Goal: Information Seeking & Learning: Learn about a topic

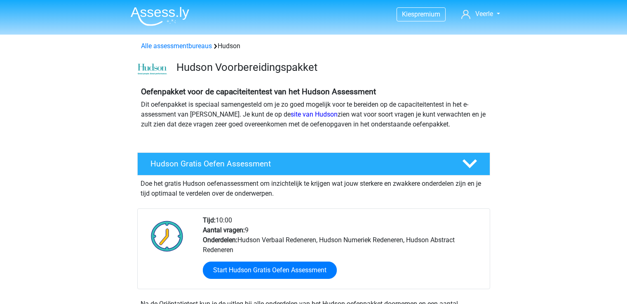
scroll to position [619, 0]
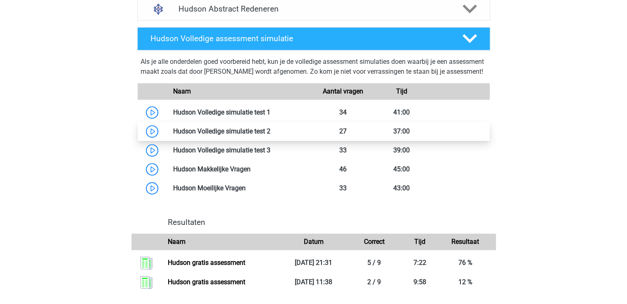
click at [271, 135] on link at bounding box center [271, 131] width 0 height 8
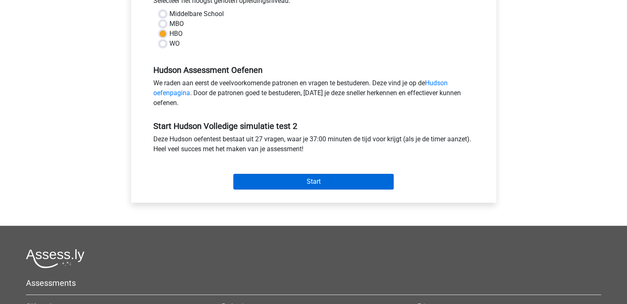
scroll to position [206, 0]
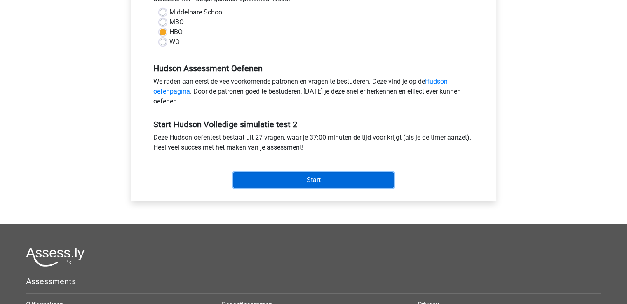
click at [314, 181] on input "Start" at bounding box center [313, 180] width 160 height 16
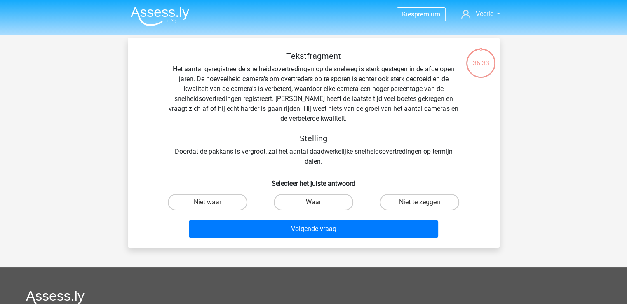
click at [424, 203] on input "Niet te zeggen" at bounding box center [422, 204] width 5 height 5
radio input "true"
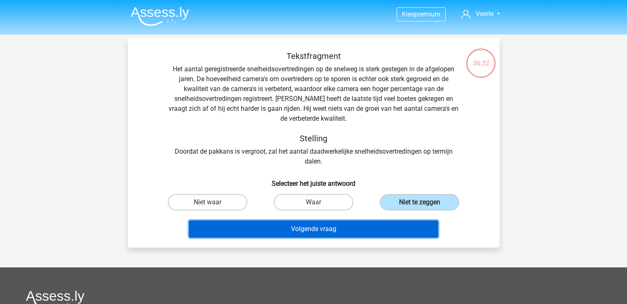
click at [294, 228] on button "Volgende vraag" at bounding box center [314, 229] width 250 height 17
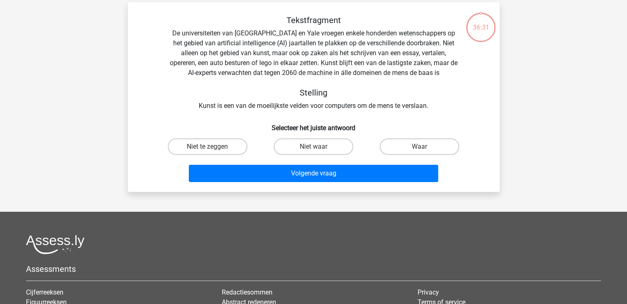
scroll to position [38, 0]
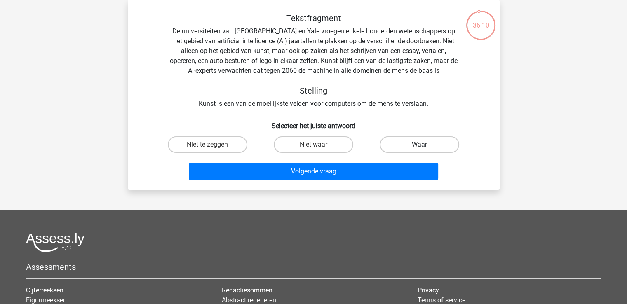
click at [438, 148] on label "Waar" at bounding box center [420, 145] width 80 height 16
click at [425, 148] on input "Waar" at bounding box center [422, 147] width 5 height 5
radio input "true"
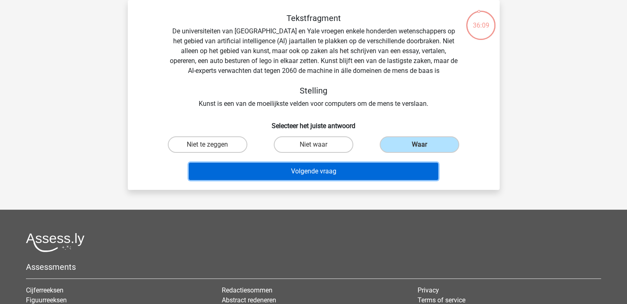
click at [325, 170] on button "Volgende vraag" at bounding box center [314, 171] width 250 height 17
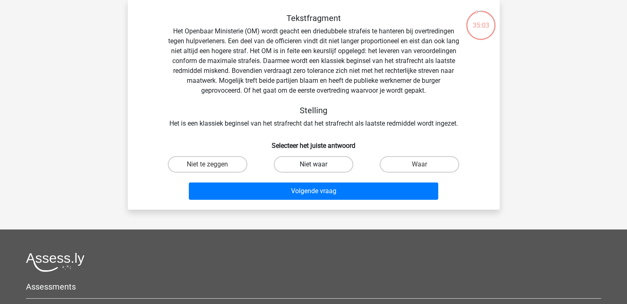
click at [325, 165] on label "Niet waar" at bounding box center [314, 164] width 80 height 16
click at [319, 165] on input "Niet waar" at bounding box center [315, 167] width 5 height 5
radio input "true"
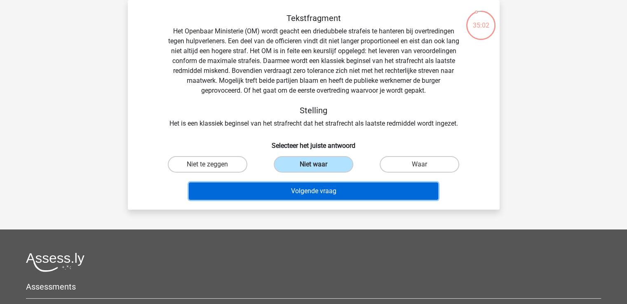
click at [308, 191] on button "Volgende vraag" at bounding box center [314, 191] width 250 height 17
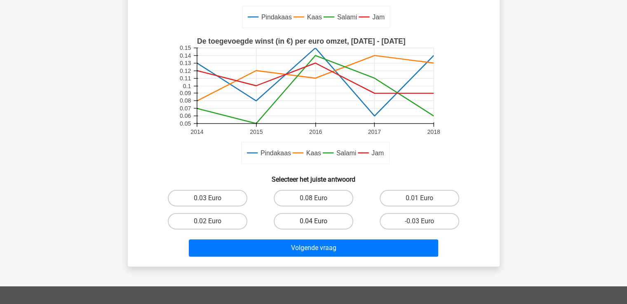
scroll to position [206, 0]
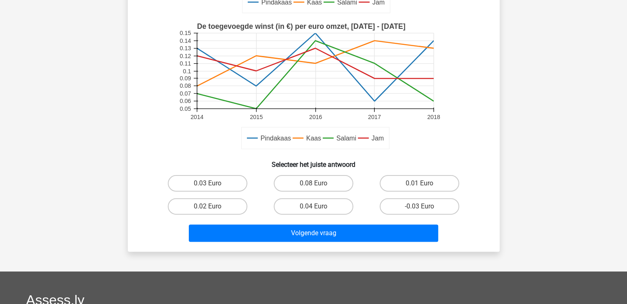
click at [320, 205] on label "0.04 Euro" at bounding box center [314, 206] width 80 height 16
click at [319, 207] on input "0.04 Euro" at bounding box center [315, 209] width 5 height 5
radio input "true"
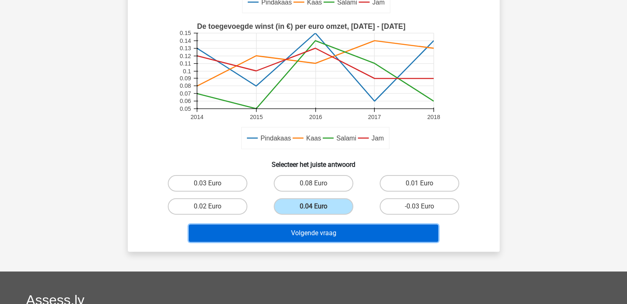
click at [307, 237] on button "Volgende vraag" at bounding box center [314, 233] width 250 height 17
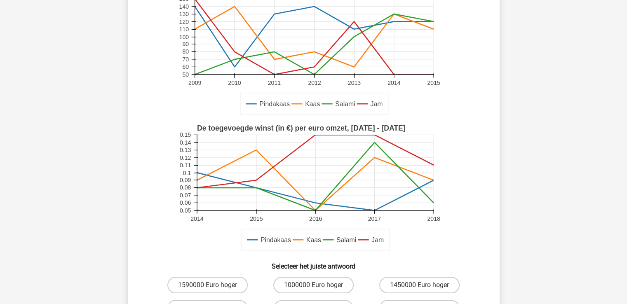
scroll to position [165, 0]
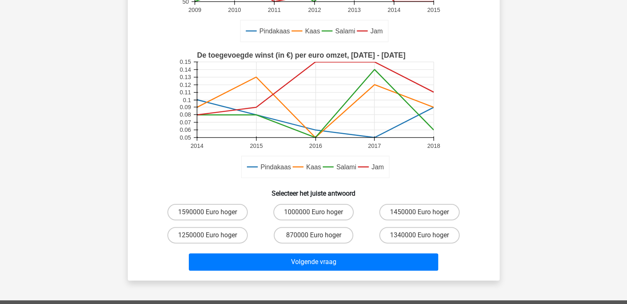
click at [211, 237] on input "1250000 Euro hoger" at bounding box center [209, 237] width 5 height 5
radio input "true"
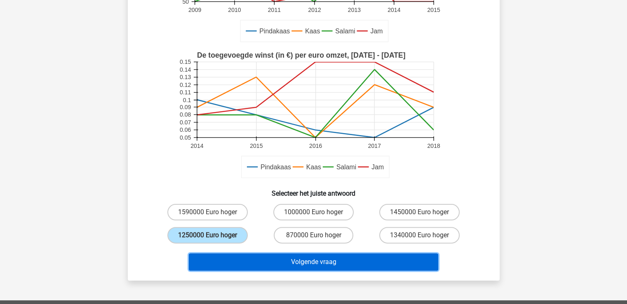
click at [300, 261] on button "Volgende vraag" at bounding box center [314, 262] width 250 height 17
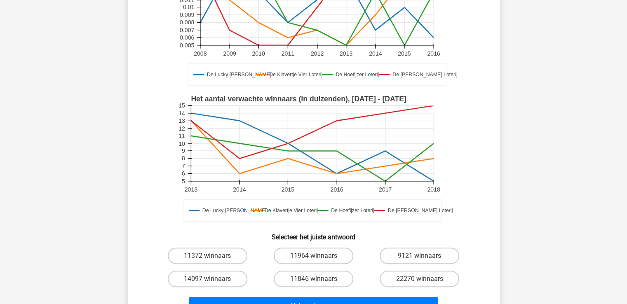
scroll to position [206, 0]
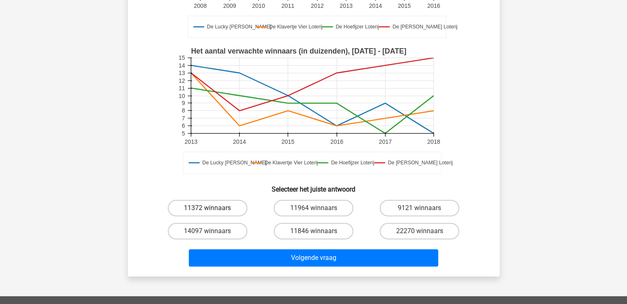
click at [216, 210] on label "11372 winnaars" at bounding box center [208, 208] width 80 height 16
click at [213, 210] on input "11372 winnaars" at bounding box center [209, 210] width 5 height 5
radio input "true"
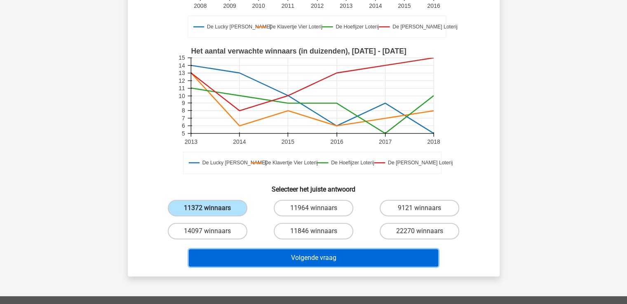
click at [294, 258] on button "Volgende vraag" at bounding box center [314, 258] width 250 height 17
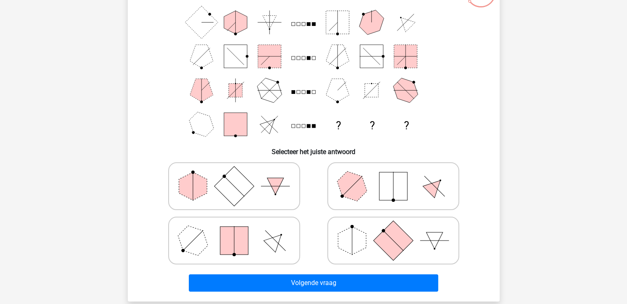
scroll to position [79, 0]
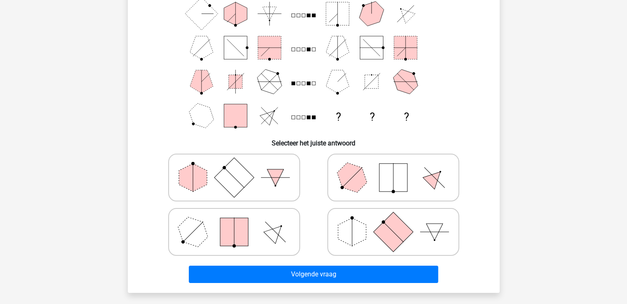
click at [355, 222] on polygon at bounding box center [352, 232] width 28 height 28
click at [393, 222] on input "radio" at bounding box center [395, 219] width 5 height 5
radio input "true"
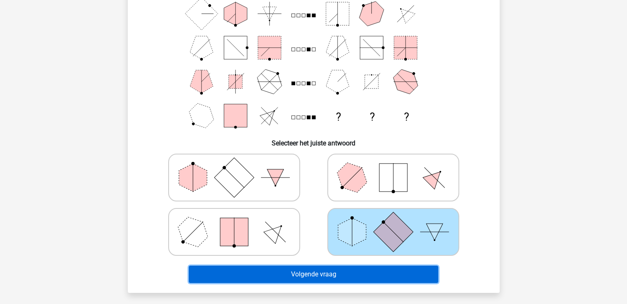
click at [313, 272] on button "Volgende vraag" at bounding box center [314, 274] width 250 height 17
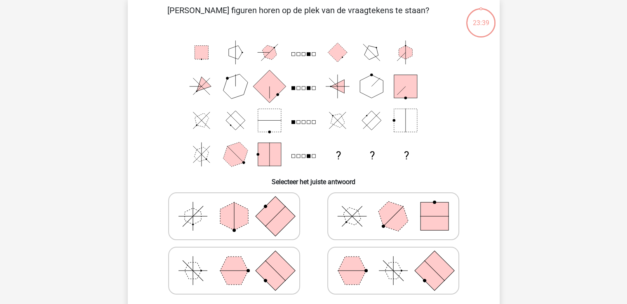
scroll to position [38, 0]
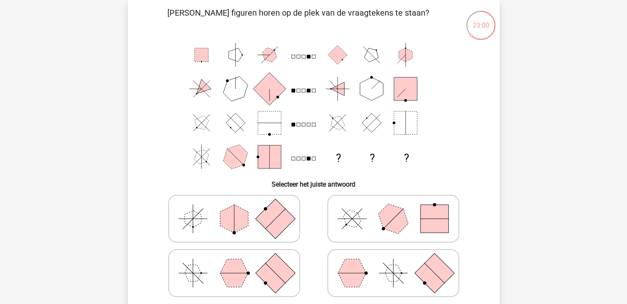
click at [191, 278] on polygon at bounding box center [193, 273] width 16 height 16
click at [234, 263] on input "radio" at bounding box center [236, 260] width 5 height 5
radio input "true"
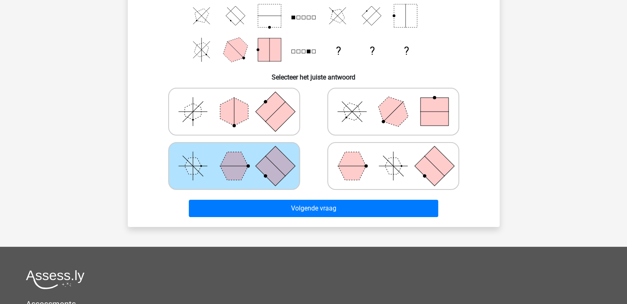
scroll to position [162, 0]
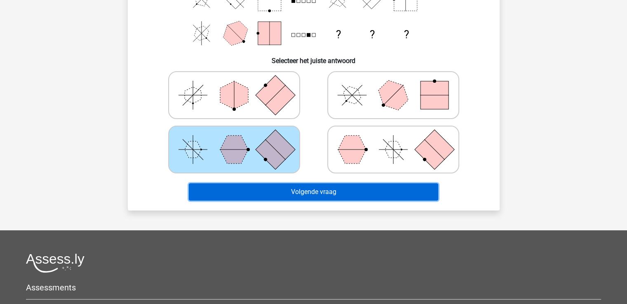
click at [314, 193] on button "Volgende vraag" at bounding box center [314, 192] width 250 height 17
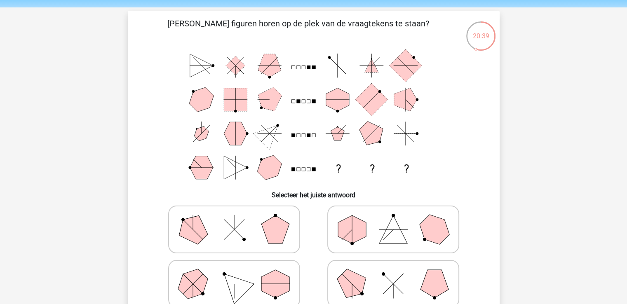
scroll to position [41, 0]
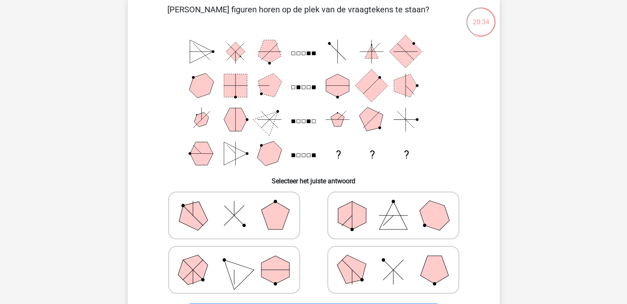
click at [360, 216] on polygon at bounding box center [352, 216] width 28 height 28
click at [393, 205] on input "radio" at bounding box center [395, 202] width 5 height 5
radio input "true"
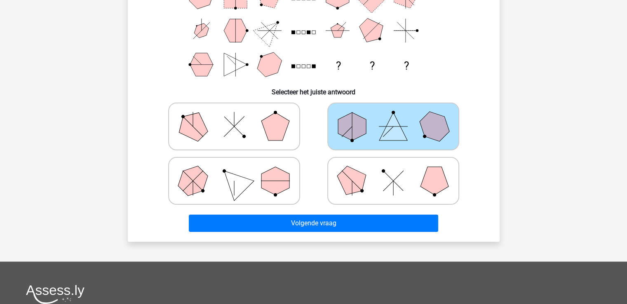
scroll to position [124, 0]
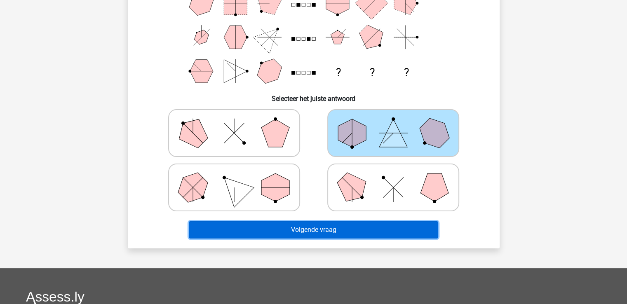
click at [328, 229] on button "Volgende vraag" at bounding box center [314, 229] width 250 height 17
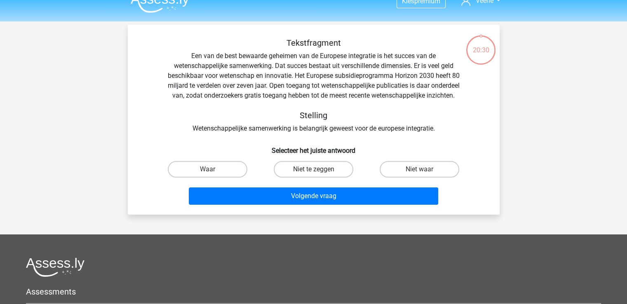
scroll to position [0, 0]
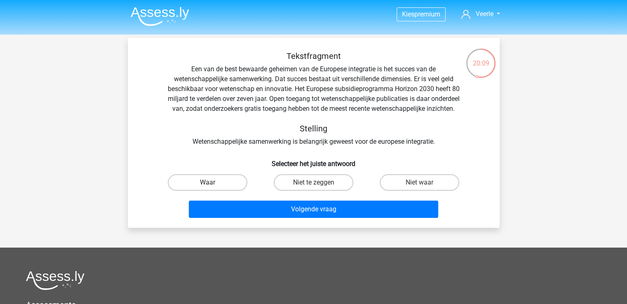
click at [213, 191] on label "Waar" at bounding box center [208, 182] width 80 height 16
click at [213, 188] on input "Waar" at bounding box center [209, 185] width 5 height 5
radio input "true"
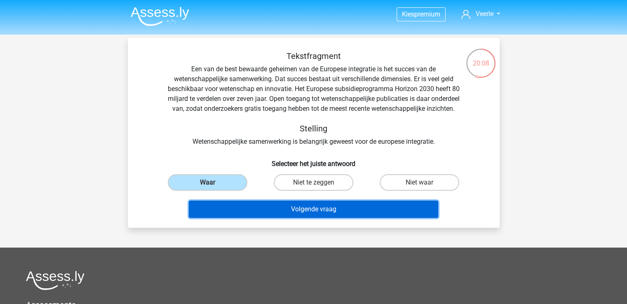
click at [310, 218] on button "Volgende vraag" at bounding box center [314, 209] width 250 height 17
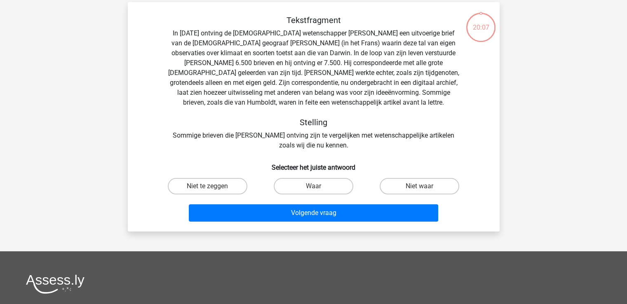
scroll to position [38, 0]
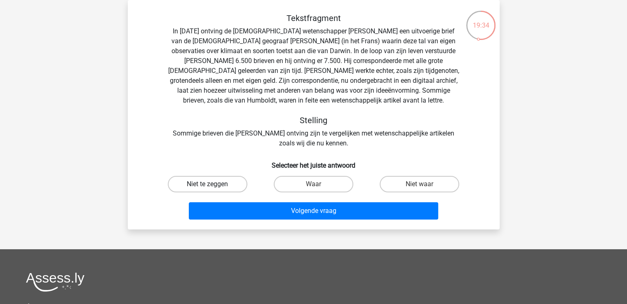
click at [190, 187] on label "Niet te zeggen" at bounding box center [208, 184] width 80 height 16
click at [207, 187] on input "Niet te zeggen" at bounding box center [209, 186] width 5 height 5
radio input "true"
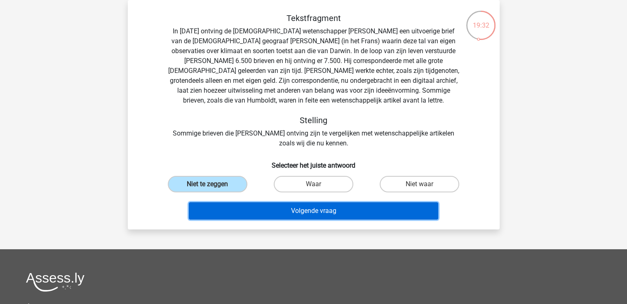
click at [304, 213] on button "Volgende vraag" at bounding box center [314, 210] width 250 height 17
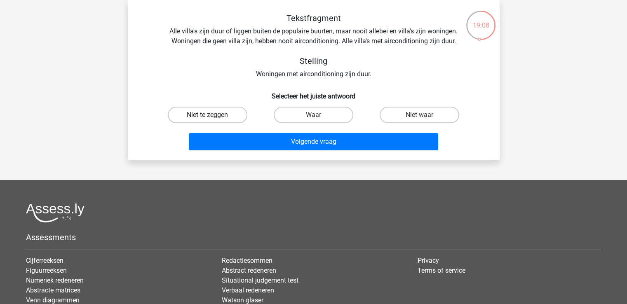
click at [199, 115] on label "Niet te zeggen" at bounding box center [208, 115] width 80 height 16
click at [207, 115] on input "Niet te zeggen" at bounding box center [209, 117] width 5 height 5
radio input "true"
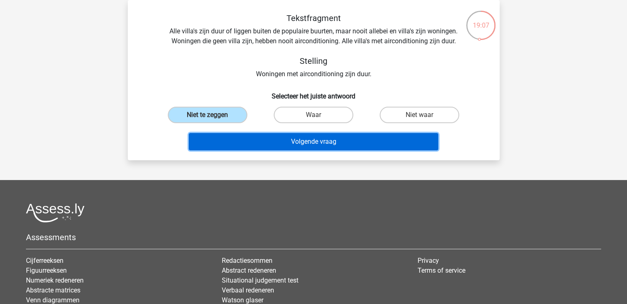
click at [312, 141] on button "Volgende vraag" at bounding box center [314, 141] width 250 height 17
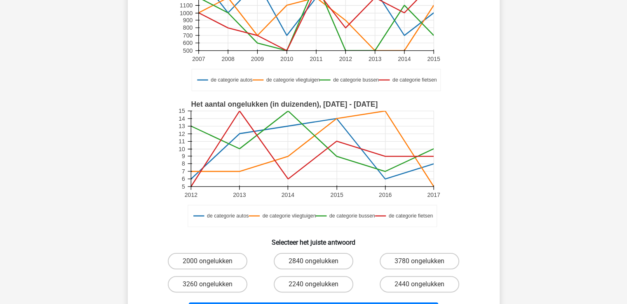
scroll to position [120, 0]
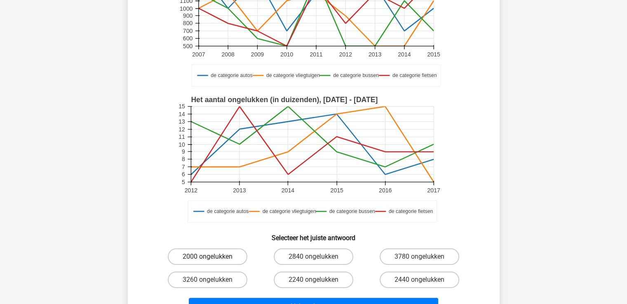
click at [192, 257] on label "2000 ongelukken" at bounding box center [208, 257] width 80 height 16
click at [207, 257] on input "2000 ongelukken" at bounding box center [209, 259] width 5 height 5
radio input "true"
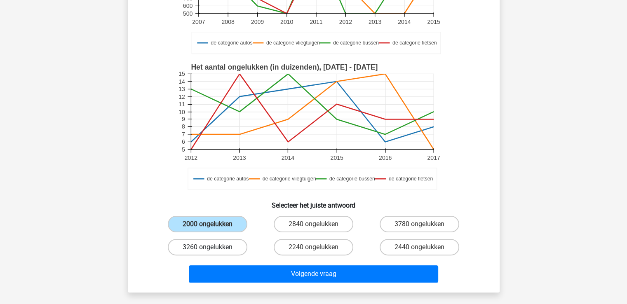
scroll to position [203, 0]
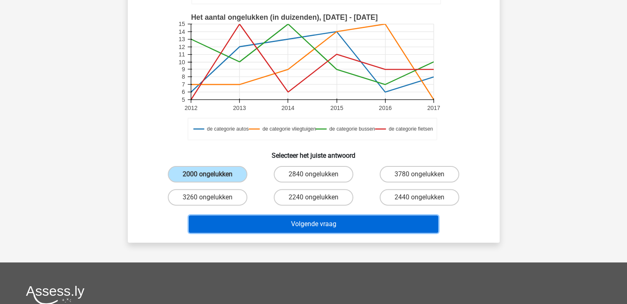
click at [322, 228] on button "Volgende vraag" at bounding box center [314, 224] width 250 height 17
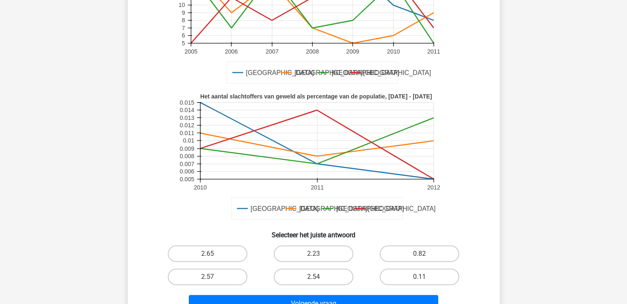
scroll to position [120, 0]
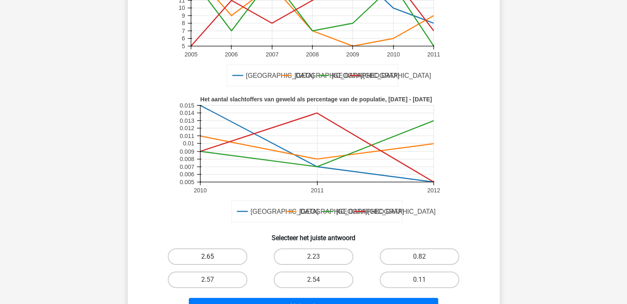
click at [197, 260] on label "2.65" at bounding box center [208, 257] width 80 height 16
click at [207, 260] on input "2.65" at bounding box center [209, 259] width 5 height 5
radio input "true"
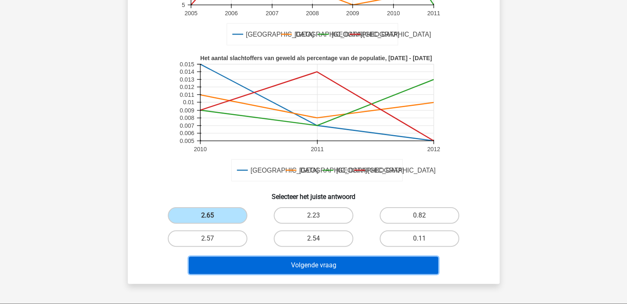
click at [273, 259] on button "Volgende vraag" at bounding box center [314, 265] width 250 height 17
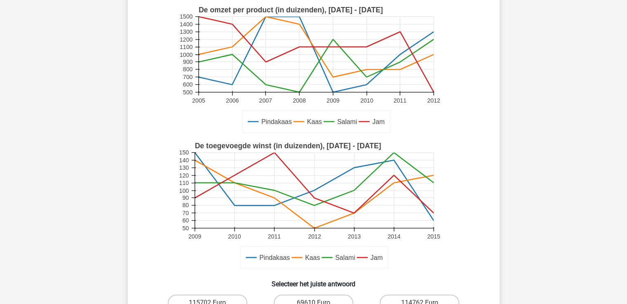
scroll to position [206, 0]
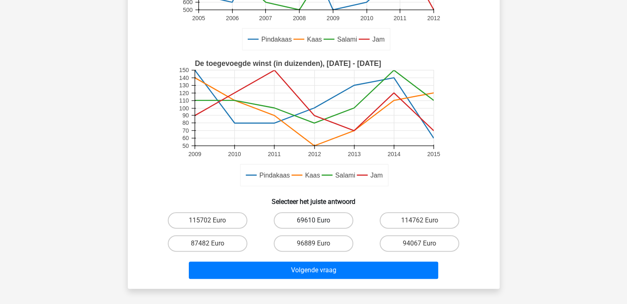
click at [300, 221] on label "69610 Euro" at bounding box center [314, 220] width 80 height 16
click at [313, 221] on input "69610 Euro" at bounding box center [315, 223] width 5 height 5
radio input "true"
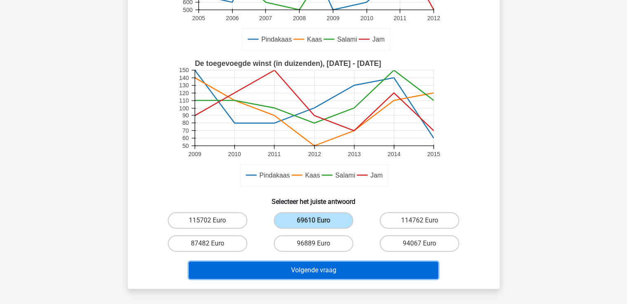
click at [283, 269] on button "Volgende vraag" at bounding box center [314, 270] width 250 height 17
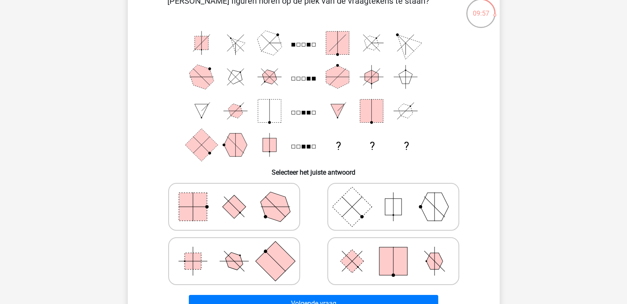
scroll to position [38, 0]
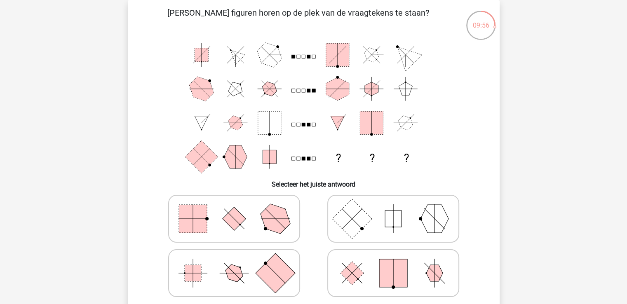
click at [348, 221] on rect at bounding box center [352, 219] width 40 height 40
click at [393, 209] on input "radio" at bounding box center [395, 205] width 5 height 5
radio input "true"
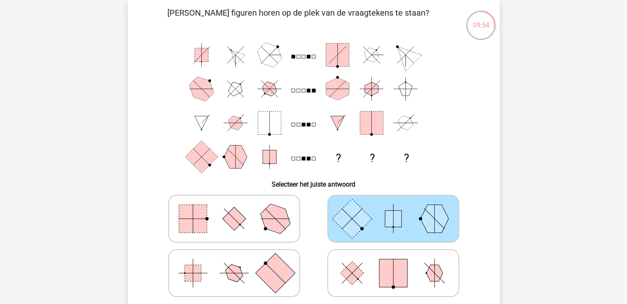
scroll to position [162, 0]
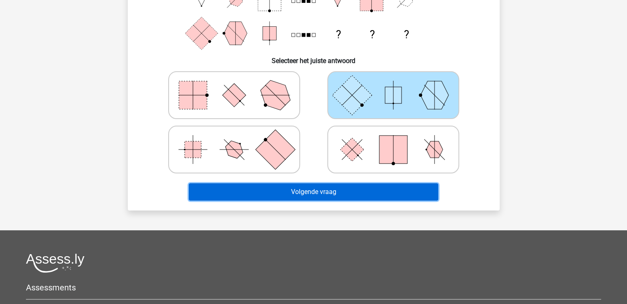
click at [315, 186] on button "Volgende vraag" at bounding box center [314, 192] width 250 height 17
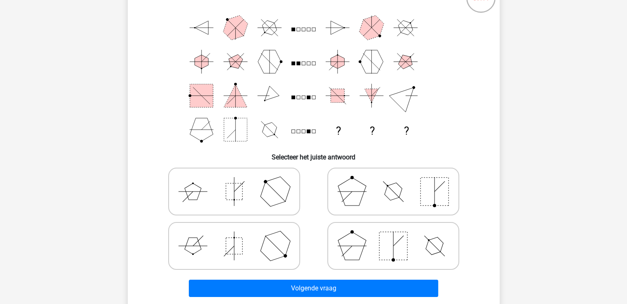
scroll to position [79, 0]
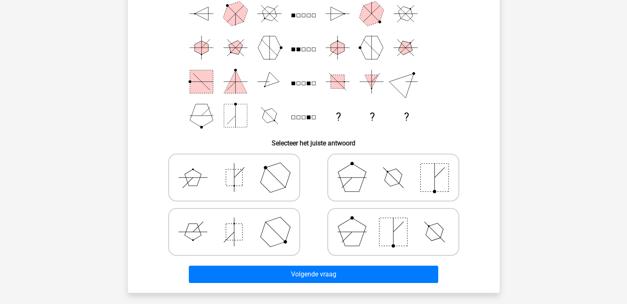
click at [210, 183] on icon at bounding box center [234, 177] width 124 height 41
click at [234, 167] on input "radio" at bounding box center [236, 164] width 5 height 5
radio input "true"
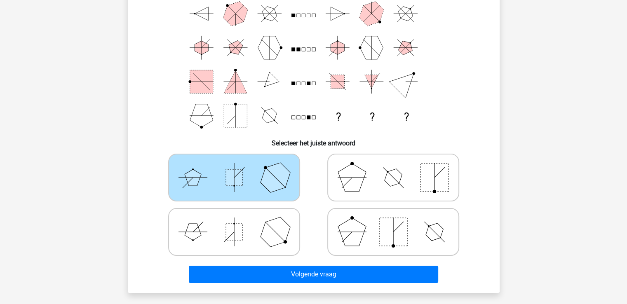
click at [365, 233] on icon at bounding box center [394, 232] width 124 height 41
click at [393, 222] on input "radio" at bounding box center [395, 219] width 5 height 5
radio input "true"
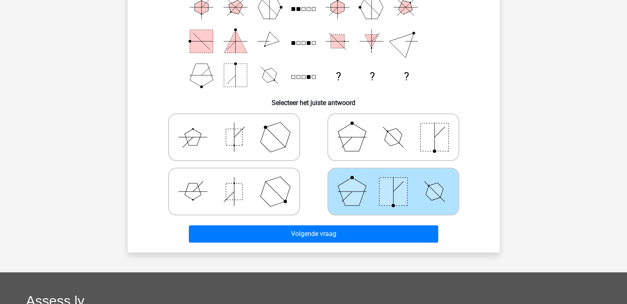
scroll to position [124, 0]
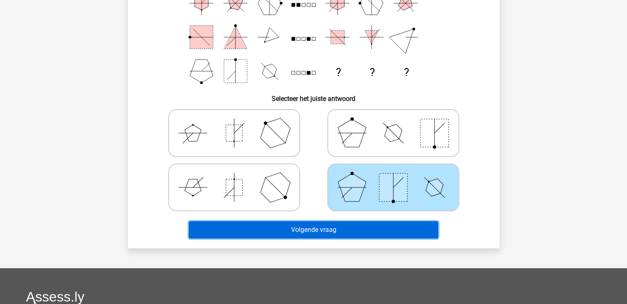
click at [308, 226] on button "Volgende vraag" at bounding box center [314, 229] width 250 height 17
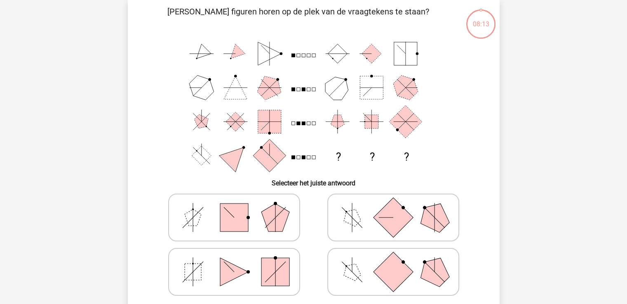
scroll to position [38, 0]
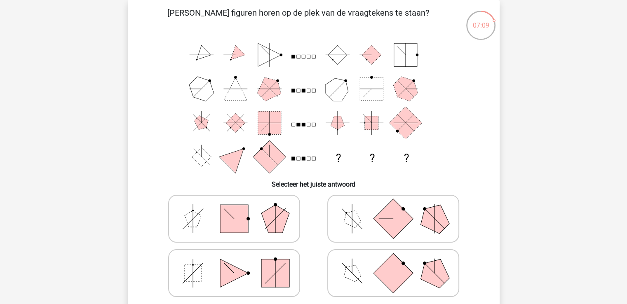
click at [354, 228] on icon at bounding box center [394, 218] width 124 height 41
click at [393, 209] on input "radio" at bounding box center [395, 205] width 5 height 5
radio input "true"
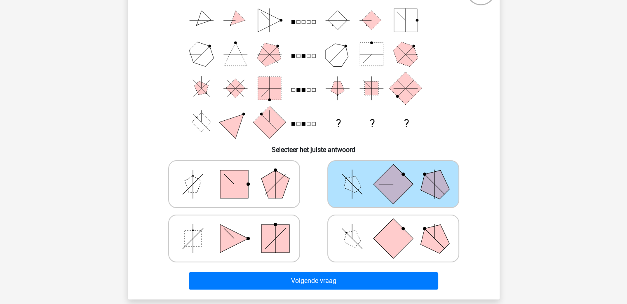
scroll to position [120, 0]
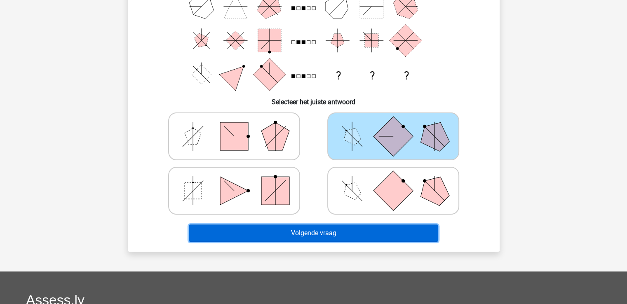
click at [351, 232] on button "Volgende vraag" at bounding box center [314, 233] width 250 height 17
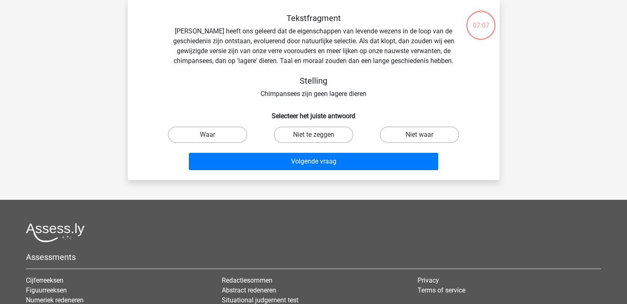
scroll to position [0, 0]
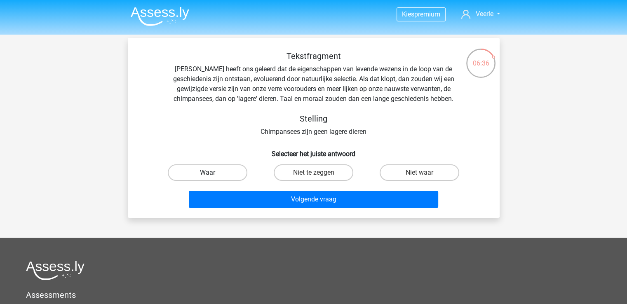
click at [195, 175] on label "Waar" at bounding box center [208, 173] width 80 height 16
click at [207, 175] on input "Waar" at bounding box center [209, 175] width 5 height 5
radio input "true"
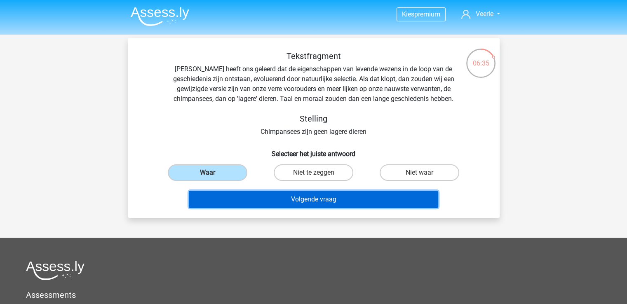
click at [302, 200] on button "Volgende vraag" at bounding box center [314, 199] width 250 height 17
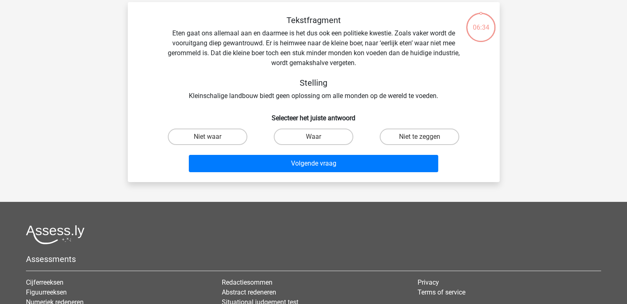
scroll to position [38, 0]
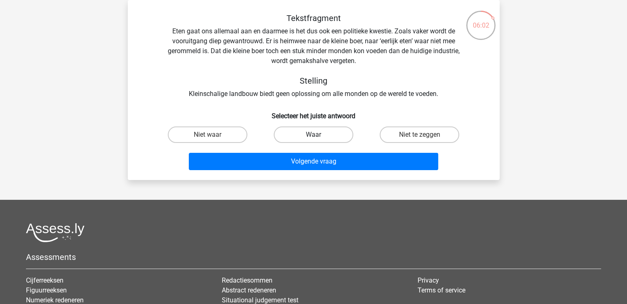
click at [309, 140] on label "Waar" at bounding box center [314, 135] width 80 height 16
click at [313, 140] on input "Waar" at bounding box center [315, 137] width 5 height 5
radio input "true"
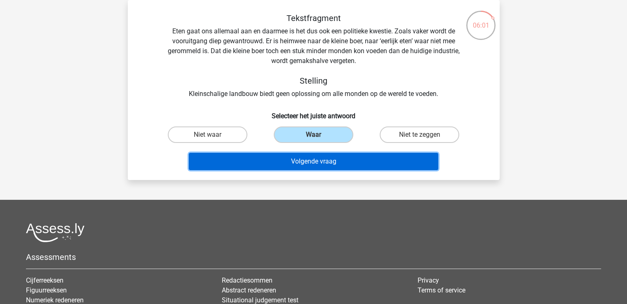
click at [300, 164] on button "Volgende vraag" at bounding box center [314, 161] width 250 height 17
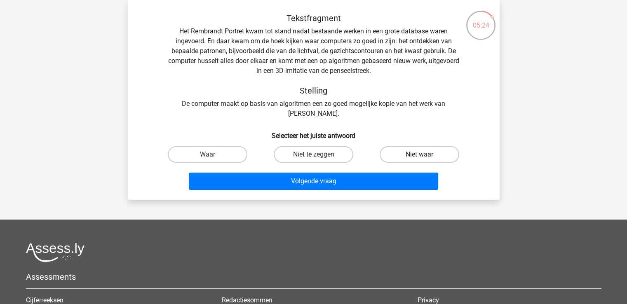
click at [413, 153] on label "Niet waar" at bounding box center [420, 154] width 80 height 16
click at [420, 155] on input "Niet waar" at bounding box center [422, 157] width 5 height 5
radio input "true"
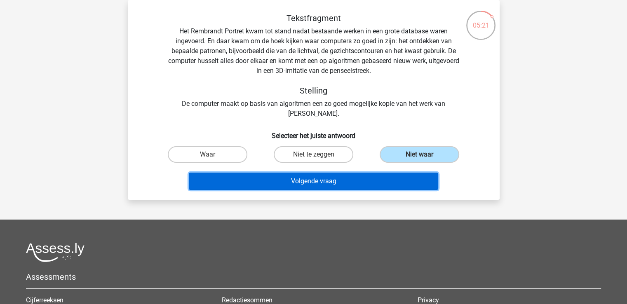
click at [304, 181] on button "Volgende vraag" at bounding box center [314, 181] width 250 height 17
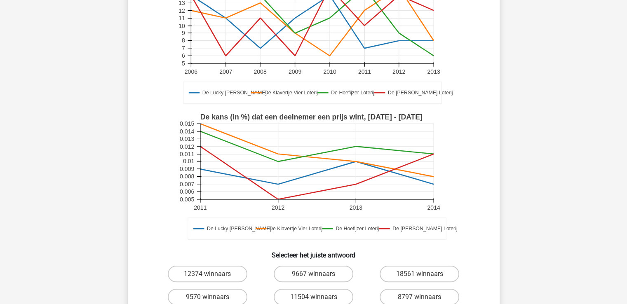
scroll to position [120, 0]
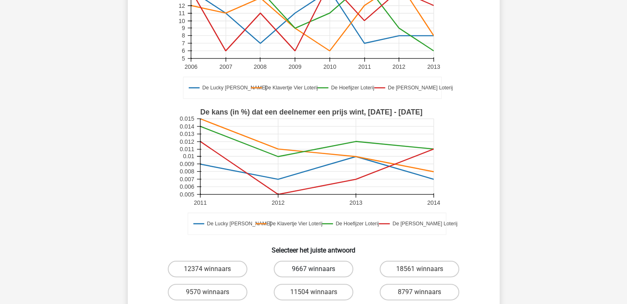
click at [310, 261] on label "9667 winnaars" at bounding box center [314, 269] width 80 height 16
click at [313, 269] on input "9667 winnaars" at bounding box center [315, 271] width 5 height 5
radio input "true"
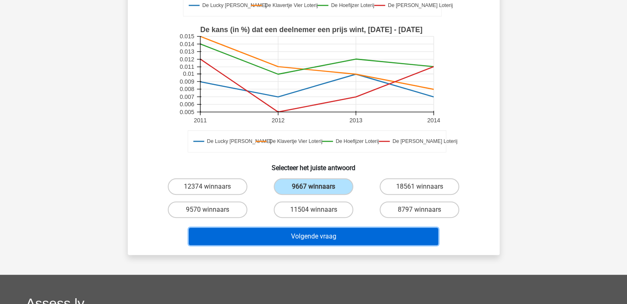
click at [310, 228] on button "Volgende vraag" at bounding box center [314, 236] width 250 height 17
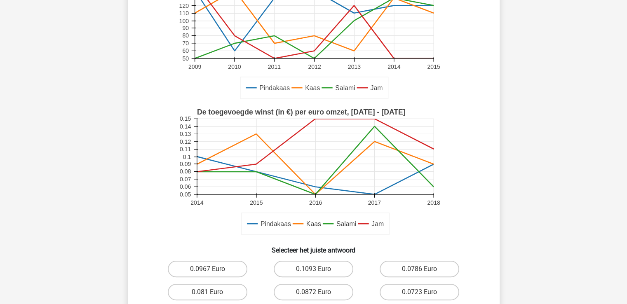
scroll to position [162, 0]
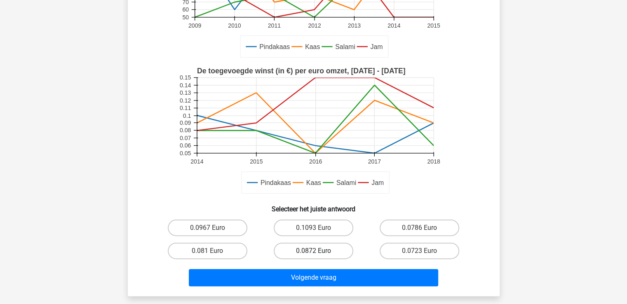
click at [308, 250] on label "0.0872 Euro" at bounding box center [314, 251] width 80 height 16
click at [313, 251] on input "0.0872 Euro" at bounding box center [315, 253] width 5 height 5
radio input "true"
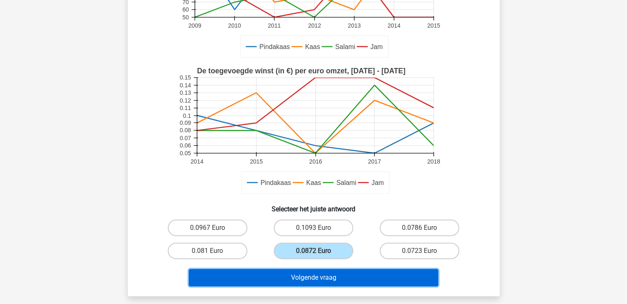
click at [312, 274] on button "Volgende vraag" at bounding box center [314, 277] width 250 height 17
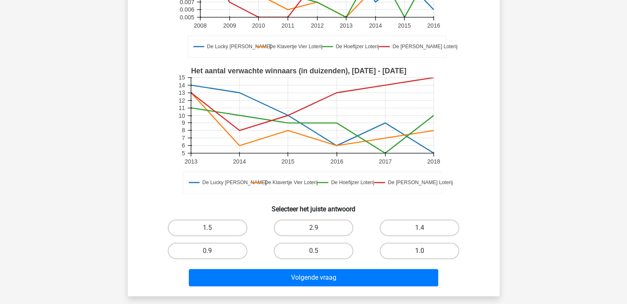
click at [430, 250] on label "1.0" at bounding box center [420, 251] width 80 height 16
click at [425, 251] on input "1.0" at bounding box center [422, 253] width 5 height 5
radio input "true"
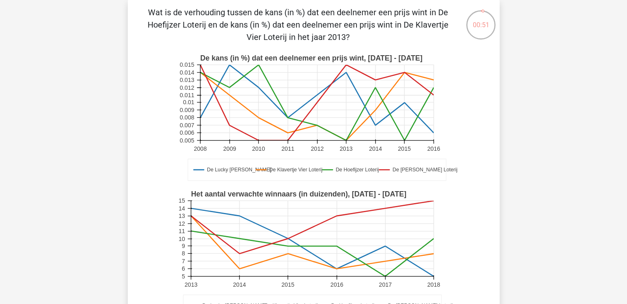
scroll to position [38, 0]
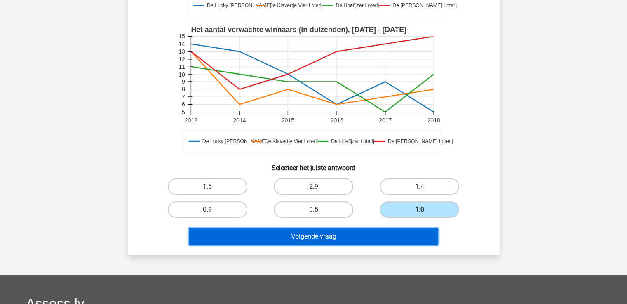
click at [320, 236] on button "Volgende vraag" at bounding box center [314, 236] width 250 height 17
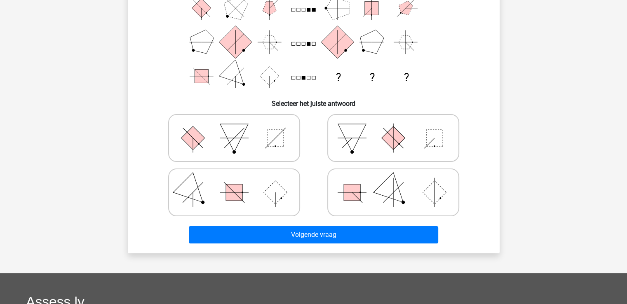
scroll to position [120, 0]
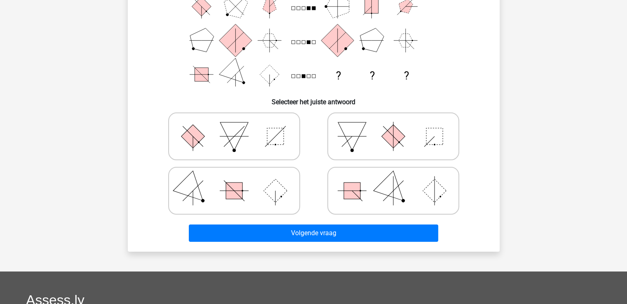
click at [365, 185] on icon at bounding box center [394, 190] width 124 height 41
click at [393, 181] on input "radio" at bounding box center [395, 177] width 5 height 5
radio input "true"
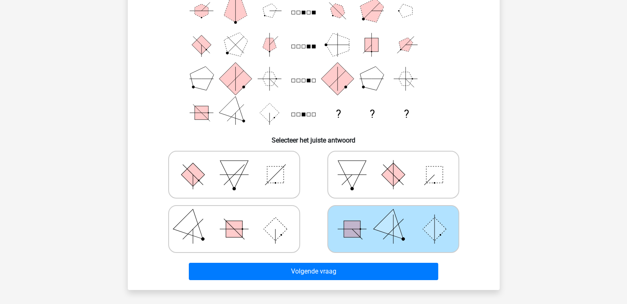
scroll to position [38, 0]
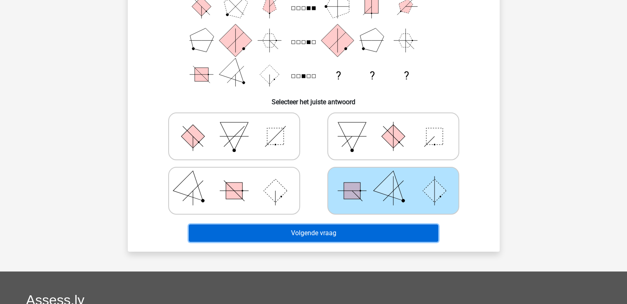
click at [323, 233] on button "Volgende vraag" at bounding box center [314, 233] width 250 height 17
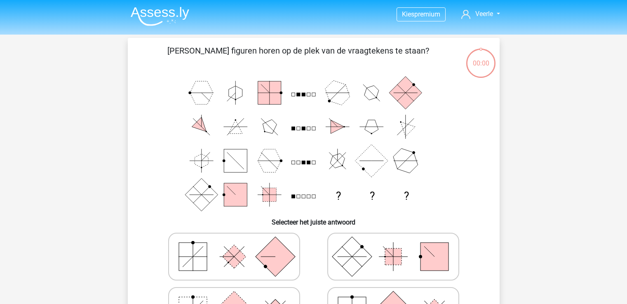
scroll to position [38, 0]
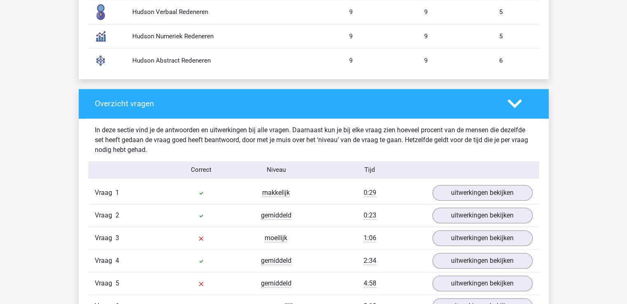
scroll to position [742, 0]
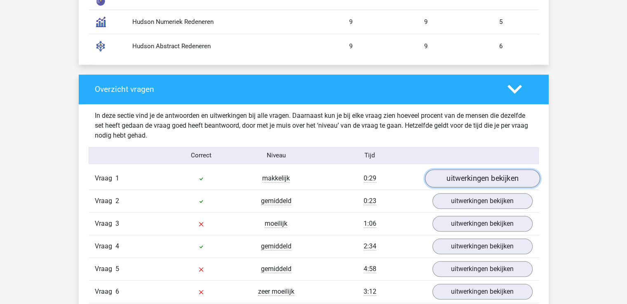
click at [472, 179] on link "uitwerkingen bekijken" at bounding box center [482, 179] width 115 height 18
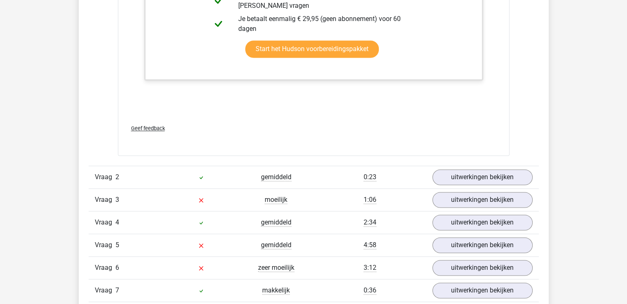
scroll to position [1237, 0]
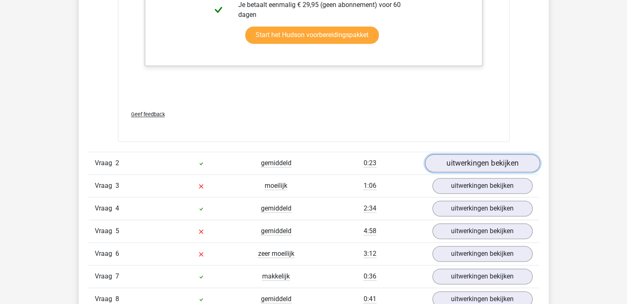
click at [460, 163] on link "uitwerkingen bekijken" at bounding box center [482, 163] width 115 height 18
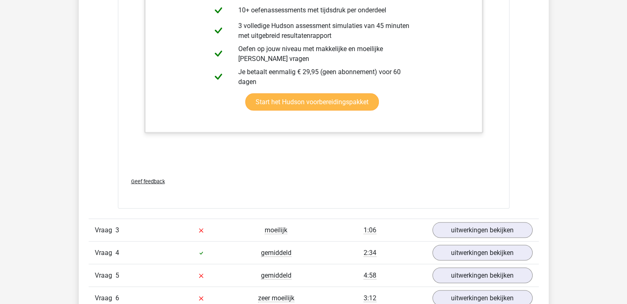
scroll to position [1732, 0]
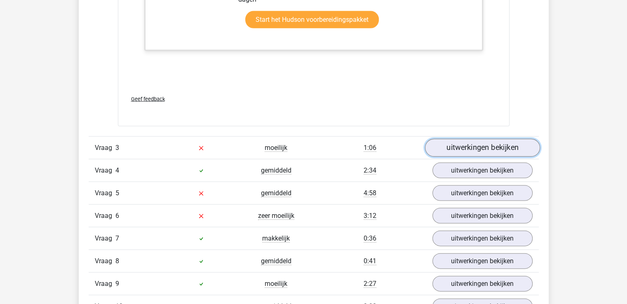
click at [451, 149] on link "uitwerkingen bekijken" at bounding box center [482, 148] width 115 height 18
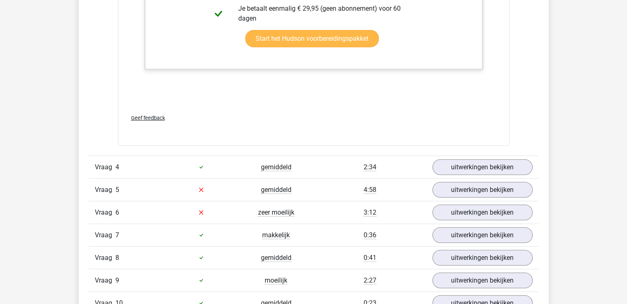
scroll to position [2227, 0]
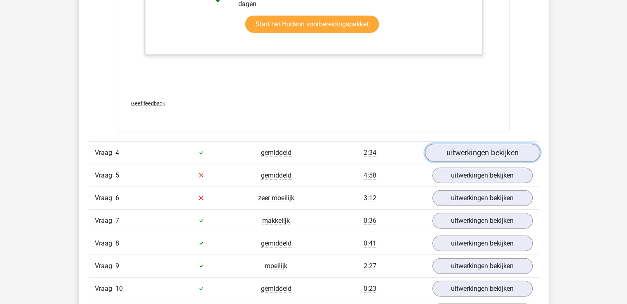
click at [487, 153] on link "uitwerkingen bekijken" at bounding box center [482, 153] width 115 height 18
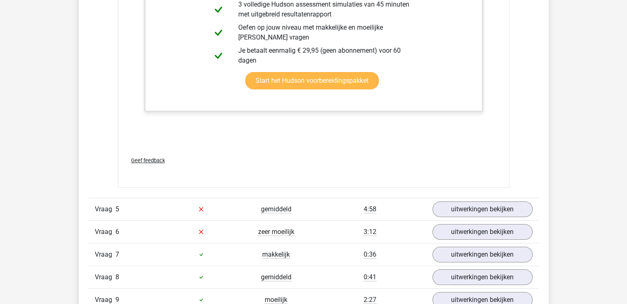
scroll to position [2928, 0]
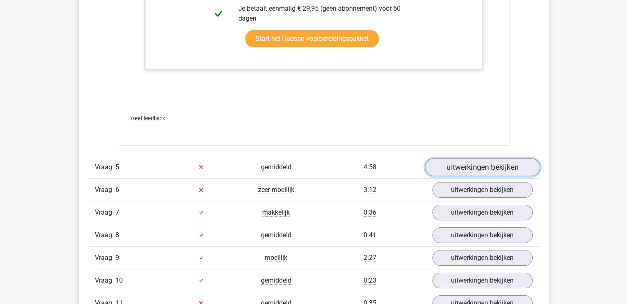
click at [497, 172] on link "uitwerkingen bekijken" at bounding box center [482, 167] width 115 height 18
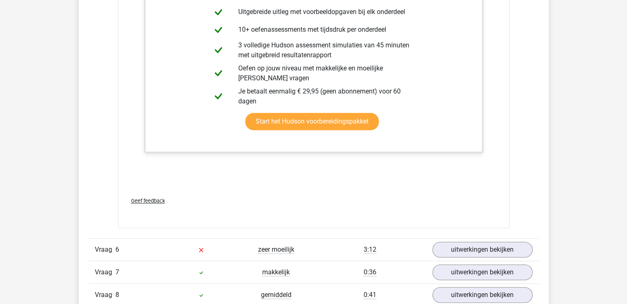
scroll to position [3629, 0]
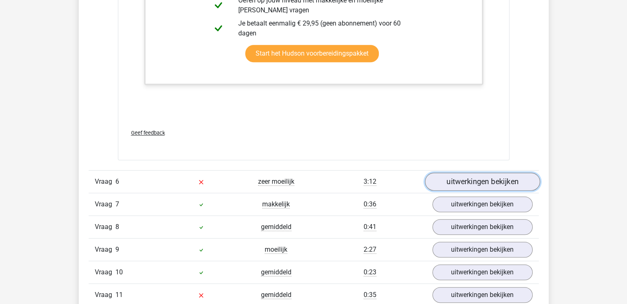
click at [492, 177] on link "uitwerkingen bekijken" at bounding box center [482, 182] width 115 height 18
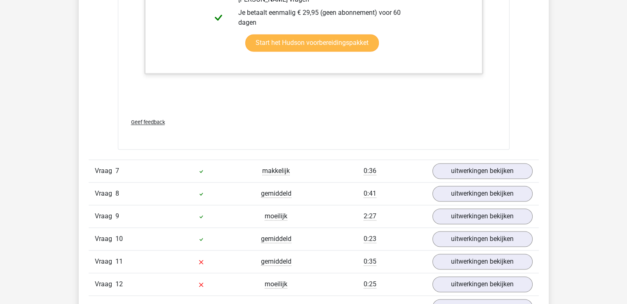
scroll to position [4394, 0]
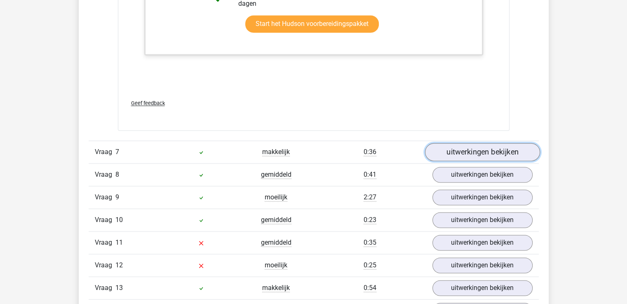
click at [465, 143] on link "uitwerkingen bekijken" at bounding box center [482, 152] width 115 height 18
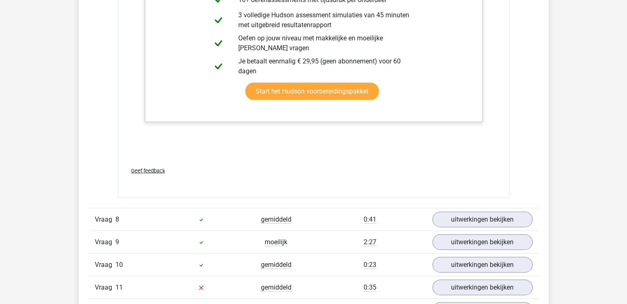
scroll to position [4972, 0]
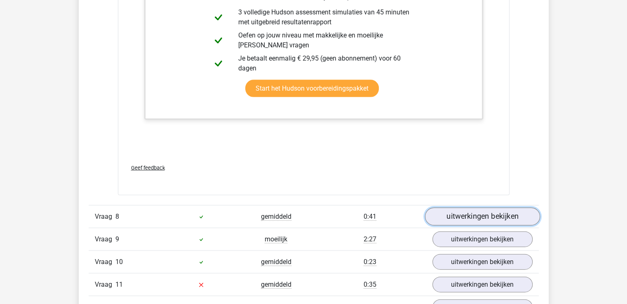
click at [459, 208] on link "uitwerkingen bekijken" at bounding box center [482, 217] width 115 height 18
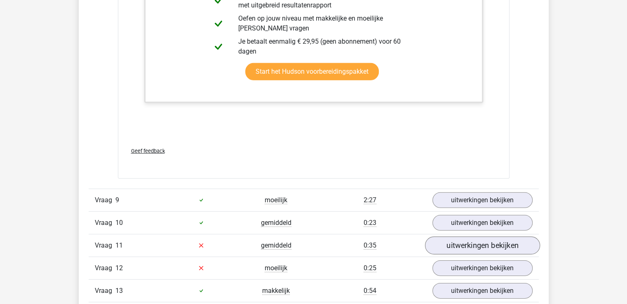
scroll to position [5673, 0]
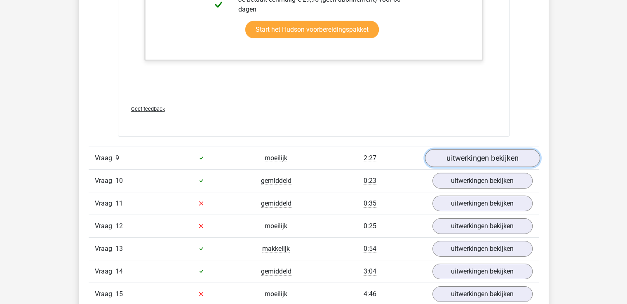
click at [454, 149] on link "uitwerkingen bekijken" at bounding box center [482, 158] width 115 height 18
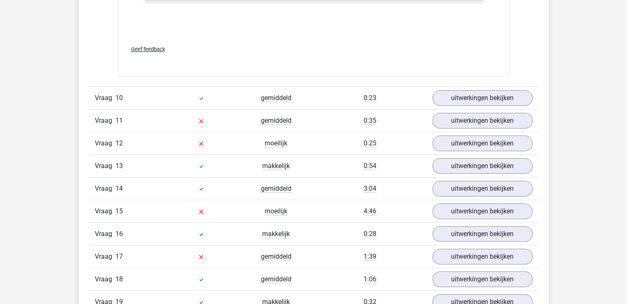
scroll to position [6374, 0]
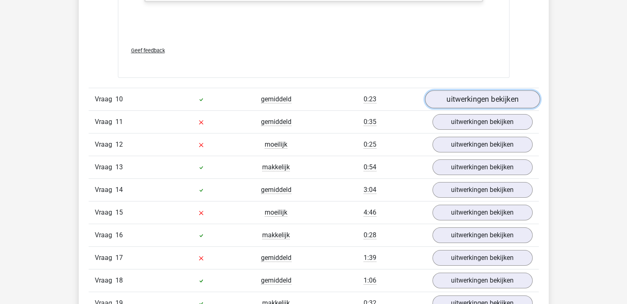
click at [457, 90] on link "uitwerkingen bekijken" at bounding box center [482, 99] width 115 height 18
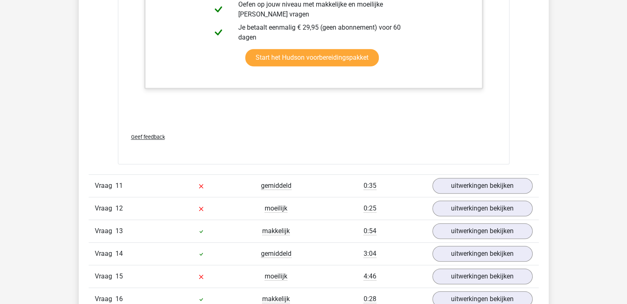
scroll to position [6786, 0]
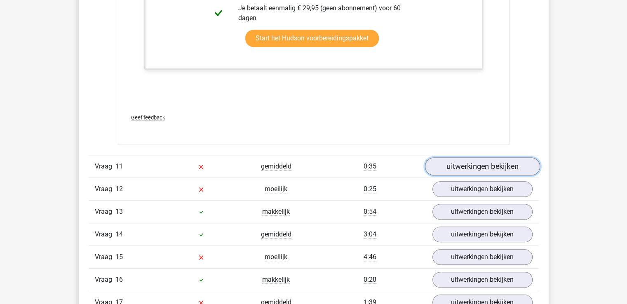
click at [470, 158] on link "uitwerkingen bekijken" at bounding box center [482, 167] width 115 height 18
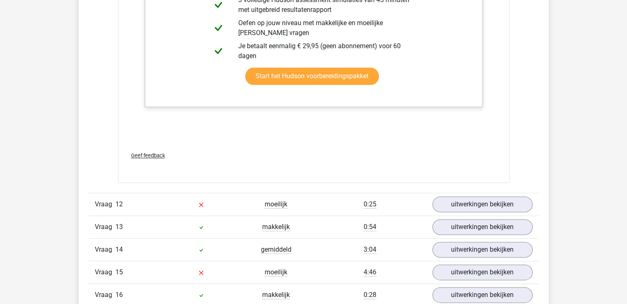
scroll to position [7322, 0]
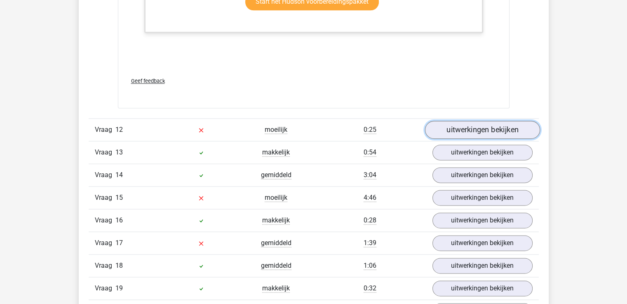
click at [472, 121] on link "uitwerkingen bekijken" at bounding box center [482, 130] width 115 height 18
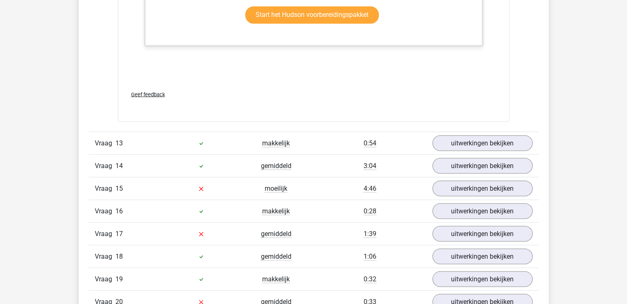
scroll to position [7776, 0]
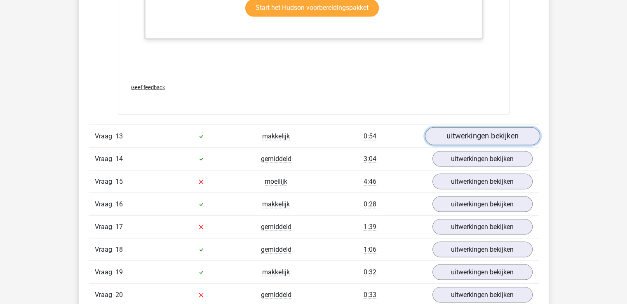
click at [472, 127] on link "uitwerkingen bekijken" at bounding box center [482, 136] width 115 height 18
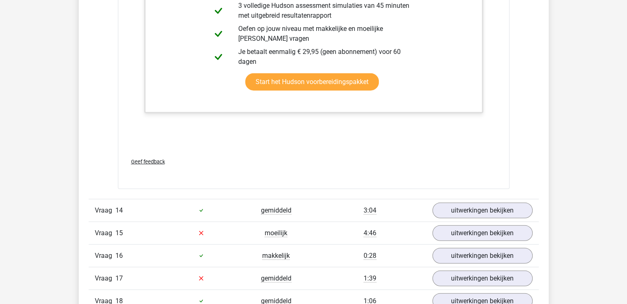
scroll to position [8436, 0]
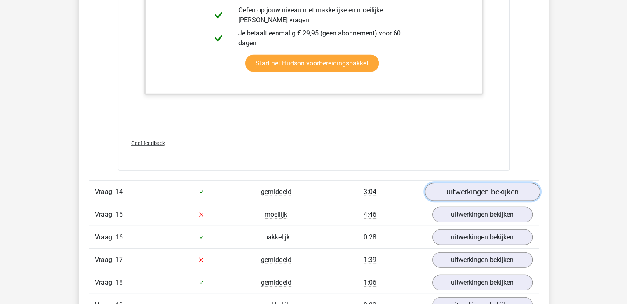
click at [452, 183] on link "uitwerkingen bekijken" at bounding box center [482, 192] width 115 height 18
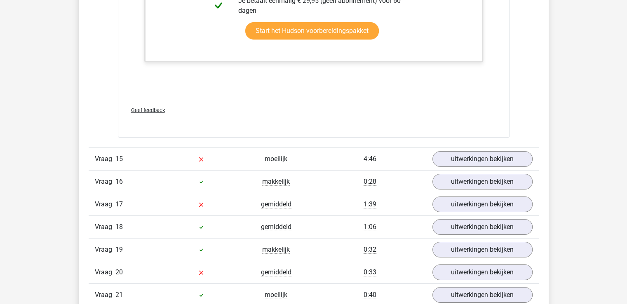
scroll to position [9178, 0]
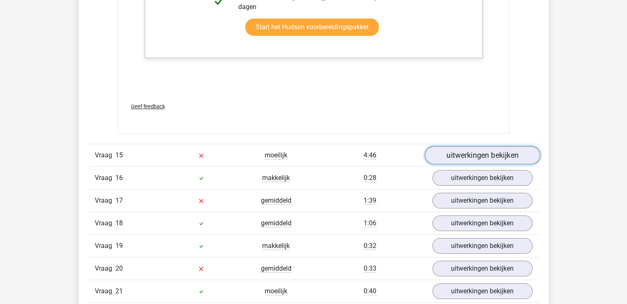
click at [452, 146] on link "uitwerkingen bekijken" at bounding box center [482, 155] width 115 height 18
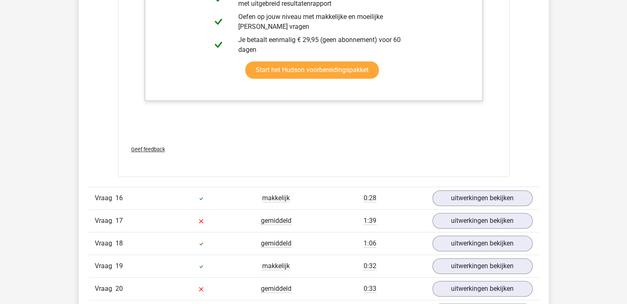
scroll to position [9921, 0]
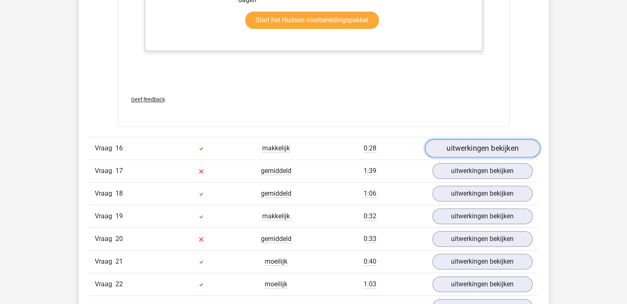
click at [463, 139] on link "uitwerkingen bekijken" at bounding box center [482, 148] width 115 height 18
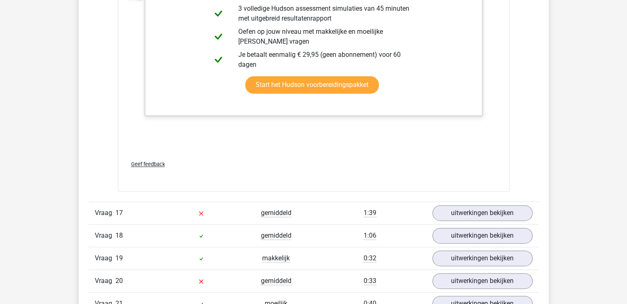
scroll to position [10622, 0]
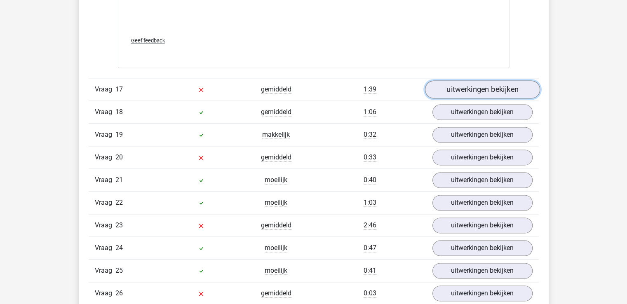
click at [477, 80] on link "uitwerkingen bekijken" at bounding box center [482, 89] width 115 height 18
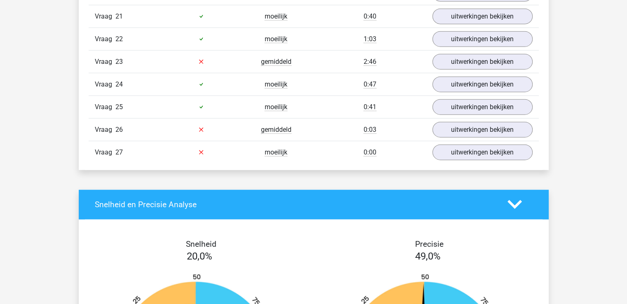
scroll to position [11323, 0]
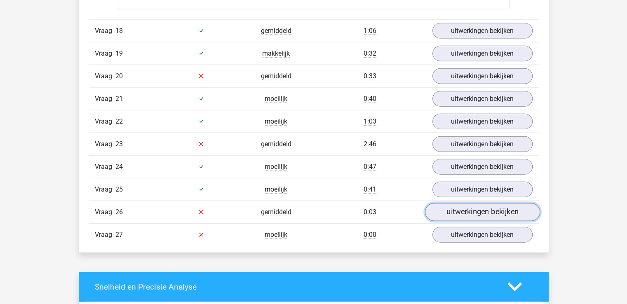
click at [469, 203] on link "uitwerkingen bekijken" at bounding box center [482, 212] width 115 height 18
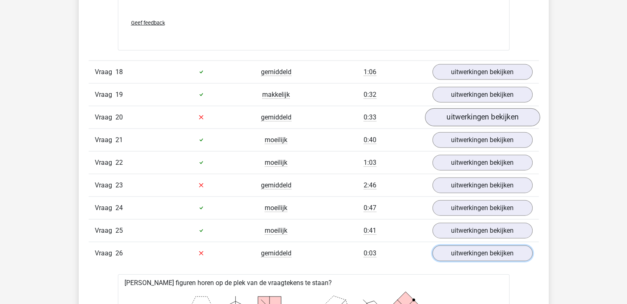
scroll to position [11240, 0]
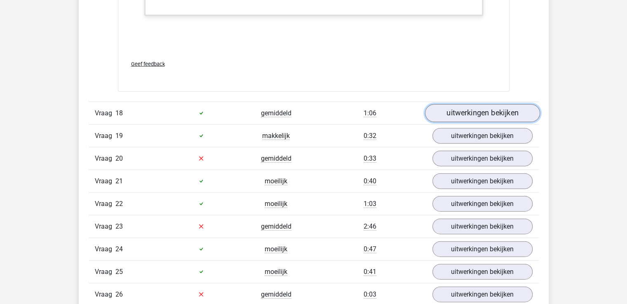
click at [472, 104] on link "uitwerkingen bekijken" at bounding box center [482, 113] width 115 height 18
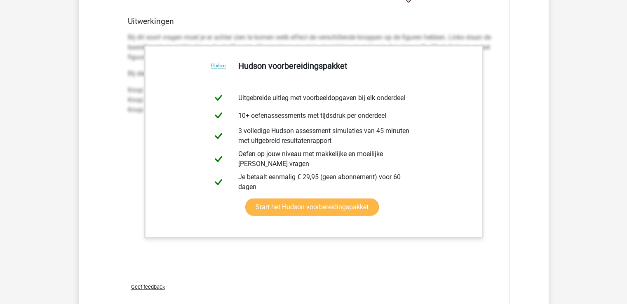
scroll to position [11818, 0]
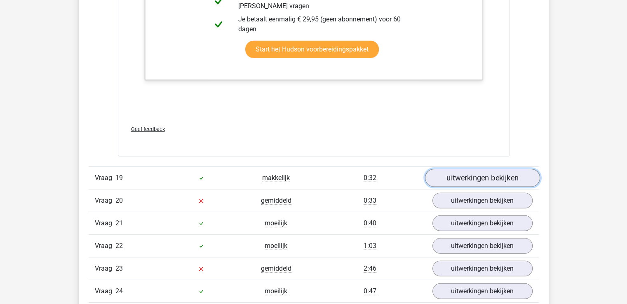
click at [461, 169] on link "uitwerkingen bekijken" at bounding box center [482, 178] width 115 height 18
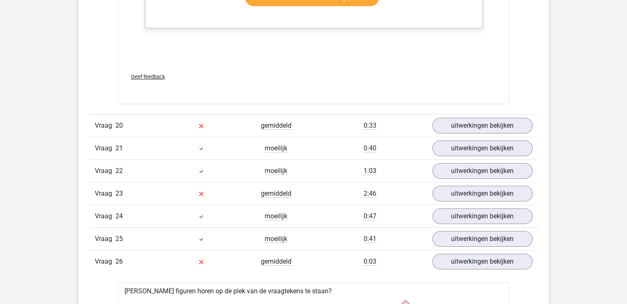
scroll to position [12354, 0]
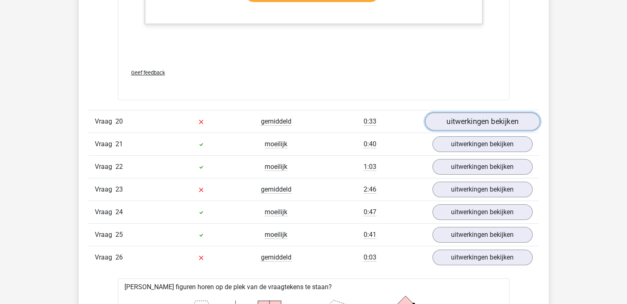
click at [477, 113] on link "uitwerkingen bekijken" at bounding box center [482, 122] width 115 height 18
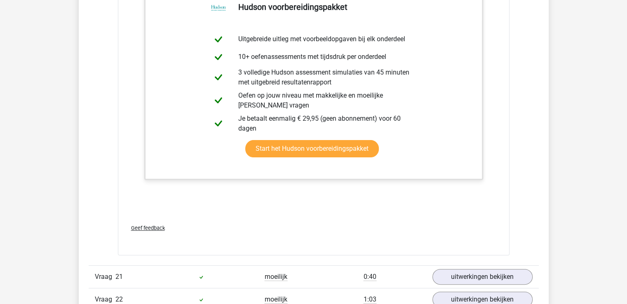
scroll to position [12766, 0]
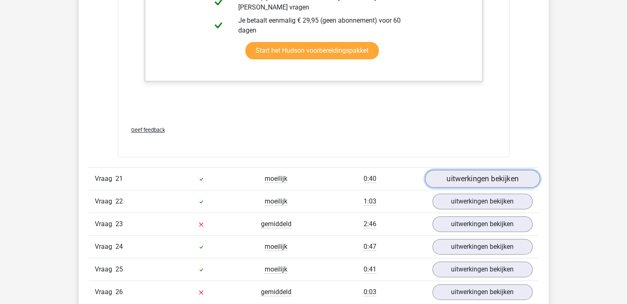
click at [444, 170] on link "uitwerkingen bekijken" at bounding box center [482, 179] width 115 height 18
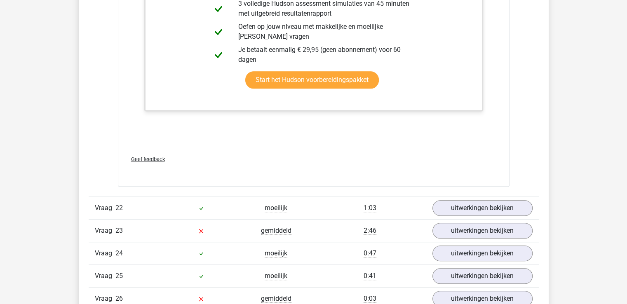
scroll to position [13302, 0]
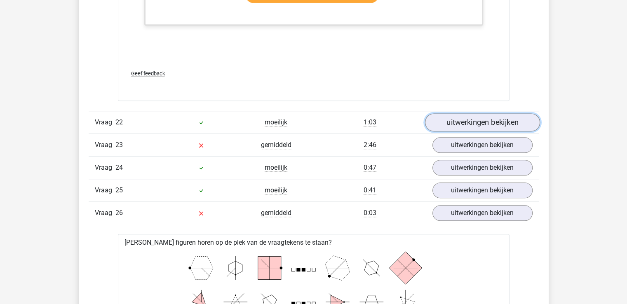
click at [490, 114] on link "uitwerkingen bekijken" at bounding box center [482, 123] width 115 height 18
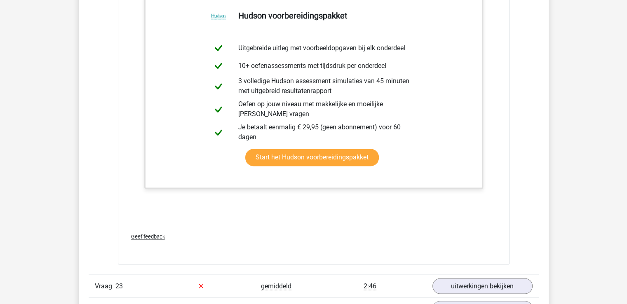
scroll to position [13921, 0]
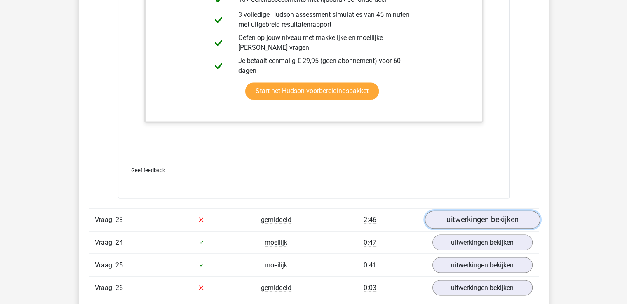
click at [449, 211] on link "uitwerkingen bekijken" at bounding box center [482, 220] width 115 height 18
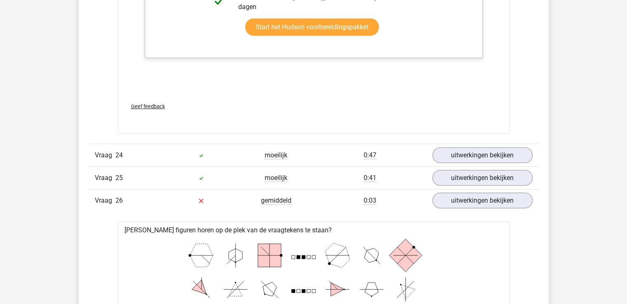
scroll to position [14705, 0]
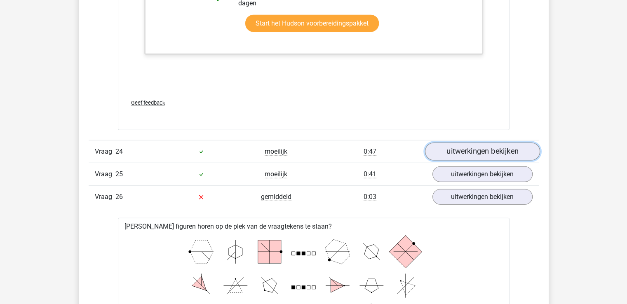
click at [458, 143] on link "uitwerkingen bekijken" at bounding box center [482, 152] width 115 height 18
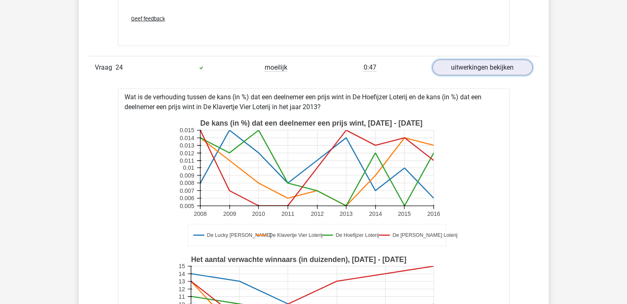
scroll to position [14787, 0]
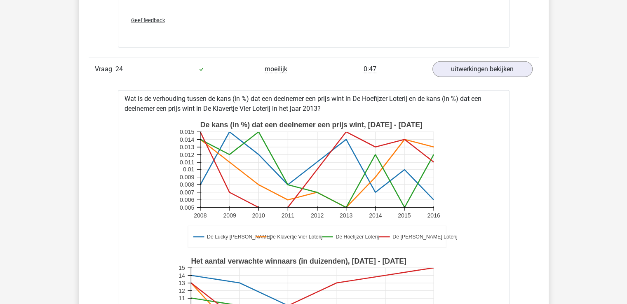
click at [346, 208] on icon at bounding box center [316, 208] width 233 height 0
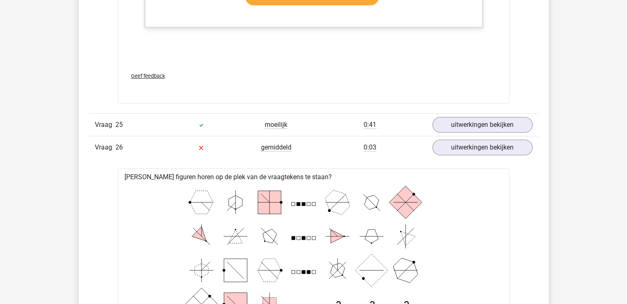
scroll to position [15406, 0]
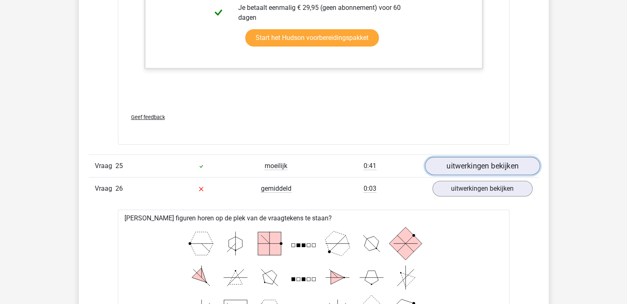
click at [445, 157] on link "uitwerkingen bekijken" at bounding box center [482, 166] width 115 height 18
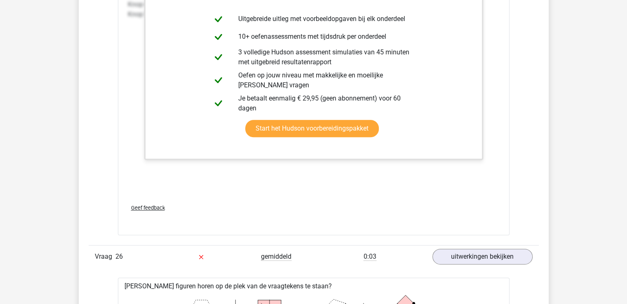
scroll to position [16066, 0]
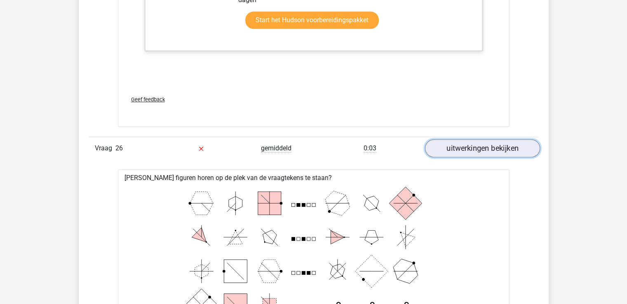
click at [454, 139] on link "uitwerkingen bekijken" at bounding box center [482, 148] width 115 height 18
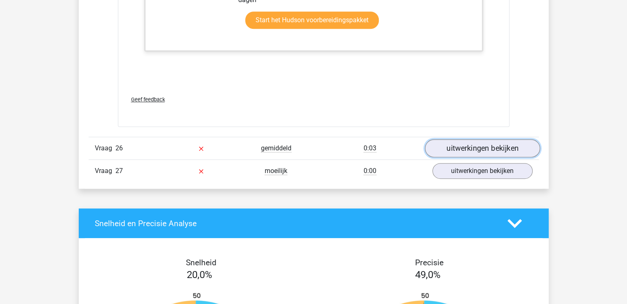
click at [490, 139] on link "uitwerkingen bekijken" at bounding box center [482, 148] width 115 height 18
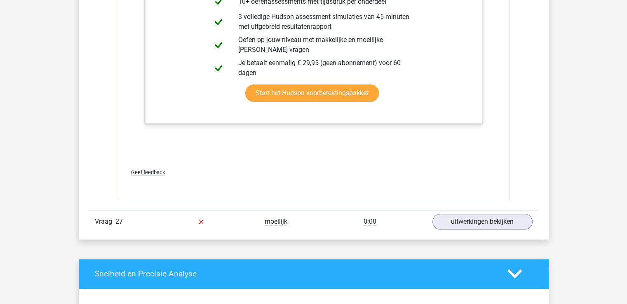
scroll to position [16684, 0]
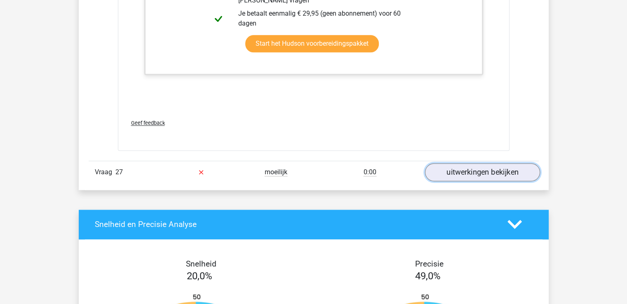
click at [464, 163] on link "uitwerkingen bekijken" at bounding box center [482, 172] width 115 height 18
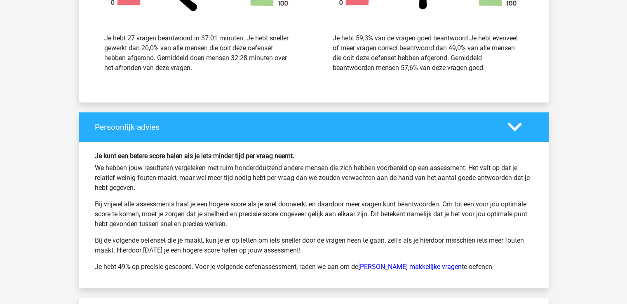
scroll to position [17513, 0]
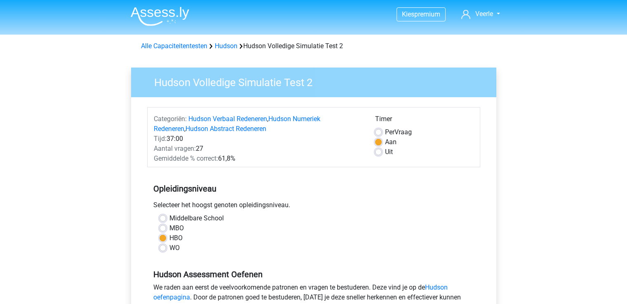
scroll to position [206, 0]
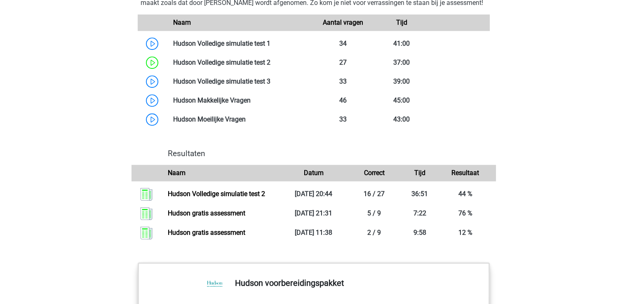
scroll to position [701, 0]
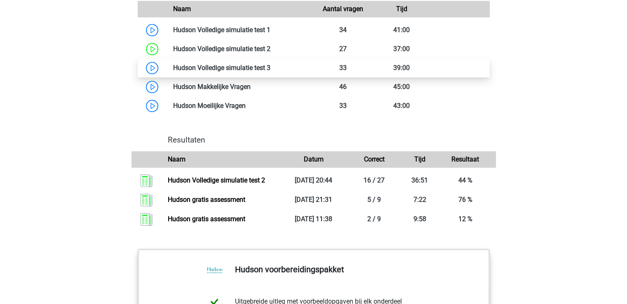
click at [271, 72] on link at bounding box center [271, 68] width 0 height 8
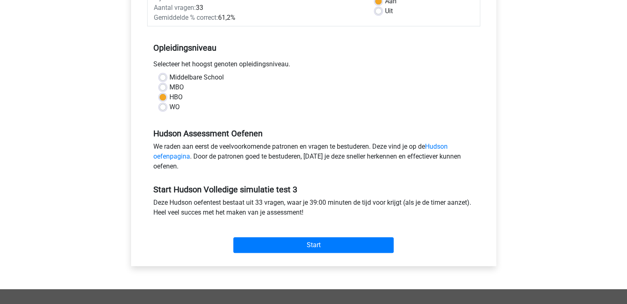
scroll to position [165, 0]
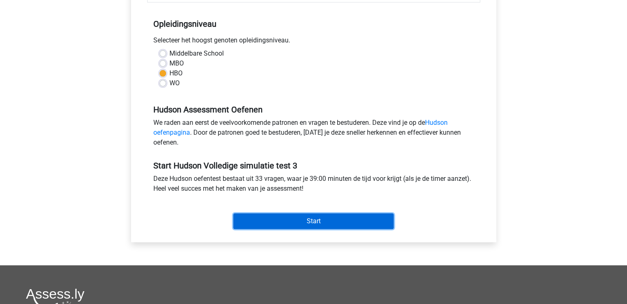
click at [299, 222] on input "Start" at bounding box center [313, 222] width 160 height 16
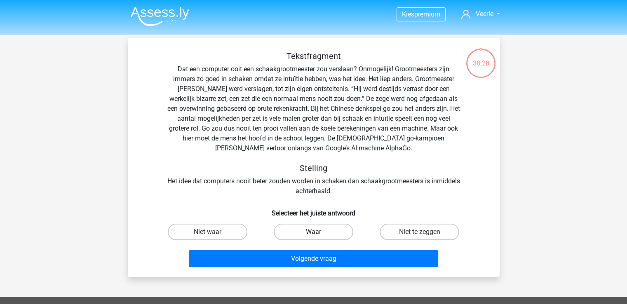
click at [304, 236] on label "Waar" at bounding box center [314, 232] width 80 height 16
click at [313, 236] on input "Waar" at bounding box center [315, 234] width 5 height 5
radio input "true"
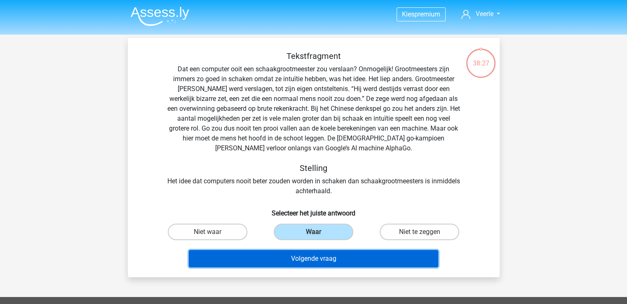
click at [299, 256] on button "Volgende vraag" at bounding box center [314, 258] width 250 height 17
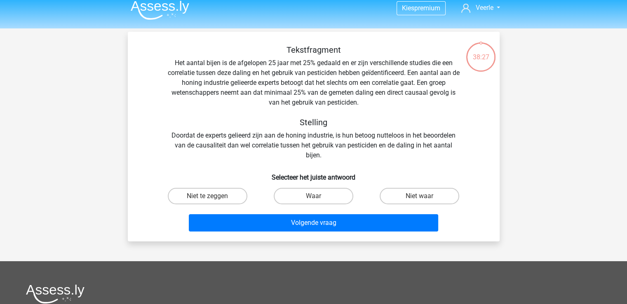
scroll to position [38, 0]
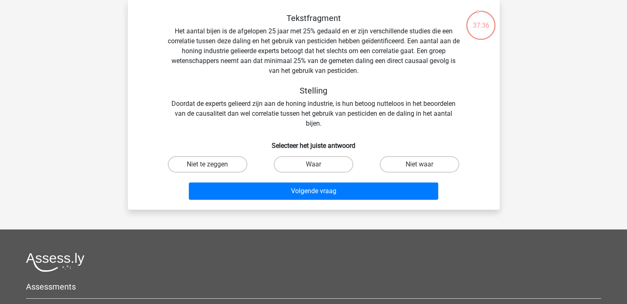
click at [307, 153] on div "Waar" at bounding box center [314, 164] width 106 height 23
click at [298, 161] on label "Waar" at bounding box center [314, 164] width 80 height 16
click at [313, 165] on input "Waar" at bounding box center [315, 167] width 5 height 5
radio input "true"
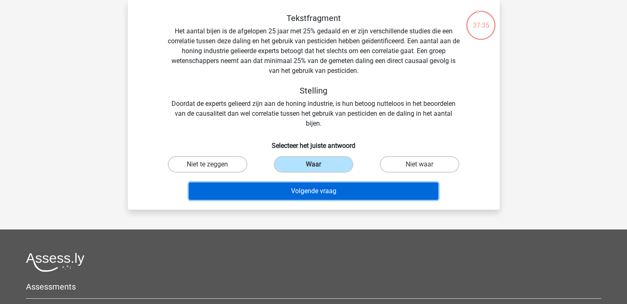
click at [299, 196] on button "Volgende vraag" at bounding box center [314, 191] width 250 height 17
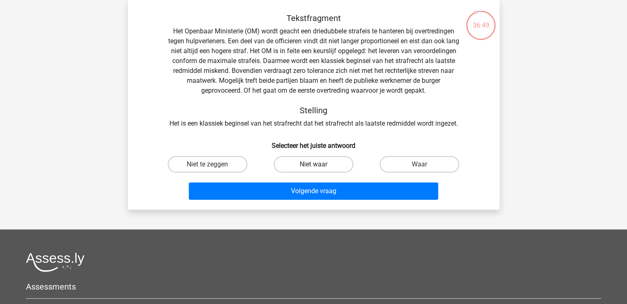
click at [327, 159] on label "Niet waar" at bounding box center [314, 164] width 80 height 16
click at [319, 165] on input "Niet waar" at bounding box center [315, 167] width 5 height 5
radio input "true"
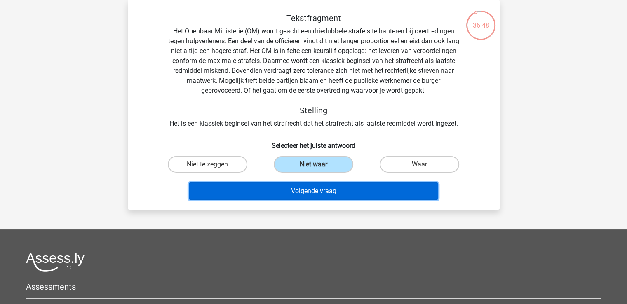
click at [319, 194] on button "Volgende vraag" at bounding box center [314, 191] width 250 height 17
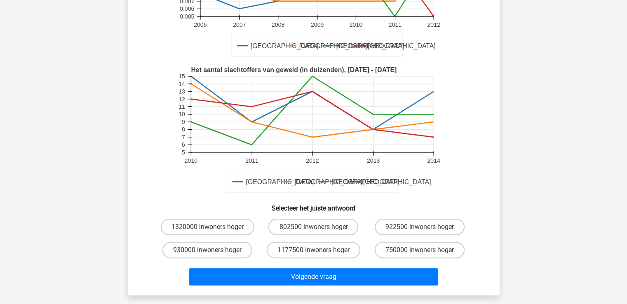
scroll to position [165, 0]
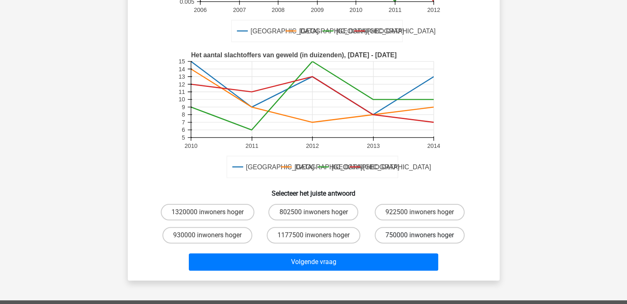
click at [424, 235] on input "750000 inwoners hoger" at bounding box center [422, 237] width 5 height 5
radio input "true"
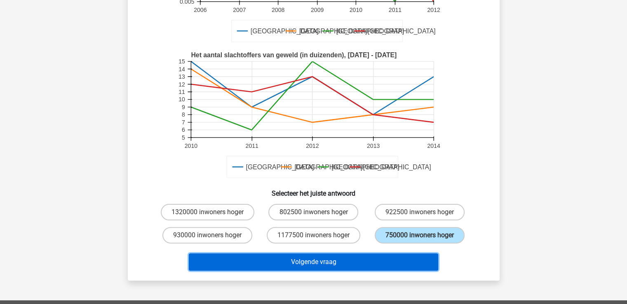
click at [337, 259] on button "Volgende vraag" at bounding box center [314, 262] width 250 height 17
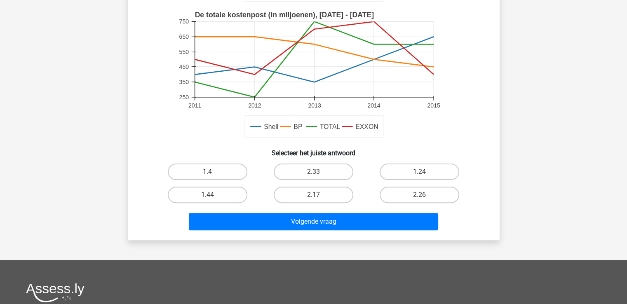
scroll to position [206, 0]
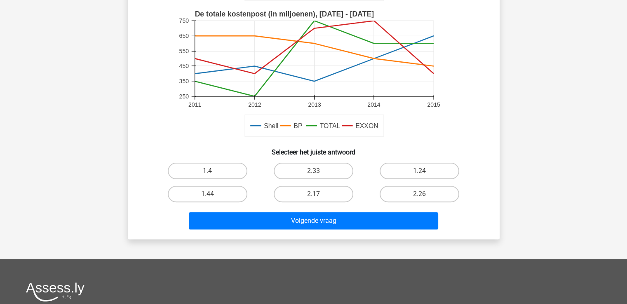
click at [212, 195] on input "1.44" at bounding box center [209, 196] width 5 height 5
radio input "true"
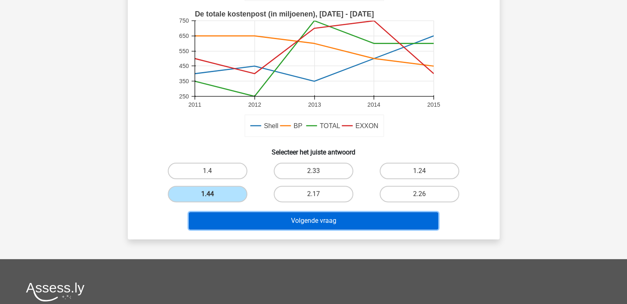
click at [292, 219] on button "Volgende vraag" at bounding box center [314, 220] width 250 height 17
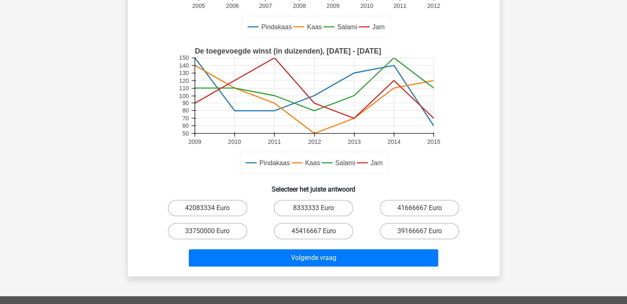
scroll to position [165, 0]
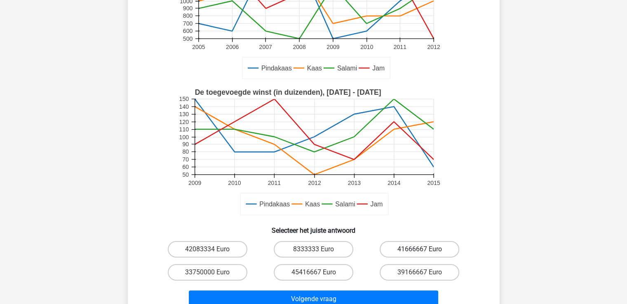
click at [410, 243] on label "41666667 Euro" at bounding box center [420, 249] width 80 height 16
click at [420, 250] on input "41666667 Euro" at bounding box center [422, 252] width 5 height 5
radio input "true"
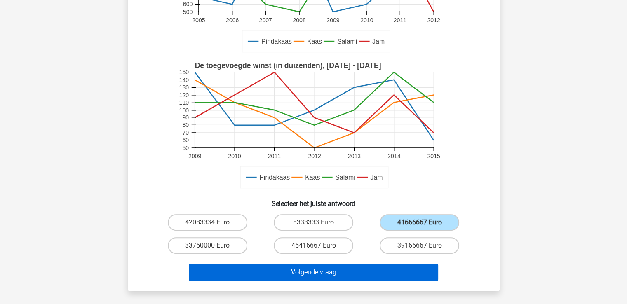
scroll to position [206, 0]
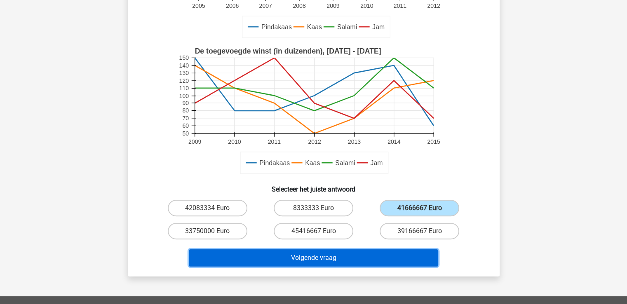
click at [327, 257] on button "Volgende vraag" at bounding box center [314, 258] width 250 height 17
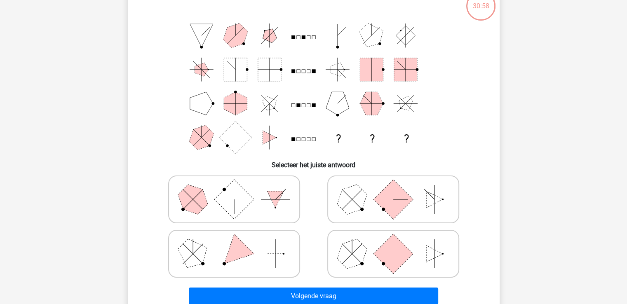
scroll to position [38, 0]
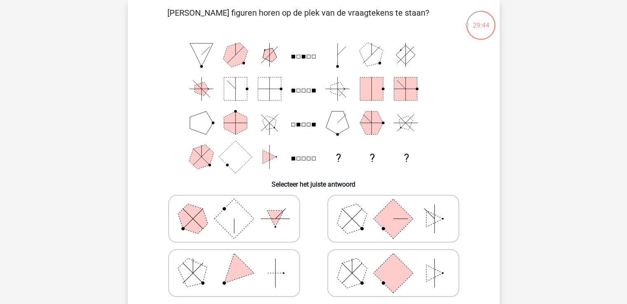
click at [388, 274] on rect at bounding box center [393, 274] width 40 height 40
click at [393, 263] on input "radio" at bounding box center [395, 260] width 5 height 5
radio input "true"
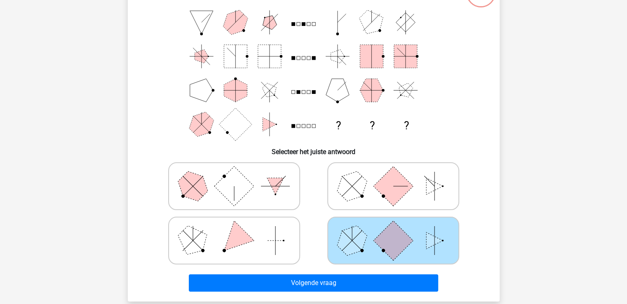
scroll to position [120, 0]
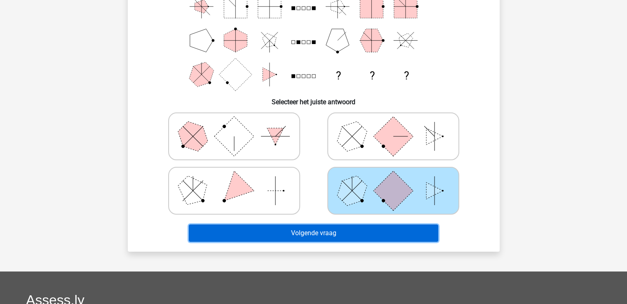
click at [343, 234] on button "Volgende vraag" at bounding box center [314, 233] width 250 height 17
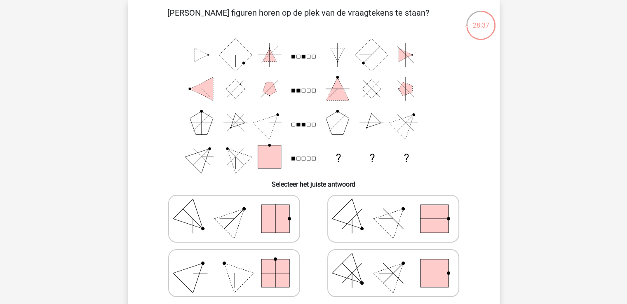
scroll to position [79, 0]
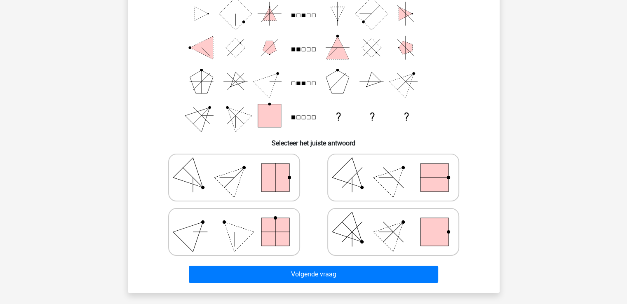
click at [192, 233] on polygon at bounding box center [193, 232] width 40 height 40
click at [234, 222] on input "radio" at bounding box center [236, 219] width 5 height 5
radio input "true"
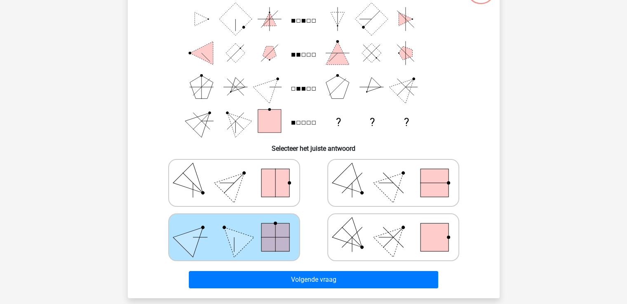
scroll to position [82, 0]
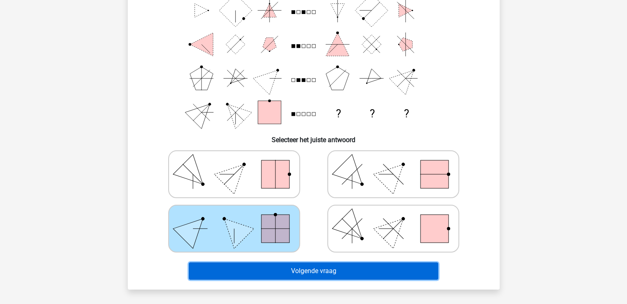
click at [319, 270] on button "Volgende vraag" at bounding box center [314, 271] width 250 height 17
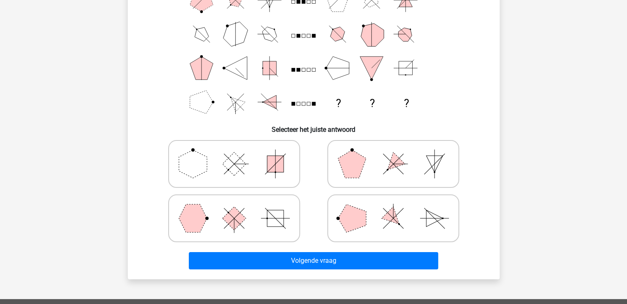
scroll to position [79, 0]
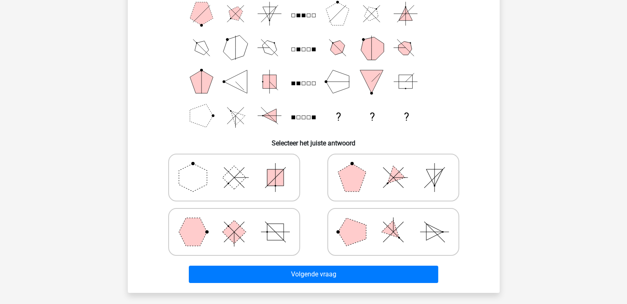
click at [202, 182] on polygon at bounding box center [193, 178] width 28 height 28
click at [234, 167] on input "radio" at bounding box center [236, 164] width 5 height 5
radio input "true"
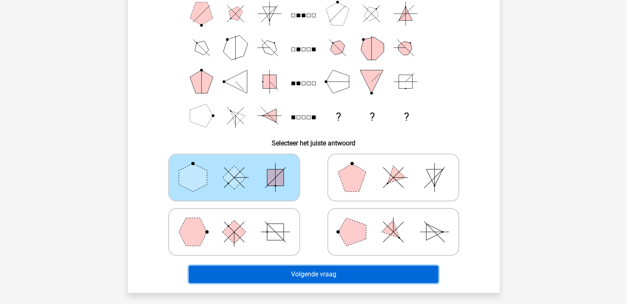
click at [327, 272] on button "Volgende vraag" at bounding box center [314, 274] width 250 height 17
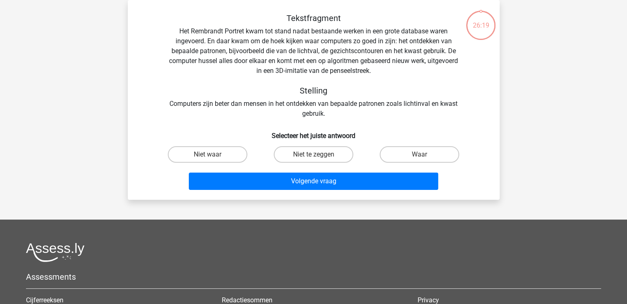
scroll to position [38, 0]
click at [420, 156] on input "Waar" at bounding box center [422, 157] width 5 height 5
radio input "true"
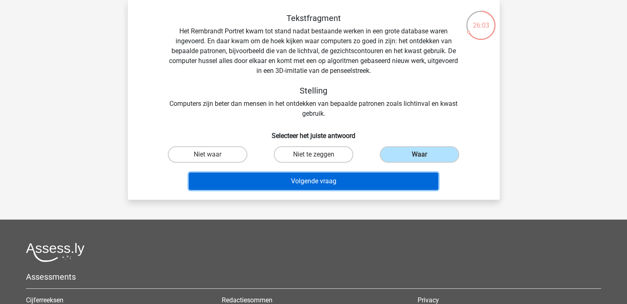
click at [353, 180] on button "Volgende vraag" at bounding box center [314, 181] width 250 height 17
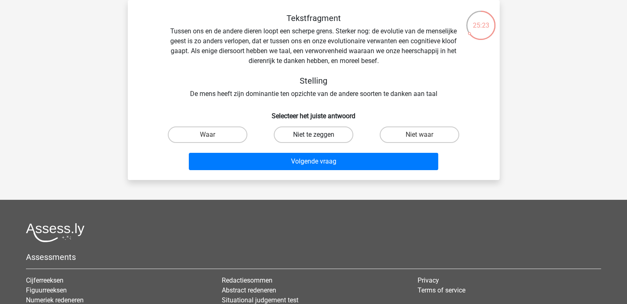
click at [320, 134] on label "Niet te zeggen" at bounding box center [314, 135] width 80 height 16
click at [319, 135] on input "Niet te zeggen" at bounding box center [315, 137] width 5 height 5
radio input "true"
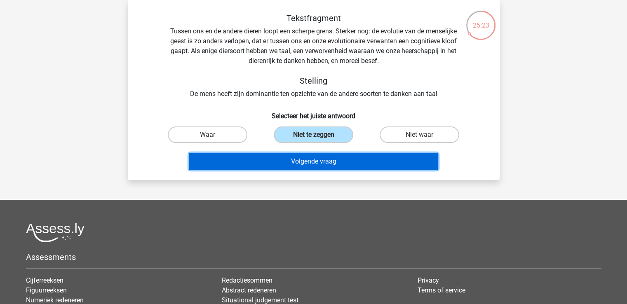
click at [317, 163] on button "Volgende vraag" at bounding box center [314, 161] width 250 height 17
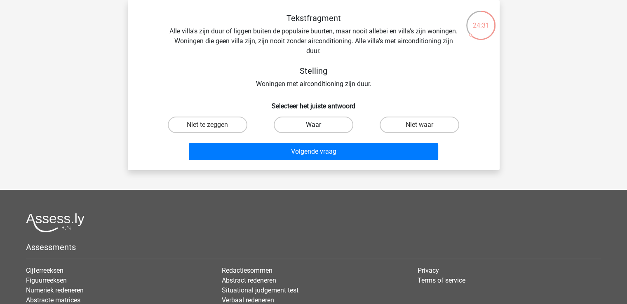
click at [310, 127] on label "Waar" at bounding box center [314, 125] width 80 height 16
click at [313, 127] on input "Waar" at bounding box center [315, 127] width 5 height 5
radio input "true"
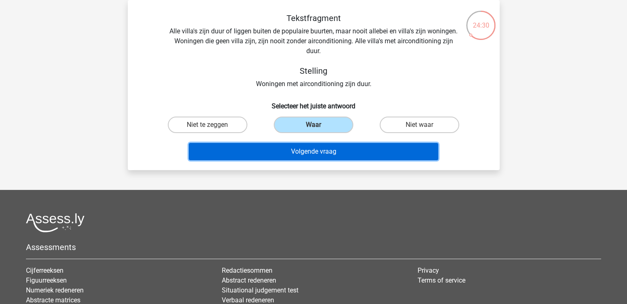
click at [298, 157] on button "Volgende vraag" at bounding box center [314, 151] width 250 height 17
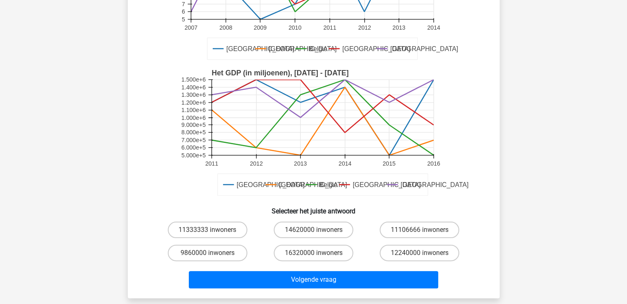
scroll to position [162, 0]
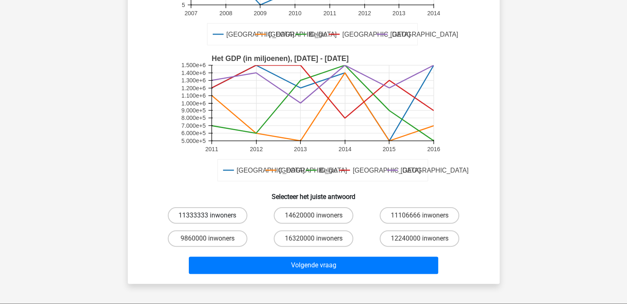
click at [192, 214] on label "11333333 inwoners" at bounding box center [208, 215] width 80 height 16
click at [207, 216] on input "11333333 inwoners" at bounding box center [209, 218] width 5 height 5
radio input "true"
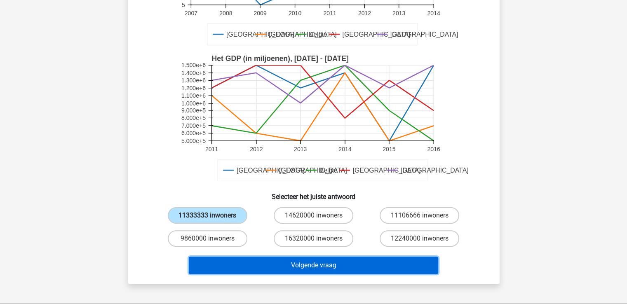
click at [340, 264] on button "Volgende vraag" at bounding box center [314, 265] width 250 height 17
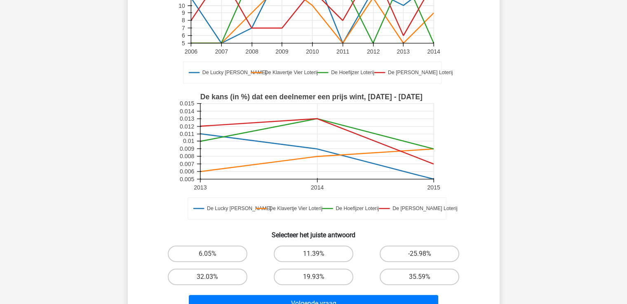
scroll to position [203, 0]
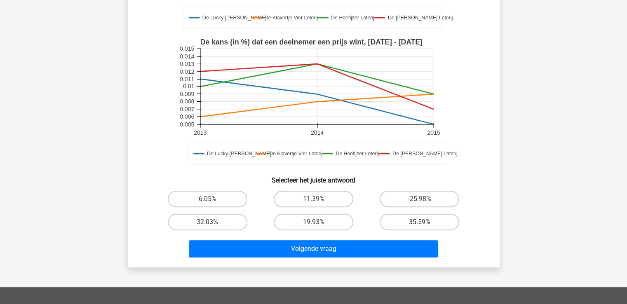
click at [421, 220] on label "35.59%" at bounding box center [420, 222] width 80 height 16
click at [421, 222] on input "35.59%" at bounding box center [422, 224] width 5 height 5
radio input "true"
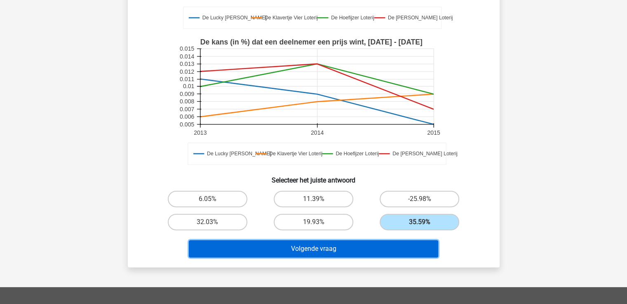
click at [336, 249] on button "Volgende vraag" at bounding box center [314, 248] width 250 height 17
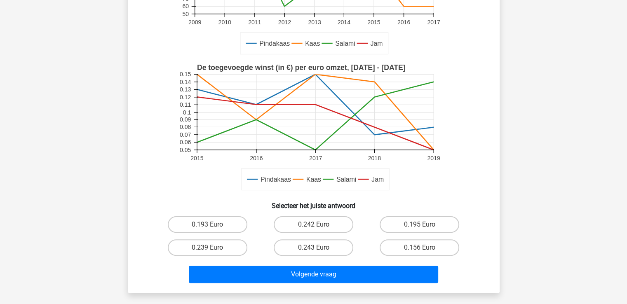
scroll to position [206, 0]
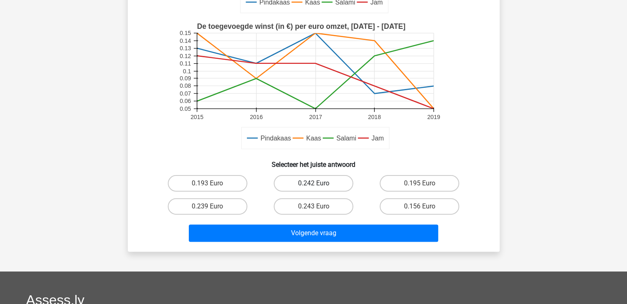
click at [323, 179] on label "0.242 Euro" at bounding box center [314, 183] width 80 height 16
click at [319, 184] on input "0.242 Euro" at bounding box center [315, 186] width 5 height 5
radio input "true"
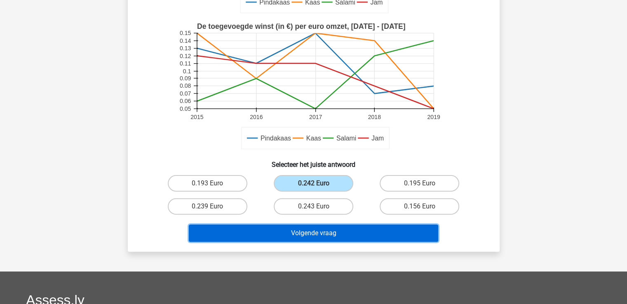
click at [314, 229] on button "Volgende vraag" at bounding box center [314, 233] width 250 height 17
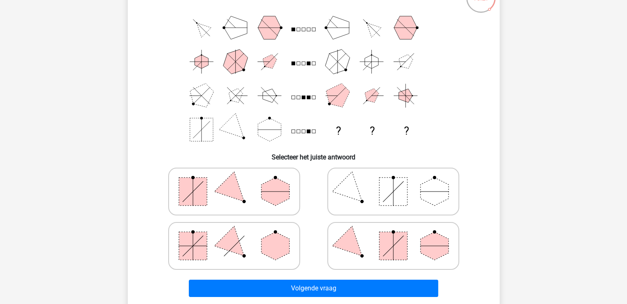
scroll to position [79, 0]
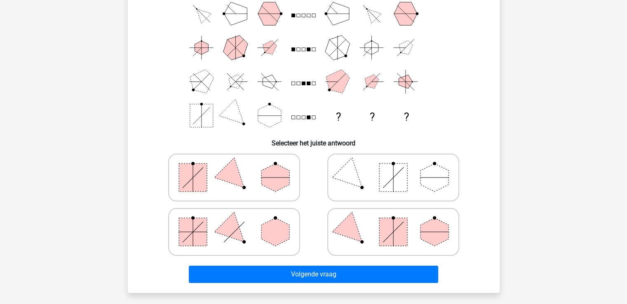
click at [205, 179] on rect at bounding box center [193, 178] width 28 height 28
click at [234, 167] on input "radio" at bounding box center [236, 164] width 5 height 5
radio input "true"
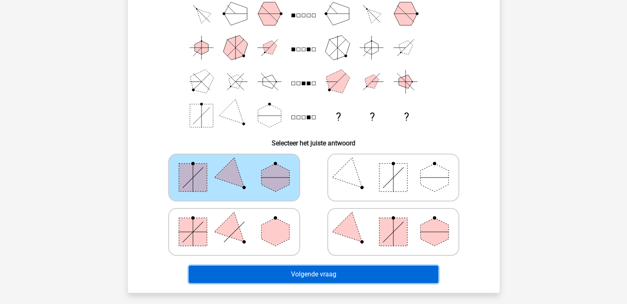
click at [299, 271] on button "Volgende vraag" at bounding box center [314, 274] width 250 height 17
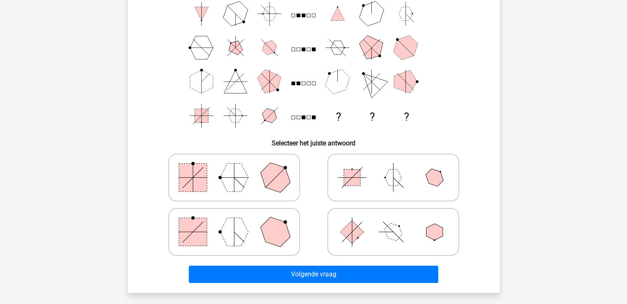
scroll to position [38, 0]
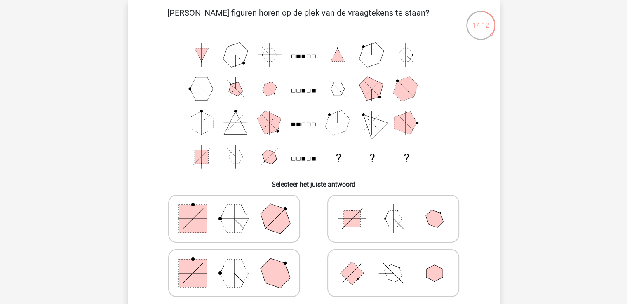
click at [198, 221] on rect at bounding box center [193, 219] width 28 height 28
click at [234, 209] on input "radio" at bounding box center [236, 205] width 5 height 5
radio input "true"
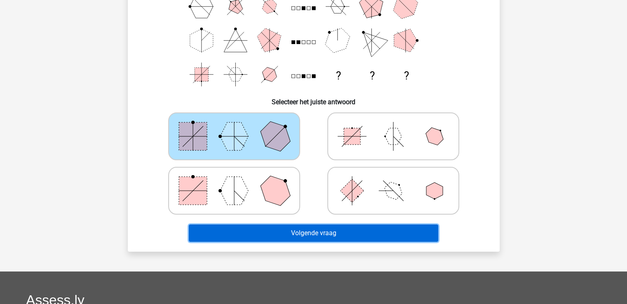
click at [356, 231] on button "Volgende vraag" at bounding box center [314, 233] width 250 height 17
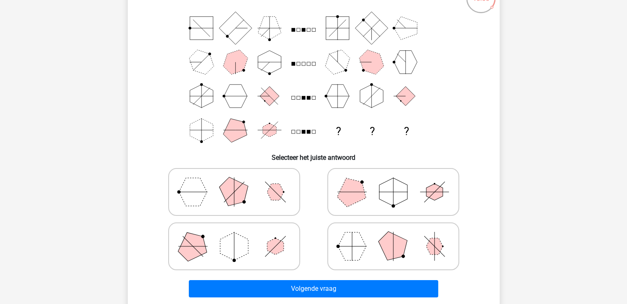
scroll to position [79, 0]
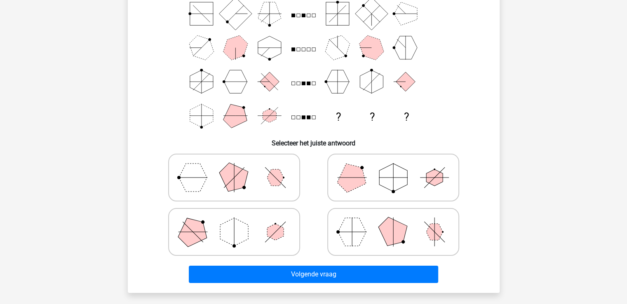
click at [201, 178] on polygon at bounding box center [193, 178] width 28 height 28
click at [234, 167] on input "radio" at bounding box center [236, 164] width 5 height 5
radio input "true"
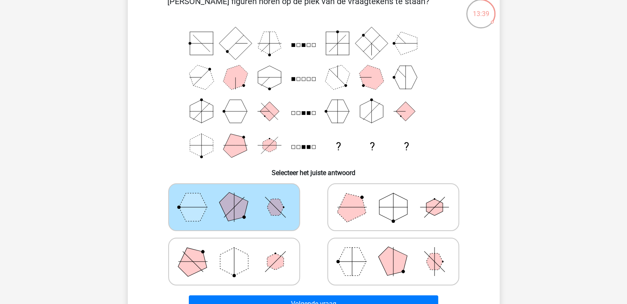
scroll to position [124, 0]
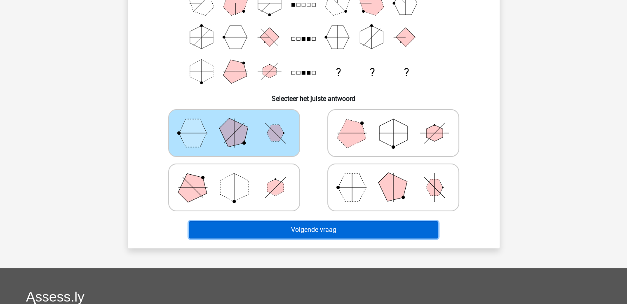
click at [333, 228] on button "Volgende vraag" at bounding box center [314, 229] width 250 height 17
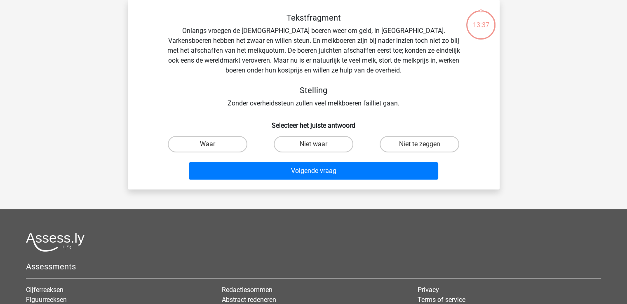
scroll to position [38, 0]
click at [199, 149] on label "Waar" at bounding box center [208, 145] width 80 height 16
click at [207, 149] on input "Waar" at bounding box center [209, 147] width 5 height 5
radio input "true"
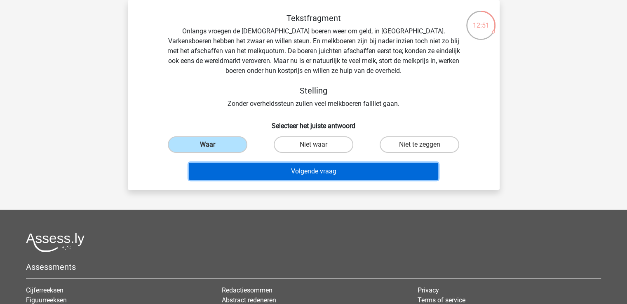
click at [285, 171] on button "Volgende vraag" at bounding box center [314, 171] width 250 height 17
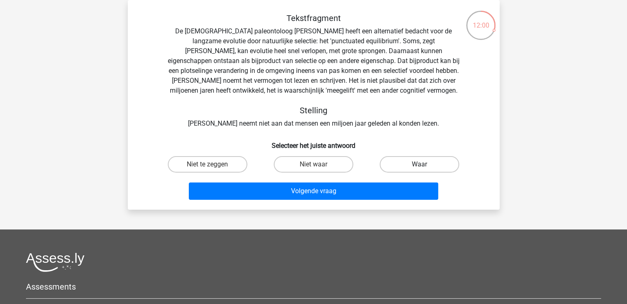
click at [412, 165] on label "Waar" at bounding box center [420, 164] width 80 height 16
click at [420, 165] on input "Waar" at bounding box center [422, 167] width 5 height 5
radio input "true"
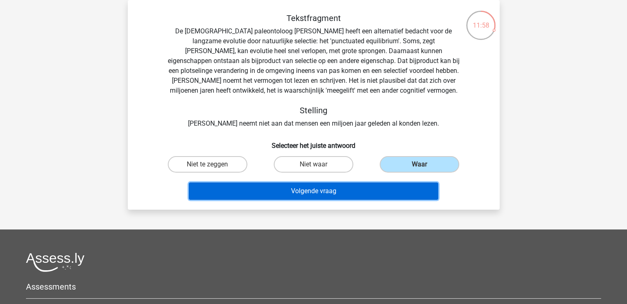
click at [348, 193] on button "Volgende vraag" at bounding box center [314, 191] width 250 height 17
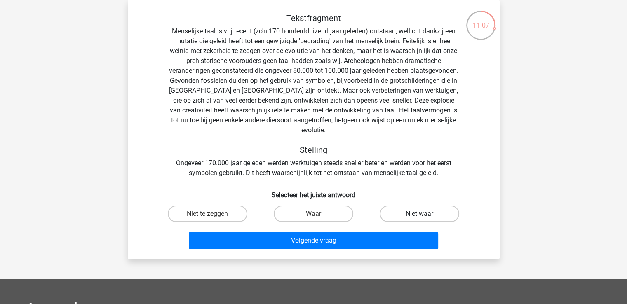
click at [406, 206] on label "Niet waar" at bounding box center [420, 214] width 80 height 16
click at [420, 214] on input "Niet waar" at bounding box center [422, 216] width 5 height 5
radio input "true"
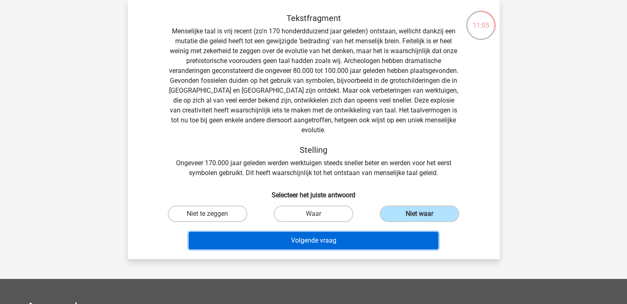
click at [311, 234] on button "Volgende vraag" at bounding box center [314, 240] width 250 height 17
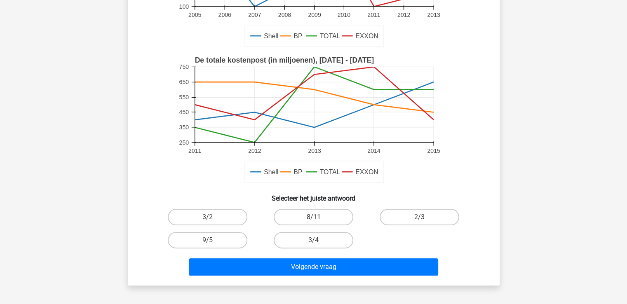
scroll to position [165, 0]
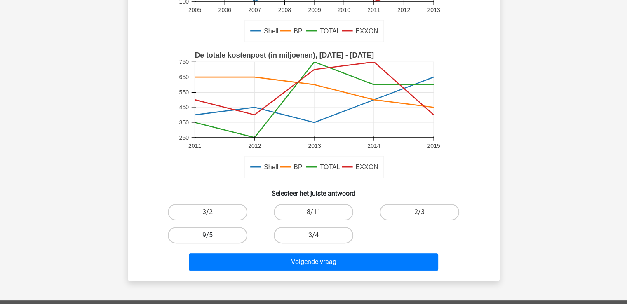
click at [203, 235] on label "9/5" at bounding box center [208, 235] width 80 height 16
click at [207, 235] on input "9/5" at bounding box center [209, 237] width 5 height 5
radio input "true"
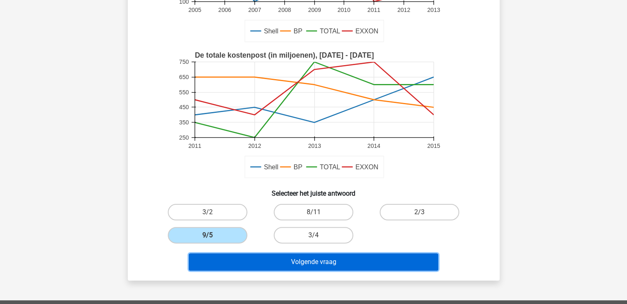
click at [305, 265] on button "Volgende vraag" at bounding box center [314, 262] width 250 height 17
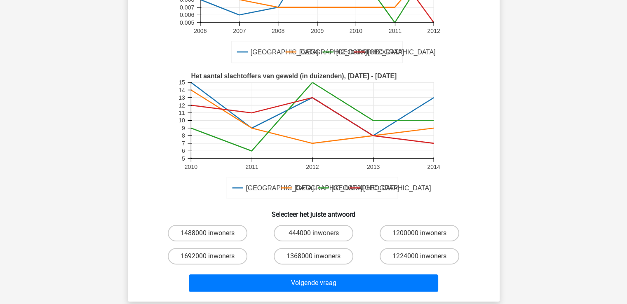
scroll to position [162, 0]
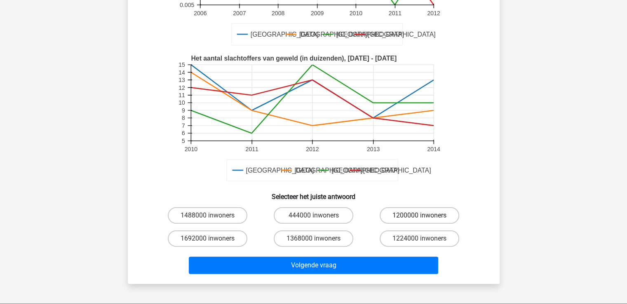
click at [404, 215] on label "1200000 inwoners" at bounding box center [420, 215] width 80 height 16
click at [420, 216] on input "1200000 inwoners" at bounding box center [422, 218] width 5 height 5
radio input "true"
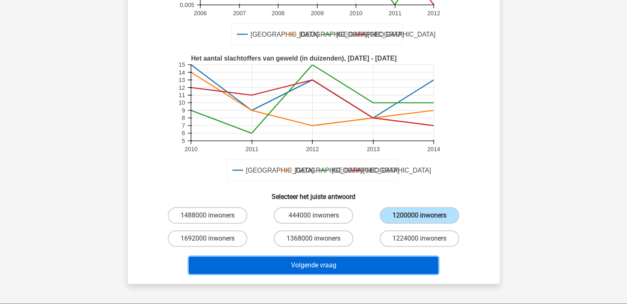
click at [343, 268] on button "Volgende vraag" at bounding box center [314, 265] width 250 height 17
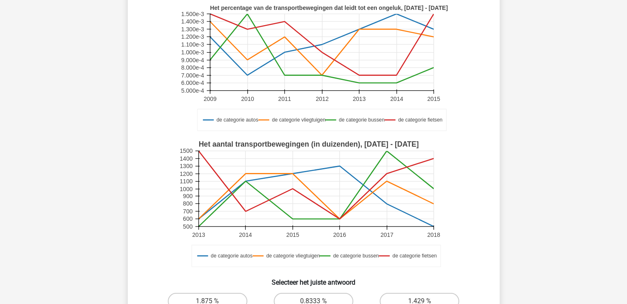
scroll to position [165, 0]
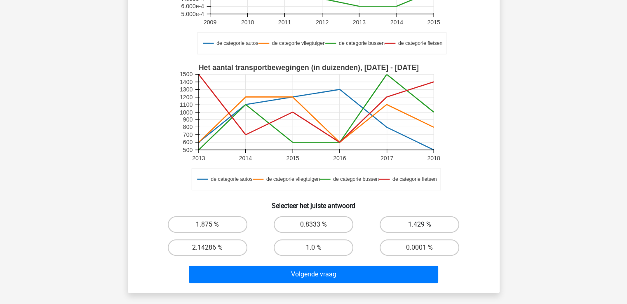
click at [414, 224] on label "1.429 %" at bounding box center [420, 225] width 80 height 16
click at [420, 225] on input "1.429 %" at bounding box center [422, 227] width 5 height 5
radio input "true"
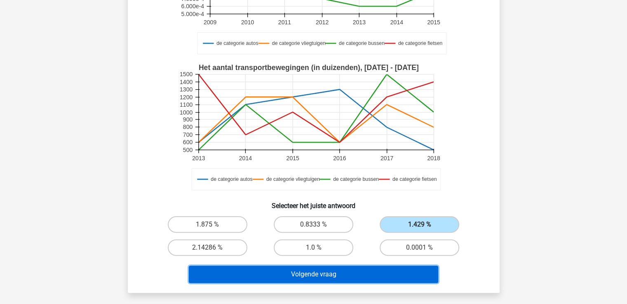
click at [328, 274] on button "Volgende vraag" at bounding box center [314, 274] width 250 height 17
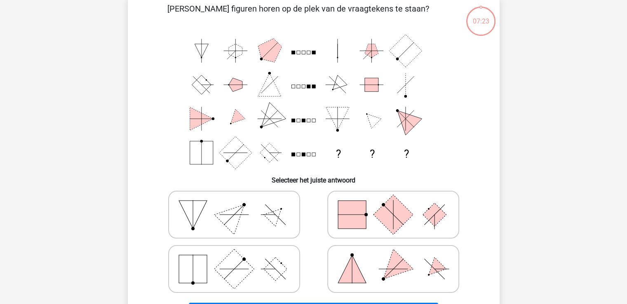
scroll to position [38, 0]
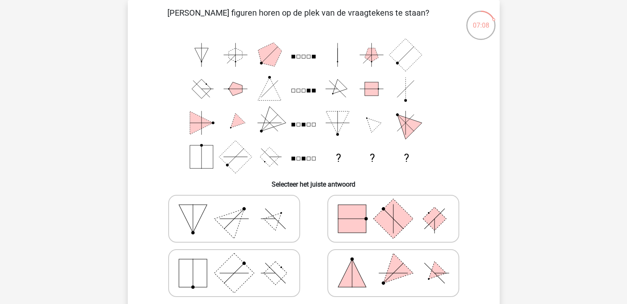
click at [408, 224] on rect at bounding box center [393, 219] width 40 height 40
click at [399, 209] on input "radio" at bounding box center [395, 205] width 5 height 5
radio input "true"
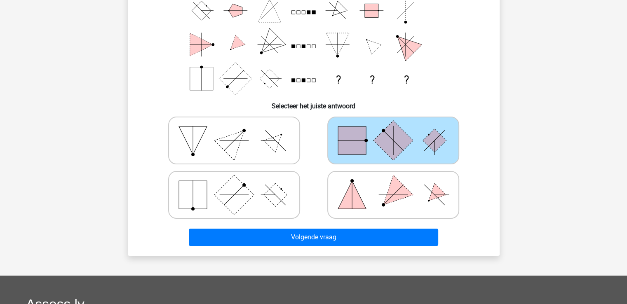
scroll to position [120, 0]
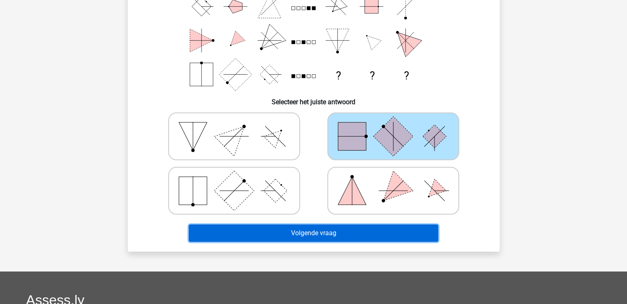
click at [285, 228] on button "Volgende vraag" at bounding box center [314, 233] width 250 height 17
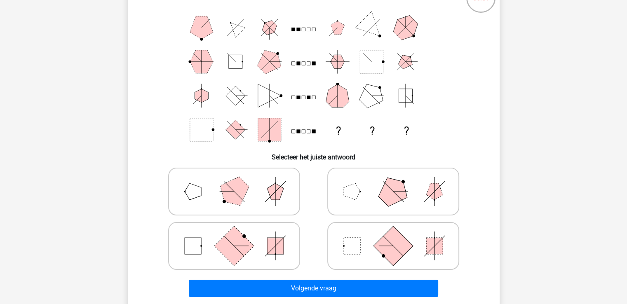
scroll to position [79, 0]
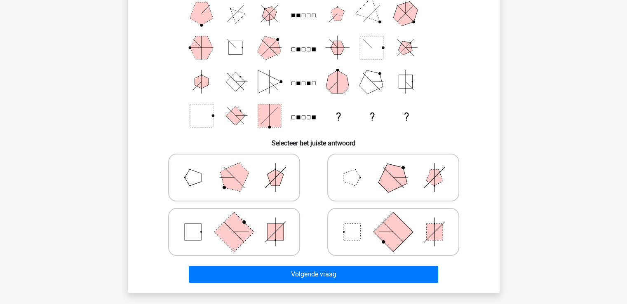
click at [214, 236] on icon at bounding box center [234, 232] width 124 height 41
click at [234, 222] on input "radio" at bounding box center [236, 219] width 5 height 5
radio input "true"
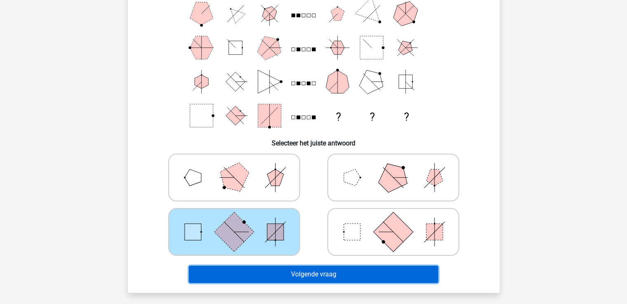
click at [316, 274] on button "Volgende vraag" at bounding box center [314, 274] width 250 height 17
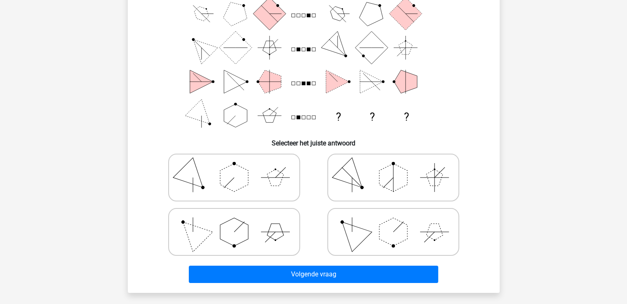
click at [195, 226] on icon at bounding box center [234, 232] width 124 height 41
click at [234, 222] on input "radio" at bounding box center [236, 219] width 5 height 5
radio input "true"
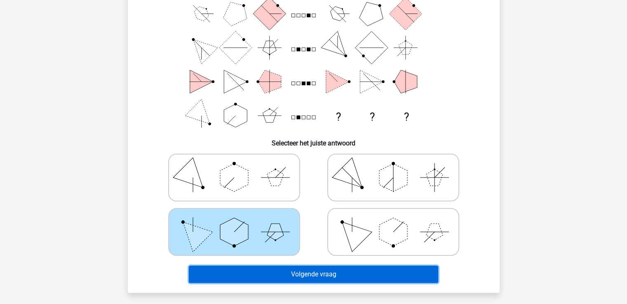
click at [319, 272] on button "Volgende vraag" at bounding box center [314, 274] width 250 height 17
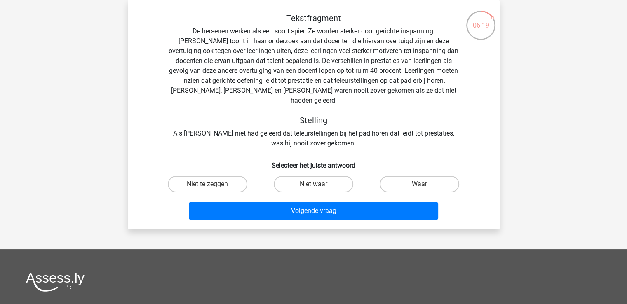
scroll to position [0, 0]
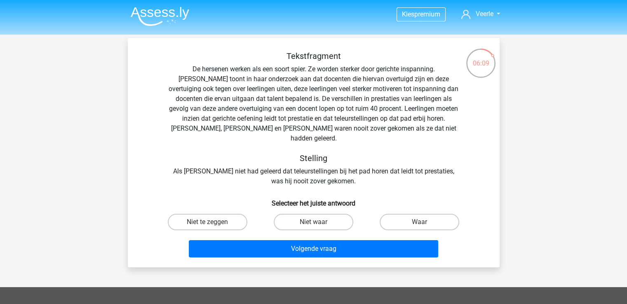
click at [424, 222] on input "Waar" at bounding box center [422, 224] width 5 height 5
radio input "true"
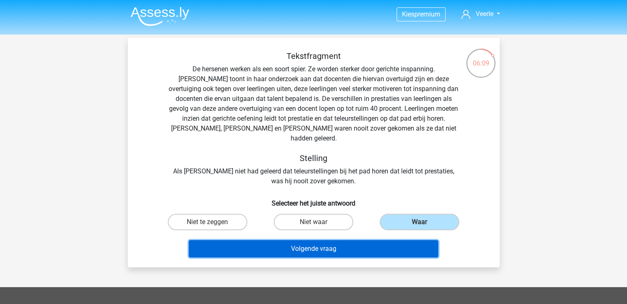
click at [359, 246] on button "Volgende vraag" at bounding box center [314, 248] width 250 height 17
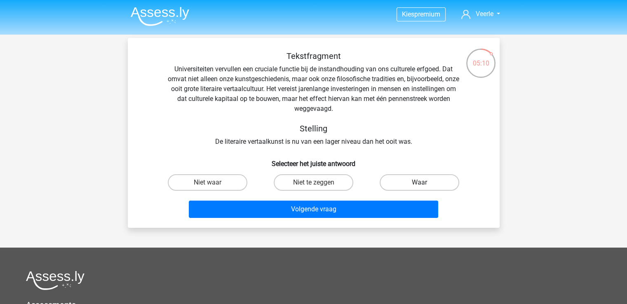
click at [412, 184] on label "Waar" at bounding box center [420, 182] width 80 height 16
click at [420, 184] on input "Waar" at bounding box center [422, 185] width 5 height 5
radio input "true"
click at [185, 180] on label "Niet waar" at bounding box center [208, 182] width 80 height 16
click at [207, 183] on input "Niet waar" at bounding box center [209, 185] width 5 height 5
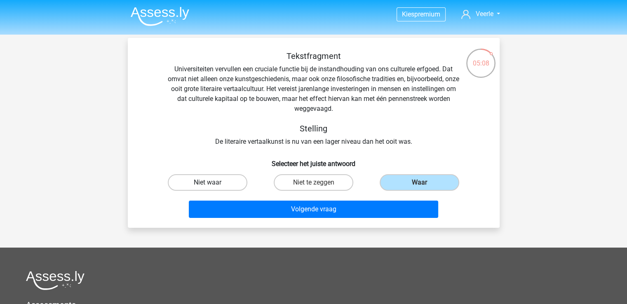
radio input "true"
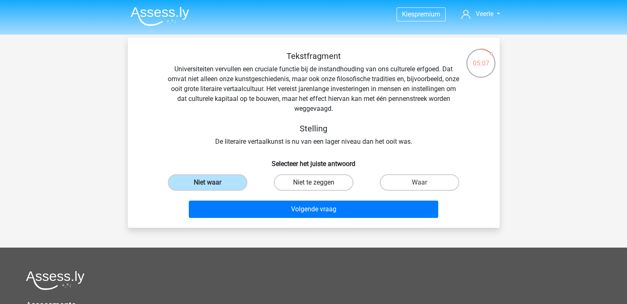
click at [295, 182] on label "Niet te zeggen" at bounding box center [314, 182] width 80 height 16
click at [313, 183] on input "Niet te zeggen" at bounding box center [315, 185] width 5 height 5
radio input "true"
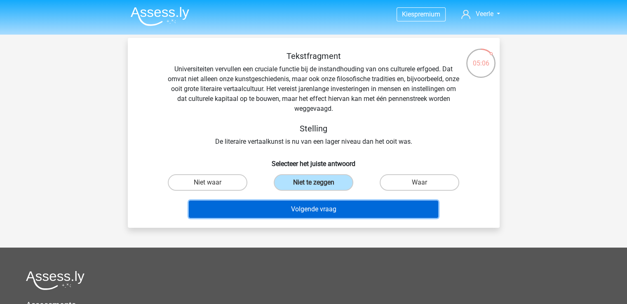
click at [283, 206] on button "Volgende vraag" at bounding box center [314, 209] width 250 height 17
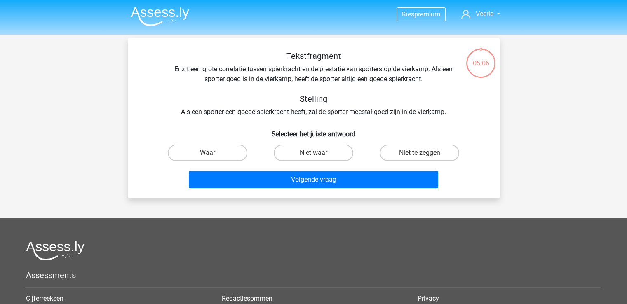
scroll to position [38, 0]
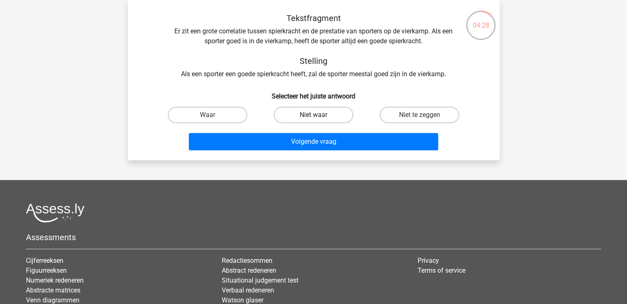
click at [301, 117] on label "Niet waar" at bounding box center [314, 115] width 80 height 16
click at [313, 117] on input "Niet waar" at bounding box center [315, 117] width 5 height 5
radio input "true"
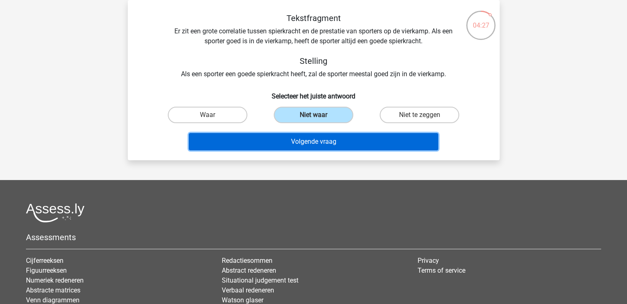
click at [300, 141] on button "Volgende vraag" at bounding box center [314, 141] width 250 height 17
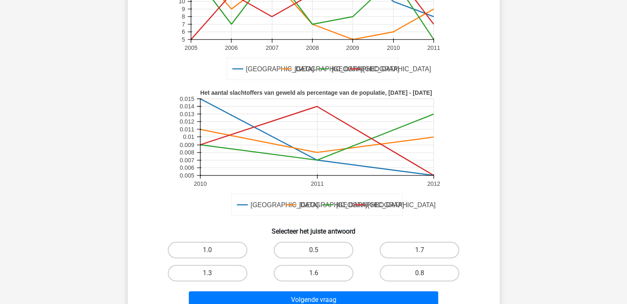
scroll to position [162, 0]
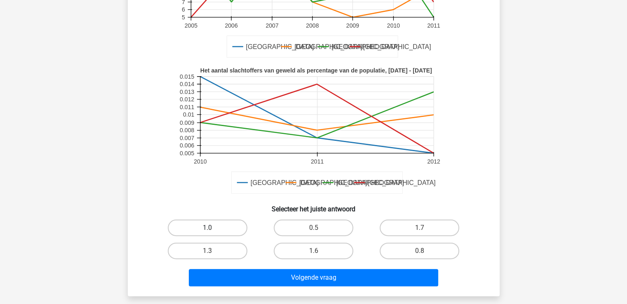
click at [210, 226] on label "1.0" at bounding box center [208, 228] width 80 height 16
click at [210, 228] on input "1.0" at bounding box center [209, 230] width 5 height 5
radio input "true"
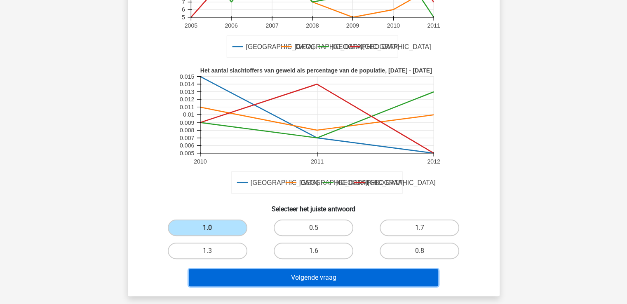
click at [286, 280] on button "Volgende vraag" at bounding box center [314, 277] width 250 height 17
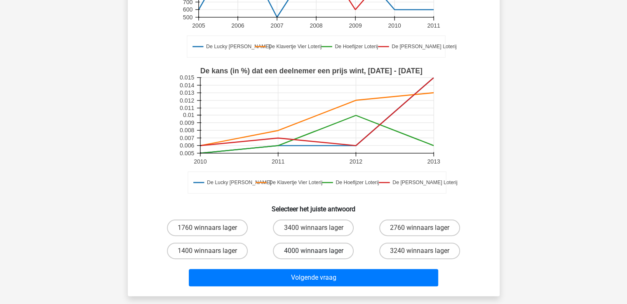
click at [297, 243] on label "4000 winnaars lager" at bounding box center [313, 251] width 81 height 16
click at [313, 251] on input "4000 winnaars lager" at bounding box center [315, 253] width 5 height 5
radio input "true"
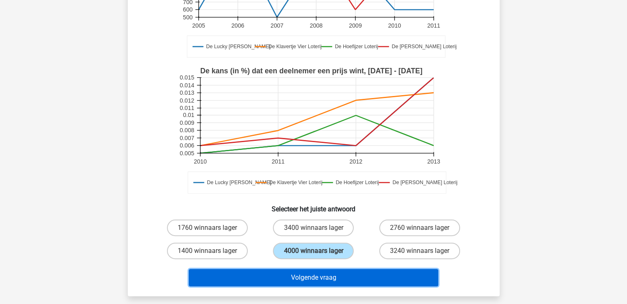
click at [294, 269] on button "Volgende vraag" at bounding box center [314, 277] width 250 height 17
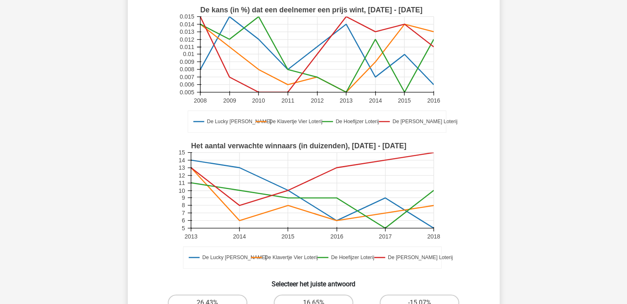
scroll to position [165, 0]
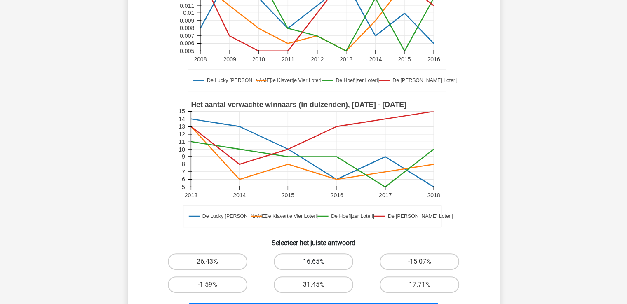
click at [327, 254] on label "16.65%" at bounding box center [314, 262] width 80 height 16
click at [319, 262] on input "16.65%" at bounding box center [315, 264] width 5 height 5
radio input "true"
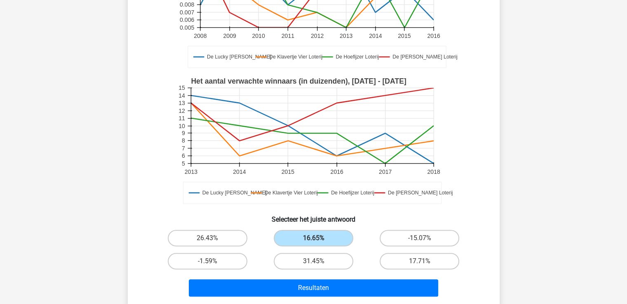
scroll to position [206, 0]
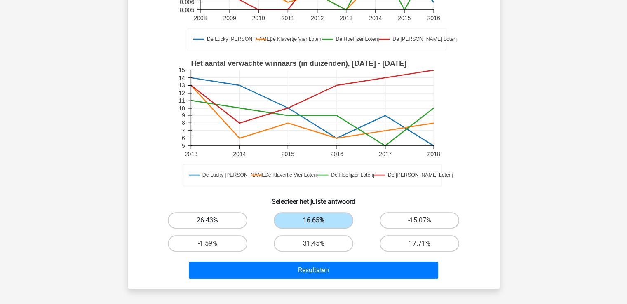
click at [202, 212] on label "26.43%" at bounding box center [208, 220] width 80 height 16
click at [207, 221] on input "26.43%" at bounding box center [209, 223] width 5 height 5
radio input "true"
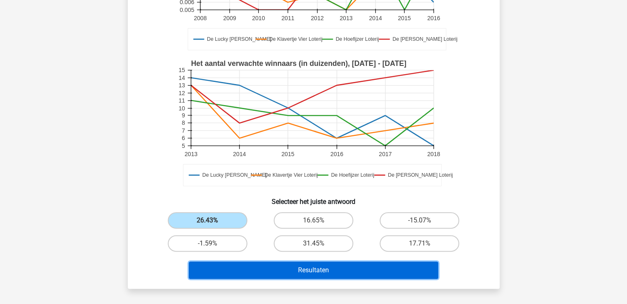
click at [294, 262] on button "Resultaten" at bounding box center [314, 270] width 250 height 17
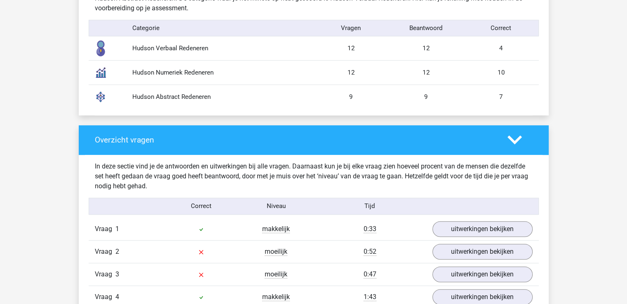
scroll to position [742, 0]
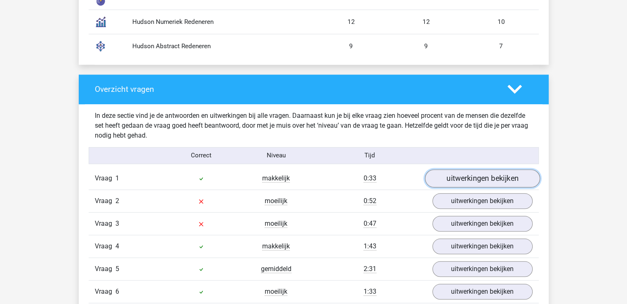
click at [471, 179] on link "uitwerkingen bekijken" at bounding box center [482, 179] width 115 height 18
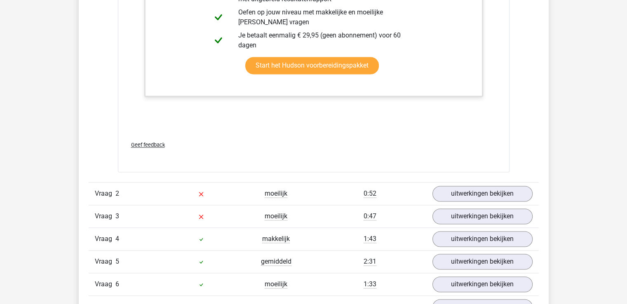
scroll to position [1278, 0]
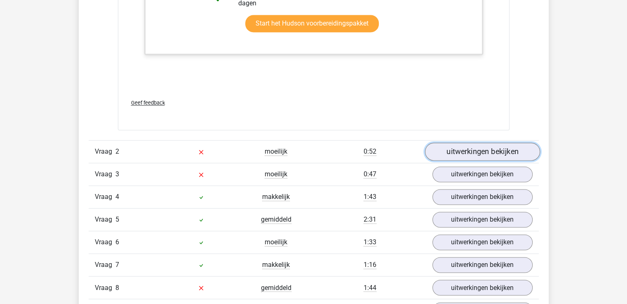
click at [466, 149] on link "uitwerkingen bekijken" at bounding box center [482, 152] width 115 height 18
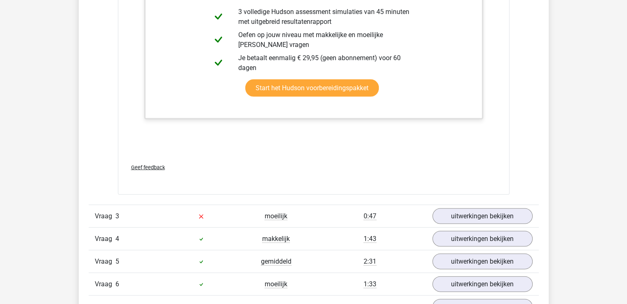
scroll to position [1732, 0]
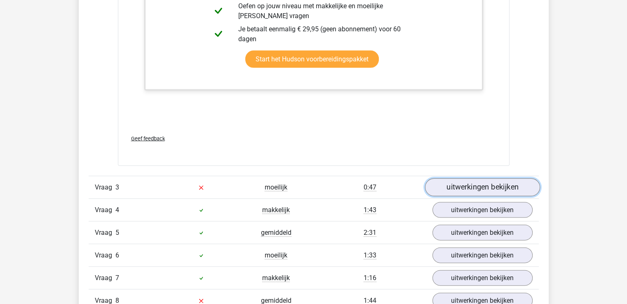
click at [454, 187] on link "uitwerkingen bekijken" at bounding box center [482, 188] width 115 height 18
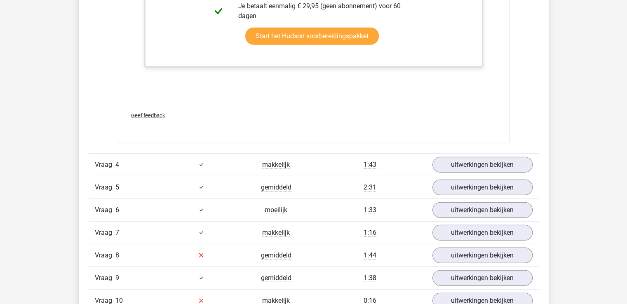
scroll to position [2310, 0]
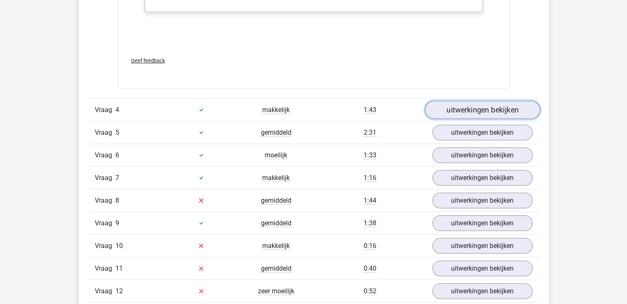
click at [479, 111] on link "uitwerkingen bekijken" at bounding box center [482, 110] width 115 height 18
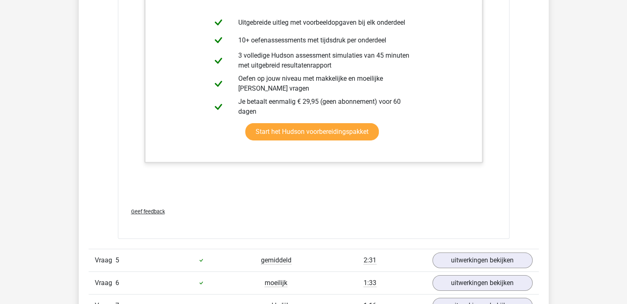
scroll to position [2969, 0]
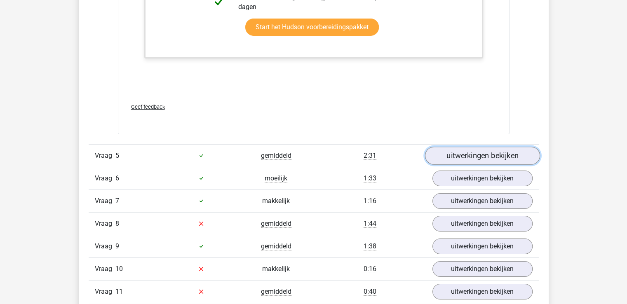
click at [474, 154] on link "uitwerkingen bekijken" at bounding box center [482, 156] width 115 height 18
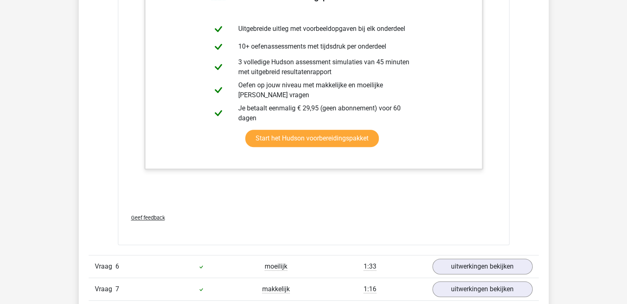
scroll to position [3670, 0]
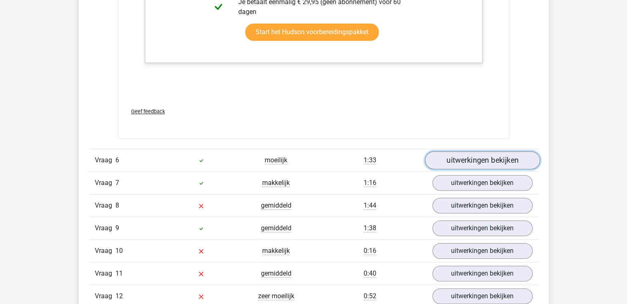
click at [467, 156] on link "uitwerkingen bekijken" at bounding box center [482, 160] width 115 height 18
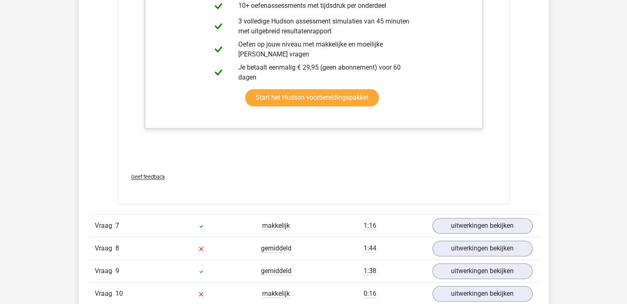
scroll to position [4454, 0]
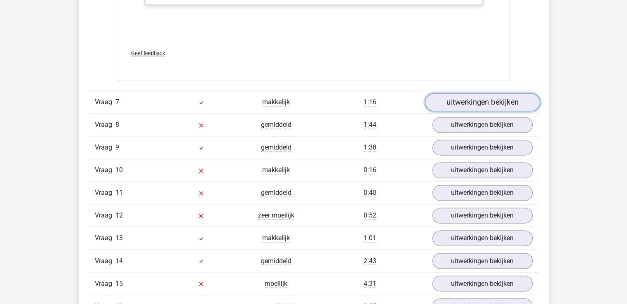
click at [479, 99] on link "uitwerkingen bekijken" at bounding box center [482, 102] width 115 height 18
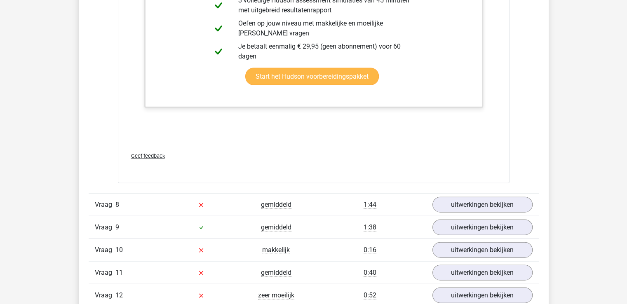
scroll to position [5073, 0]
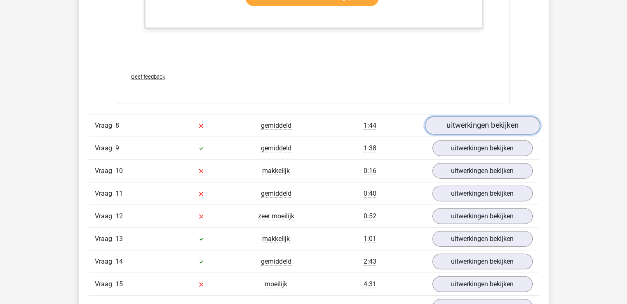
click at [463, 121] on link "uitwerkingen bekijken" at bounding box center [482, 126] width 115 height 18
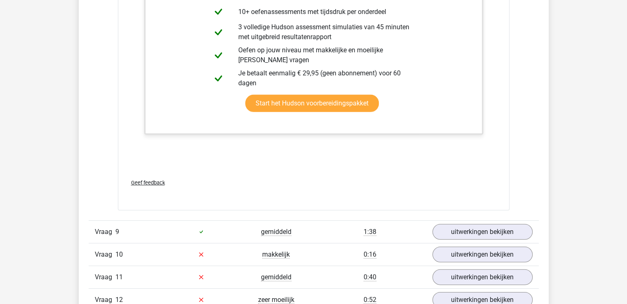
scroll to position [5733, 0]
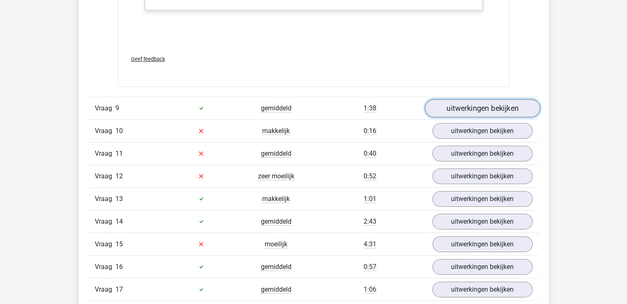
click at [477, 104] on link "uitwerkingen bekijken" at bounding box center [482, 108] width 115 height 18
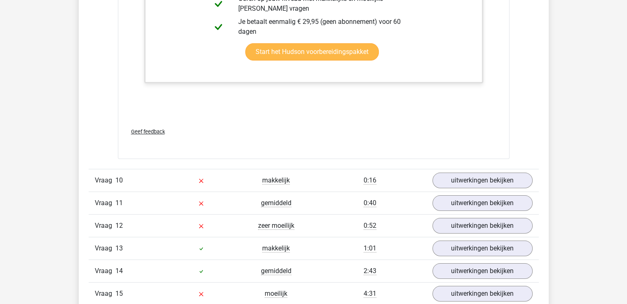
scroll to position [6351, 0]
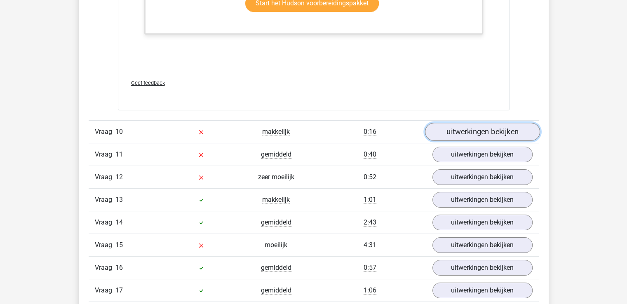
click at [450, 127] on link "uitwerkingen bekijken" at bounding box center [482, 132] width 115 height 18
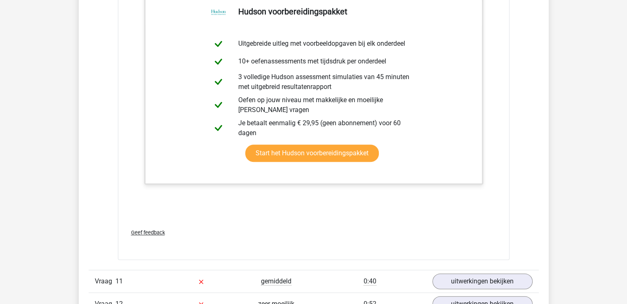
scroll to position [6846, 0]
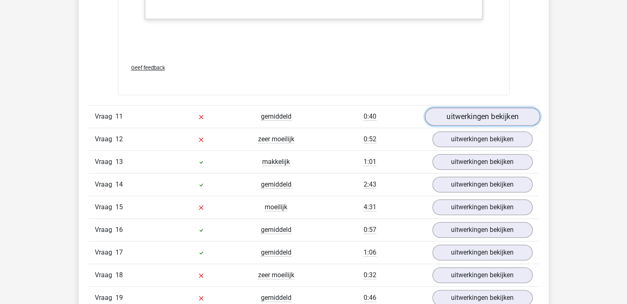
click at [453, 110] on link "uitwerkingen bekijken" at bounding box center [482, 117] width 115 height 18
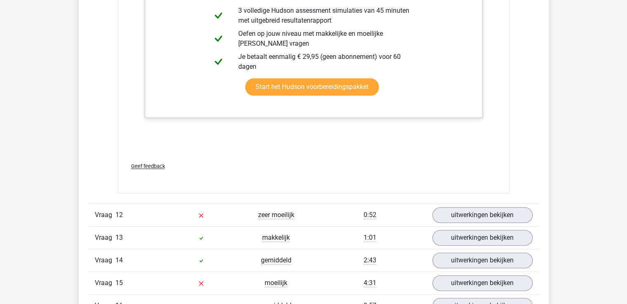
scroll to position [7341, 0]
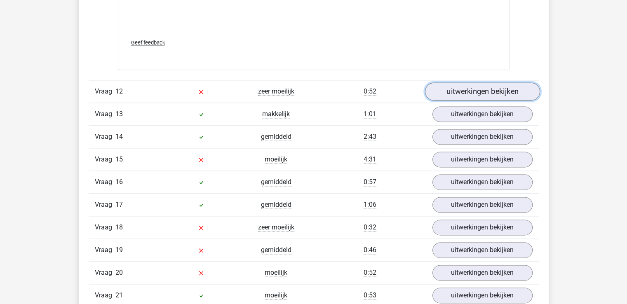
click at [469, 90] on link "uitwerkingen bekijken" at bounding box center [482, 91] width 115 height 18
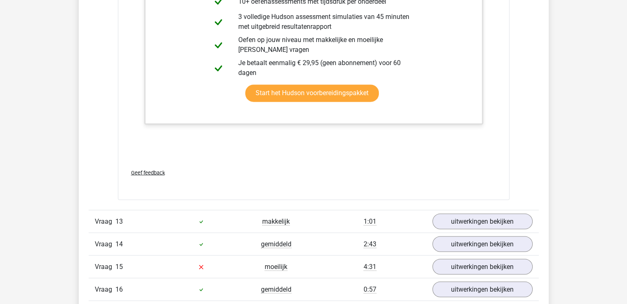
scroll to position [7795, 0]
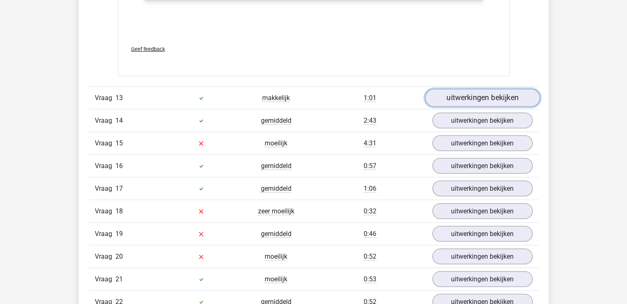
click at [459, 93] on link "uitwerkingen bekijken" at bounding box center [482, 98] width 115 height 18
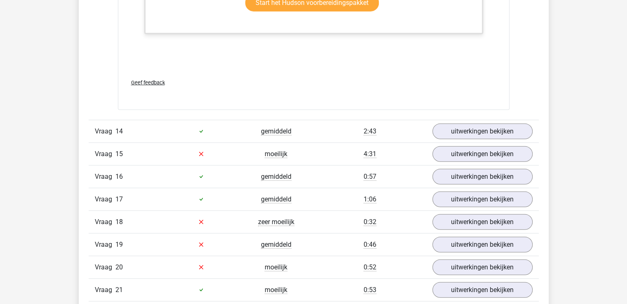
scroll to position [8496, 0]
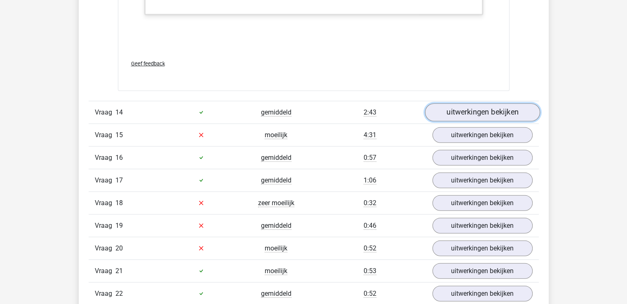
click at [469, 104] on link "uitwerkingen bekijken" at bounding box center [482, 113] width 115 height 18
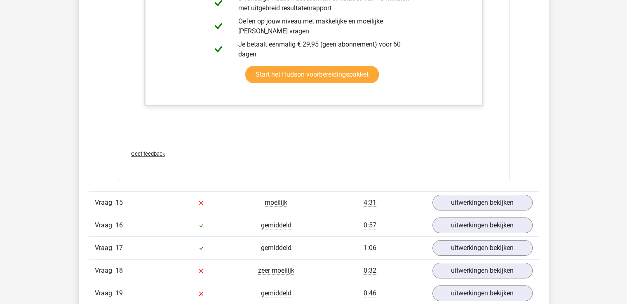
scroll to position [9197, 0]
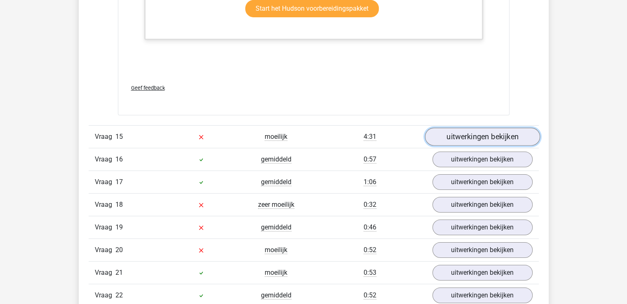
click at [484, 128] on link "uitwerkingen bekijken" at bounding box center [482, 137] width 115 height 18
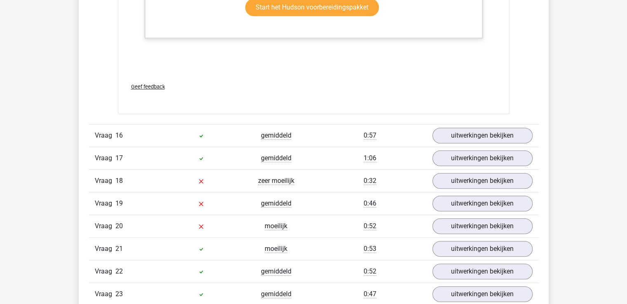
scroll to position [9939, 0]
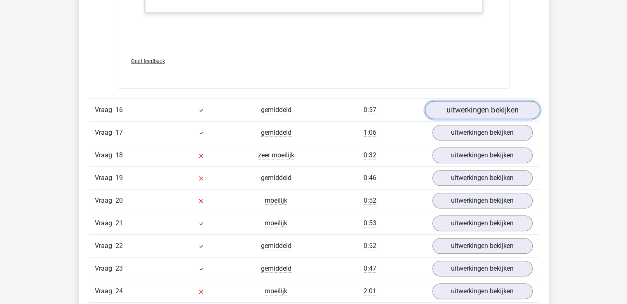
click at [461, 101] on link "uitwerkingen bekijken" at bounding box center [482, 110] width 115 height 18
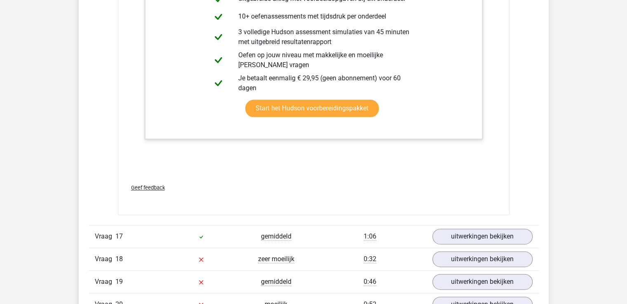
scroll to position [10558, 0]
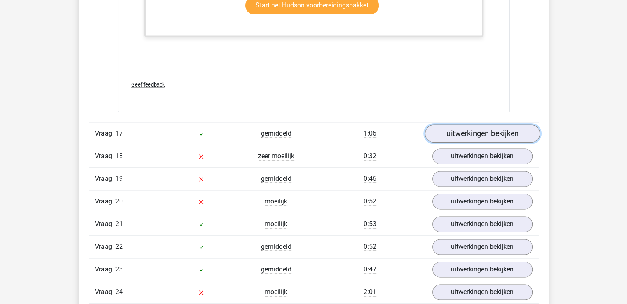
click at [469, 125] on link "uitwerkingen bekijken" at bounding box center [482, 134] width 115 height 18
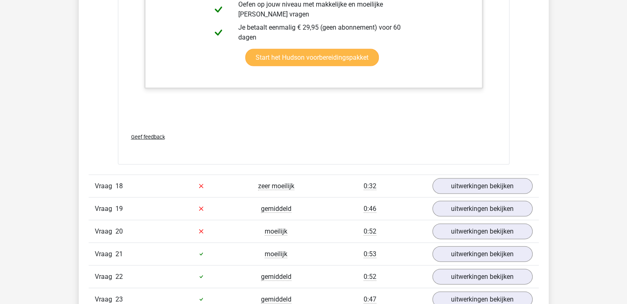
scroll to position [11218, 0]
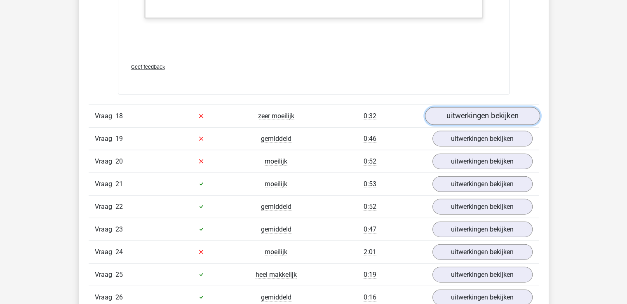
click at [464, 107] on link "uitwerkingen bekijken" at bounding box center [482, 116] width 115 height 18
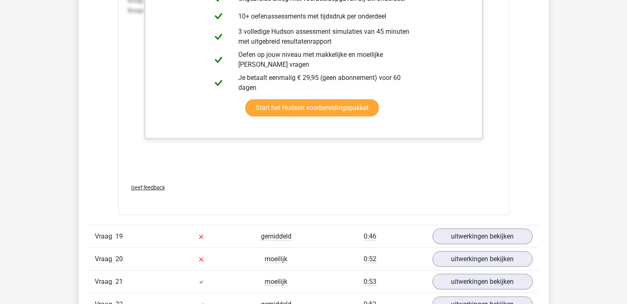
scroll to position [11836, 0]
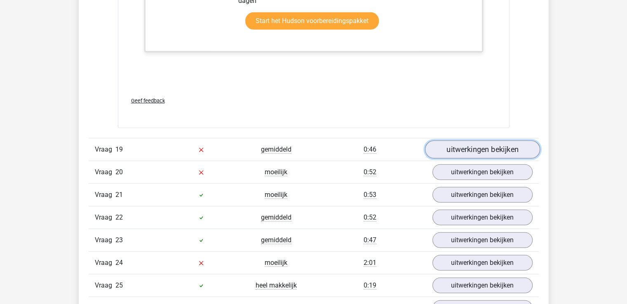
click at [479, 141] on link "uitwerkingen bekijken" at bounding box center [482, 150] width 115 height 18
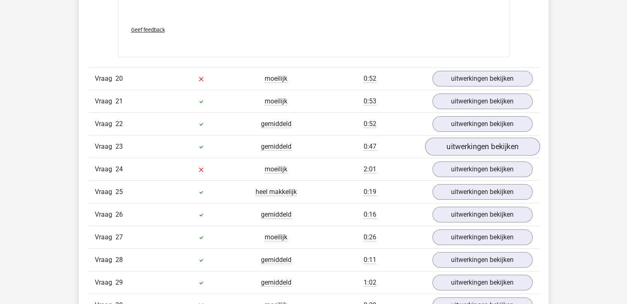
scroll to position [12372, 0]
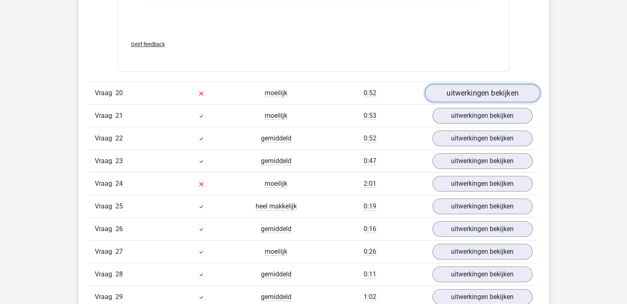
click at [460, 84] on link "uitwerkingen bekijken" at bounding box center [482, 93] width 115 height 18
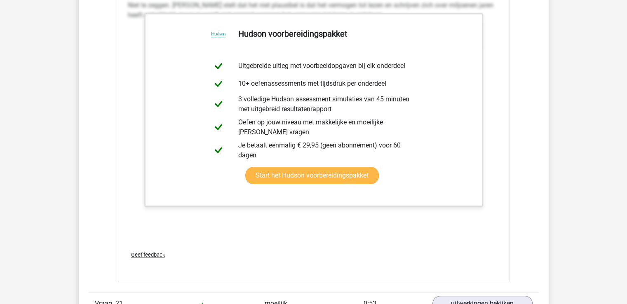
scroll to position [12826, 0]
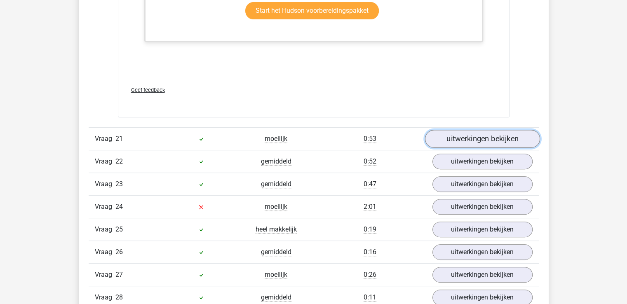
click at [447, 130] on link "uitwerkingen bekijken" at bounding box center [482, 139] width 115 height 18
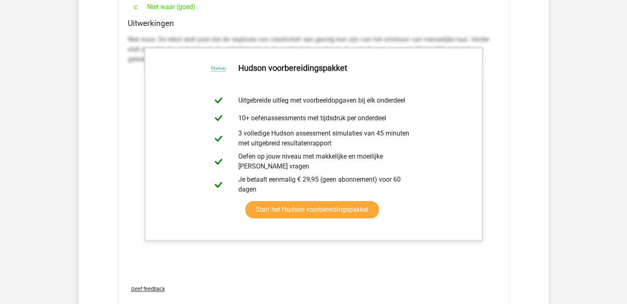
scroll to position [13321, 0]
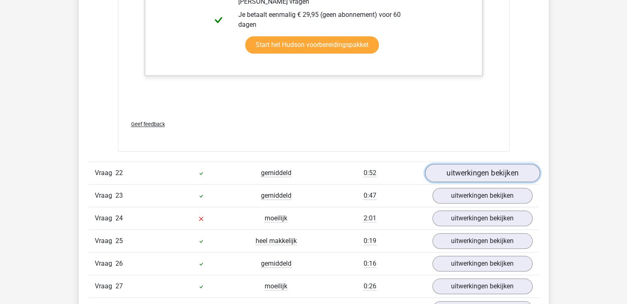
click at [469, 165] on link "uitwerkingen bekijken" at bounding box center [482, 174] width 115 height 18
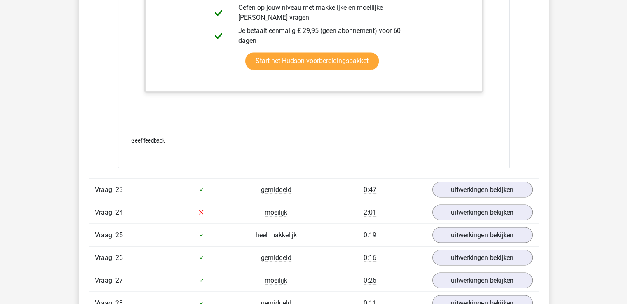
scroll to position [14022, 0]
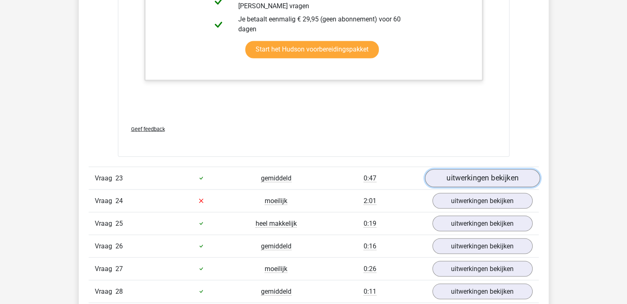
click at [472, 169] on link "uitwerkingen bekijken" at bounding box center [482, 178] width 115 height 18
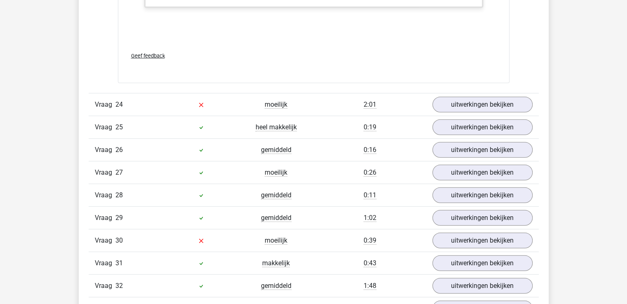
scroll to position [14806, 0]
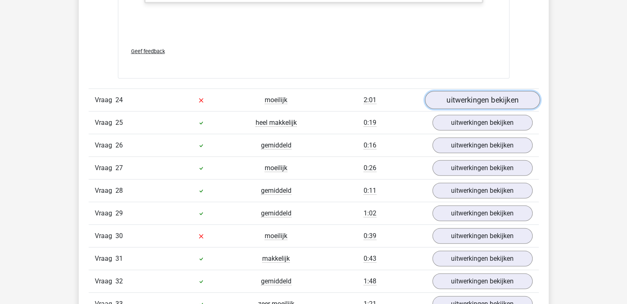
click at [462, 91] on link "uitwerkingen bekijken" at bounding box center [482, 100] width 115 height 18
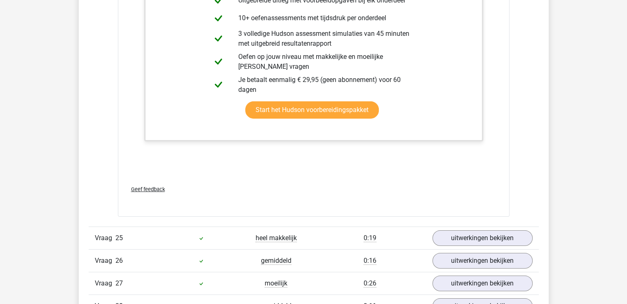
scroll to position [15548, 0]
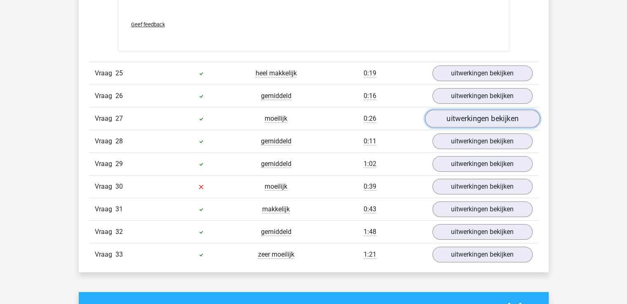
click at [462, 110] on link "uitwerkingen bekijken" at bounding box center [482, 119] width 115 height 18
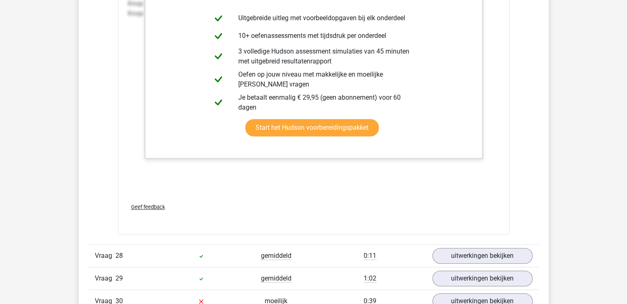
scroll to position [16167, 0]
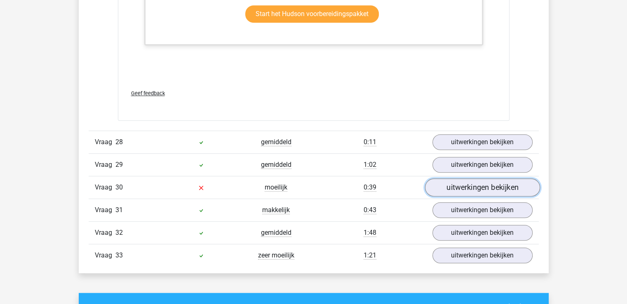
click at [457, 179] on link "uitwerkingen bekijken" at bounding box center [482, 188] width 115 height 18
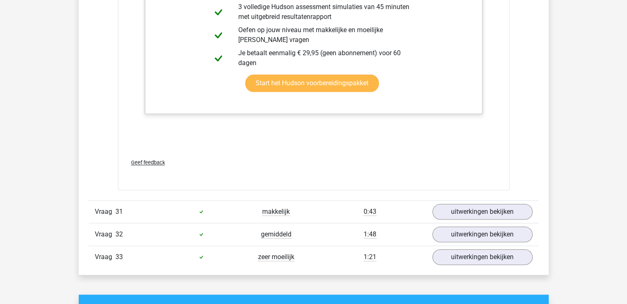
scroll to position [16703, 0]
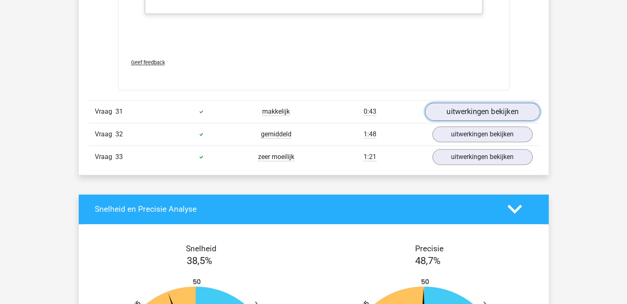
click at [459, 103] on link "uitwerkingen bekijken" at bounding box center [482, 112] width 115 height 18
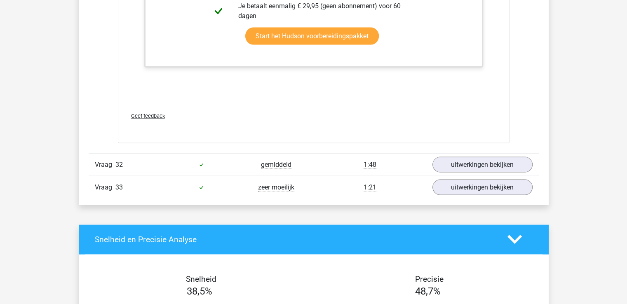
scroll to position [17404, 0]
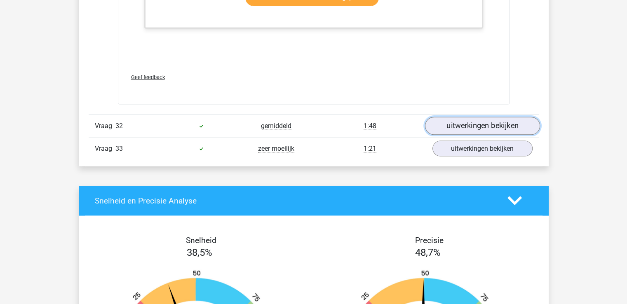
click at [459, 117] on link "uitwerkingen bekijken" at bounding box center [482, 126] width 115 height 18
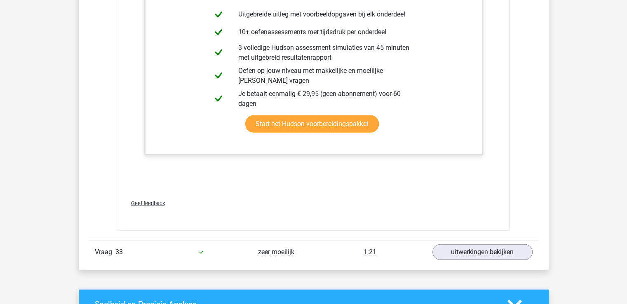
scroll to position [18064, 0]
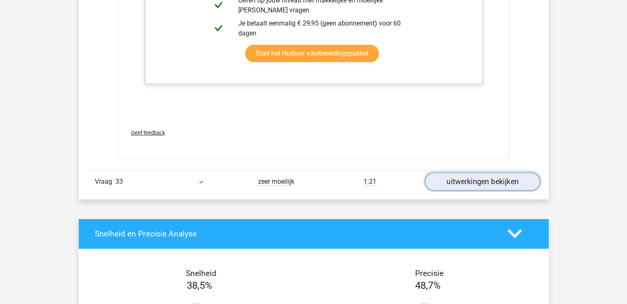
click at [465, 173] on link "uitwerkingen bekijken" at bounding box center [482, 182] width 115 height 18
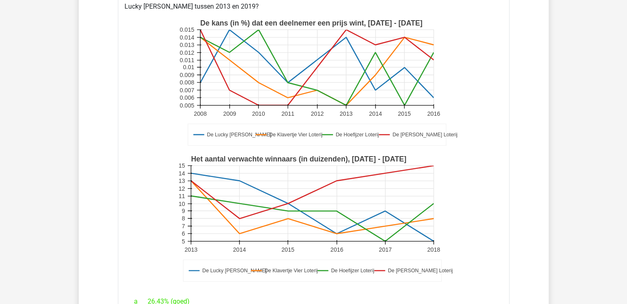
scroll to position [18229, 0]
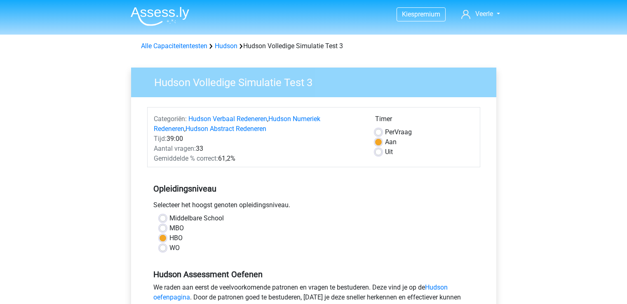
scroll to position [165, 0]
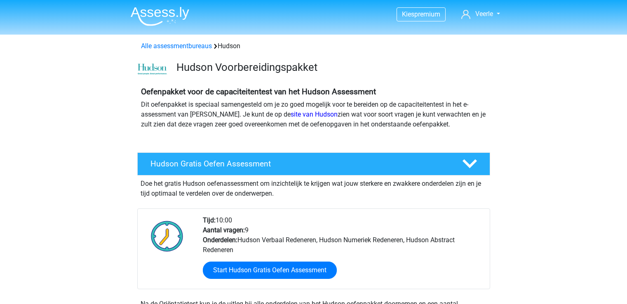
scroll to position [701, 0]
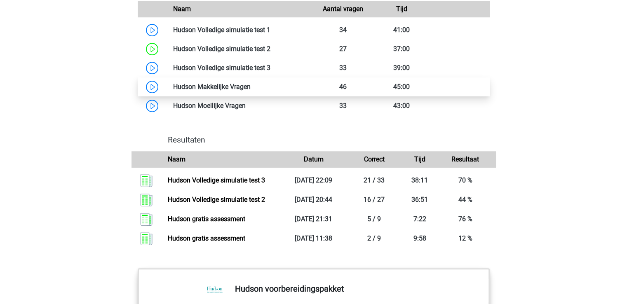
click at [251, 91] on link at bounding box center [251, 87] width 0 height 8
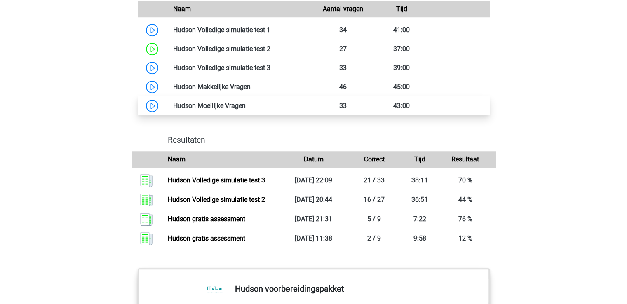
click at [246, 110] on link at bounding box center [246, 106] width 0 height 8
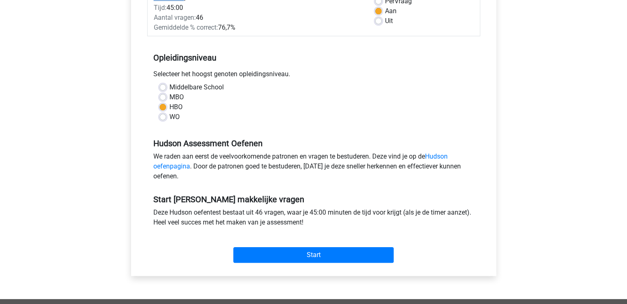
scroll to position [165, 0]
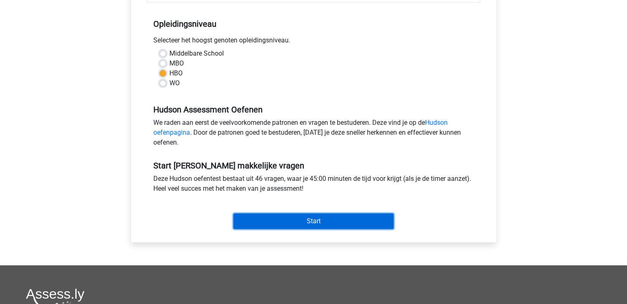
click at [305, 224] on input "Start" at bounding box center [313, 222] width 160 height 16
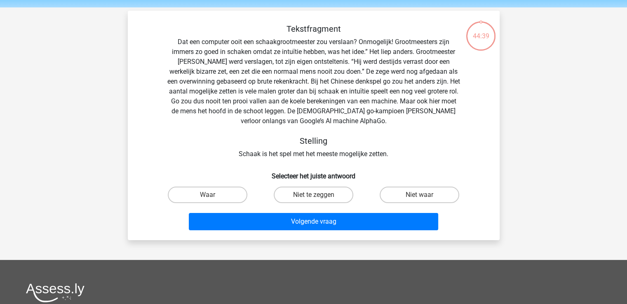
scroll to position [41, 0]
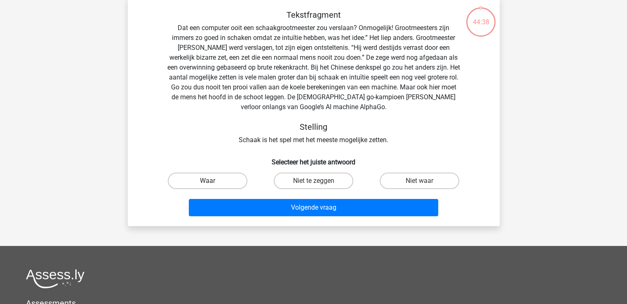
click at [198, 180] on label "Waar" at bounding box center [208, 181] width 80 height 16
click at [207, 181] on input "Waar" at bounding box center [209, 183] width 5 height 5
radio input "true"
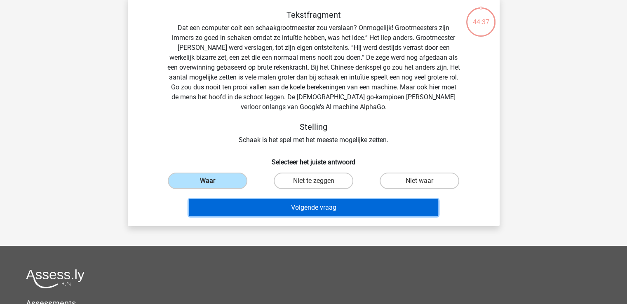
click at [297, 205] on button "Volgende vraag" at bounding box center [314, 207] width 250 height 17
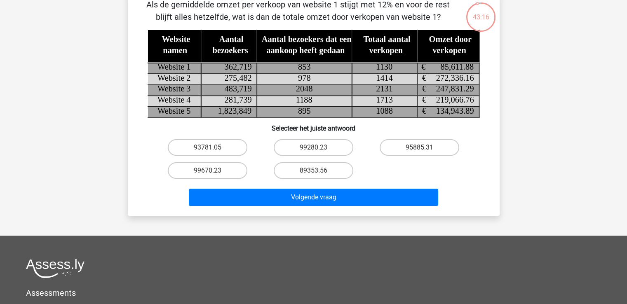
scroll to position [0, 0]
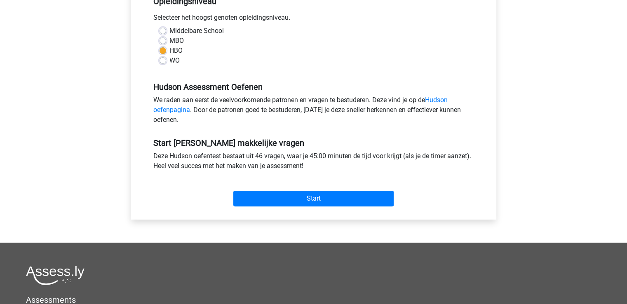
scroll to position [206, 0]
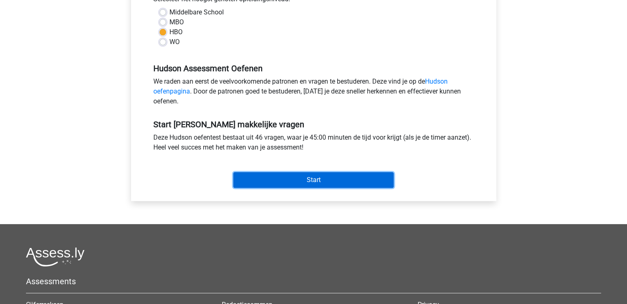
click at [267, 175] on input "Start" at bounding box center [313, 180] width 160 height 16
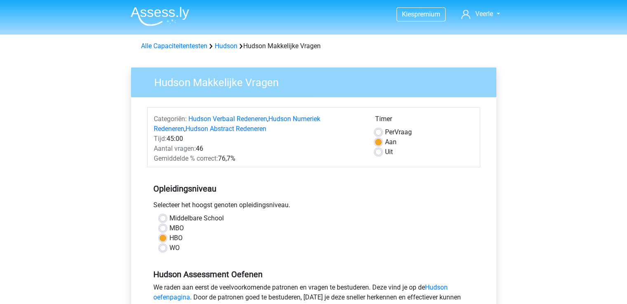
scroll to position [206, 0]
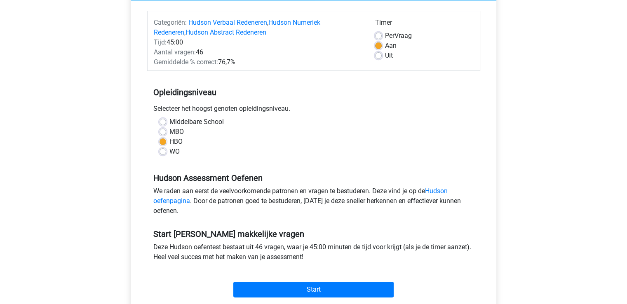
scroll to position [41, 0]
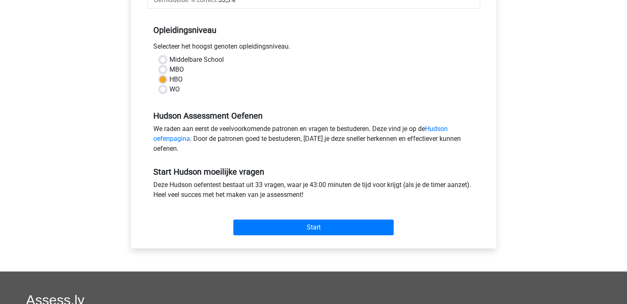
scroll to position [165, 0]
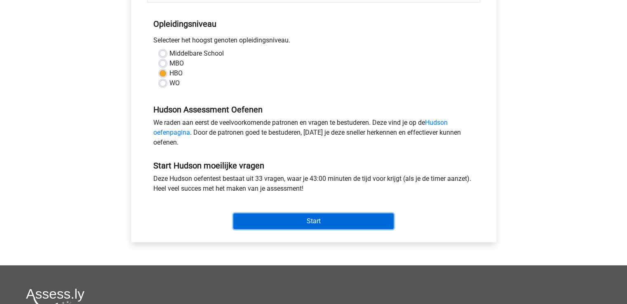
click at [259, 220] on input "Start" at bounding box center [313, 222] width 160 height 16
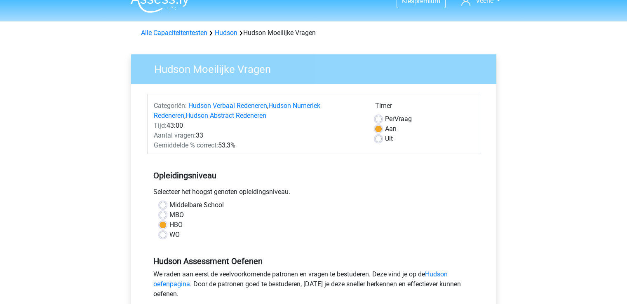
scroll to position [0, 0]
